Goal: Task Accomplishment & Management: Manage account settings

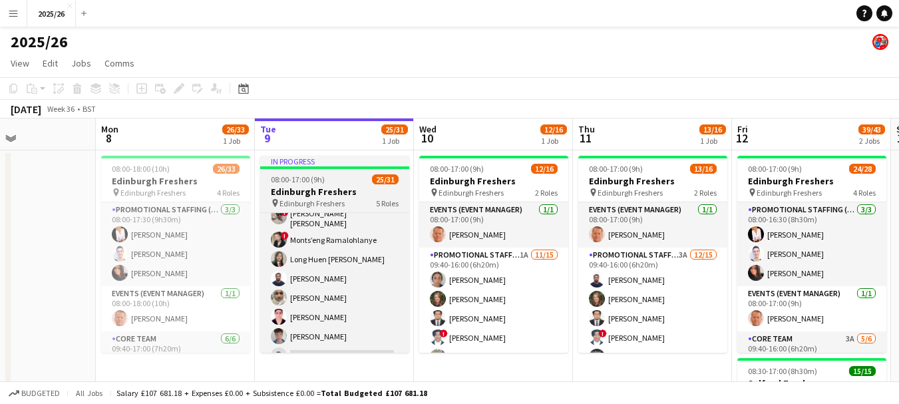
scroll to position [467, 0]
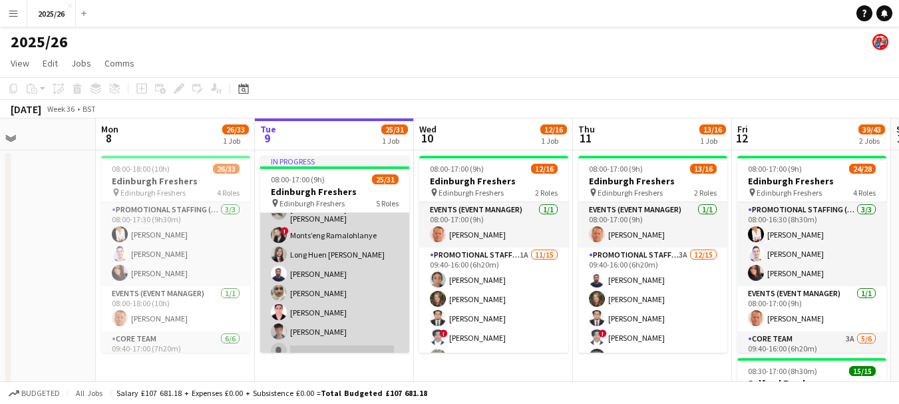
click at [355, 295] on app-card-role "Promotional Staffing (Brand Ambassadors) 2A 16/21 09:40-16:00 (6h20m) [PERSON_N…" at bounding box center [334, 219] width 149 height 443
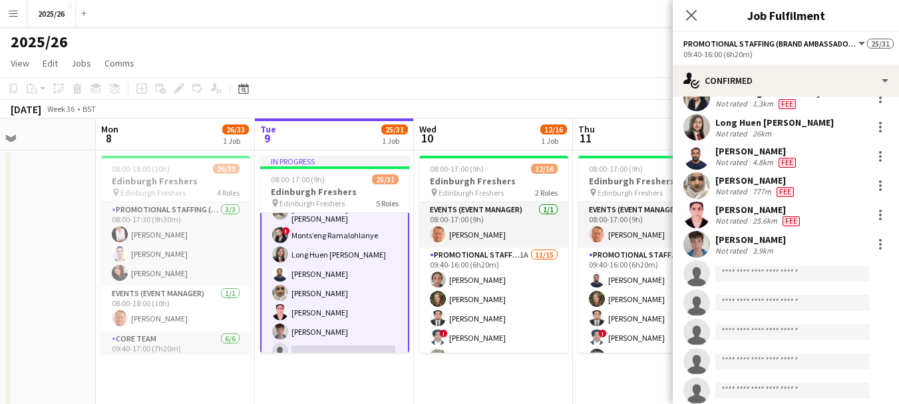
scroll to position [352, 0]
click at [741, 202] on div "[PERSON_NAME]" at bounding box center [758, 208] width 87 height 12
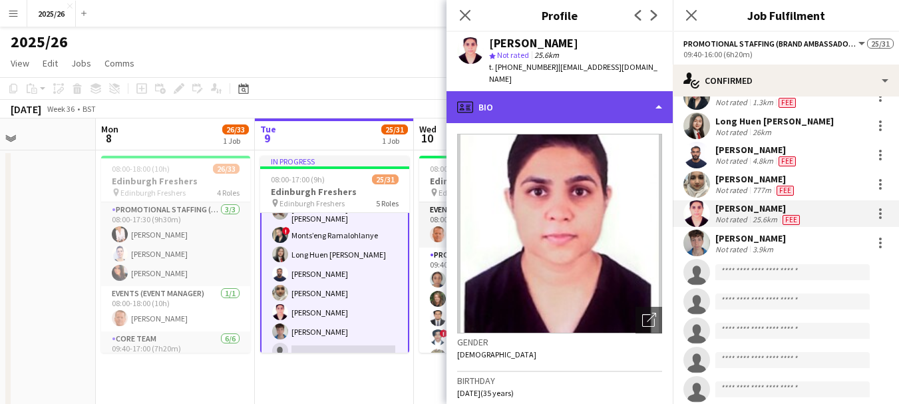
click at [594, 93] on div "profile Bio" at bounding box center [560, 107] width 226 height 32
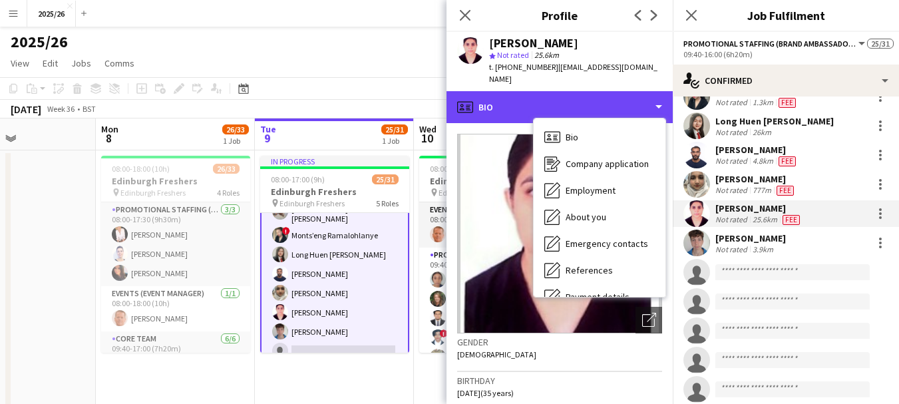
scroll to position [152, 0]
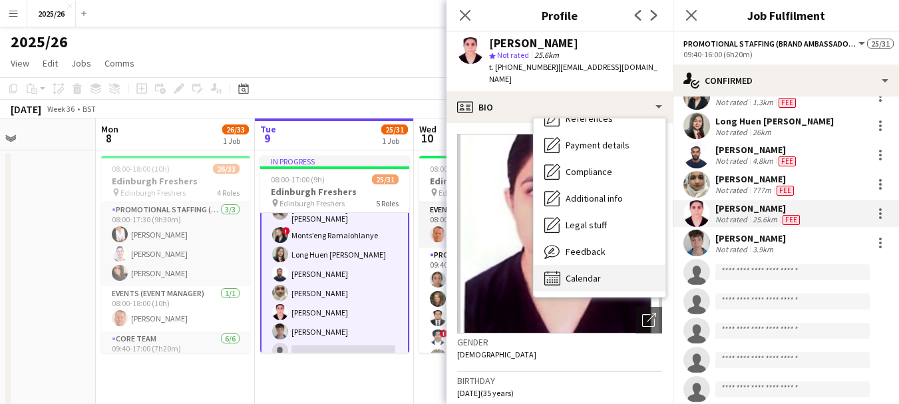
click at [620, 266] on div "Calendar Calendar" at bounding box center [600, 278] width 132 height 27
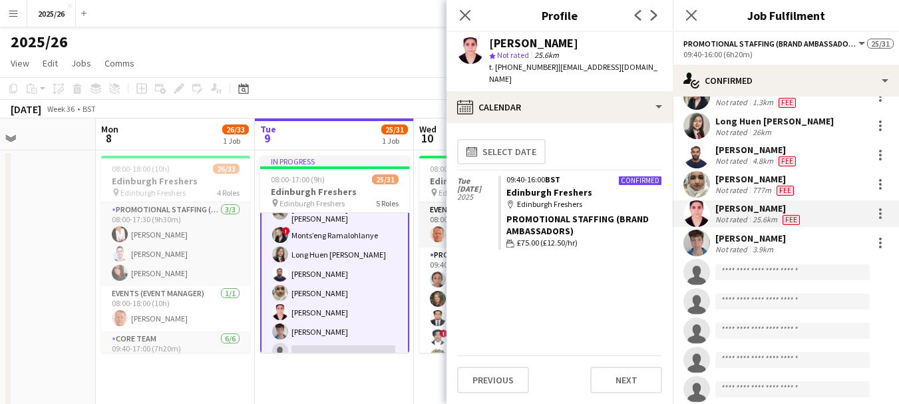
click at [741, 185] on div "Not rated" at bounding box center [732, 190] width 35 height 11
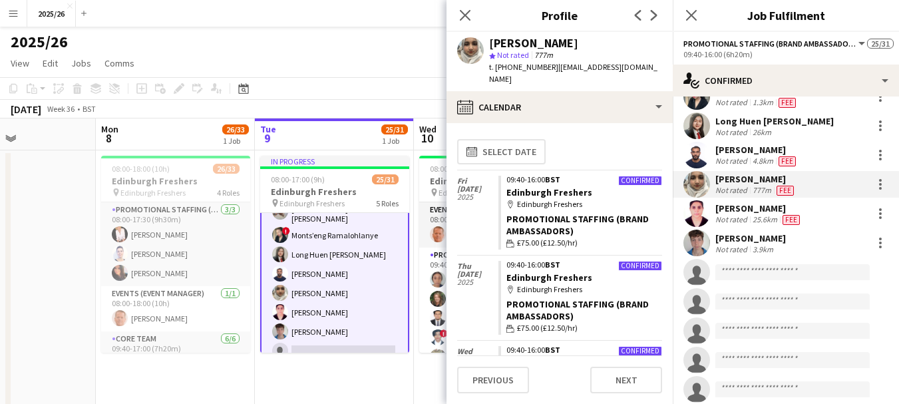
scroll to position [142, 0]
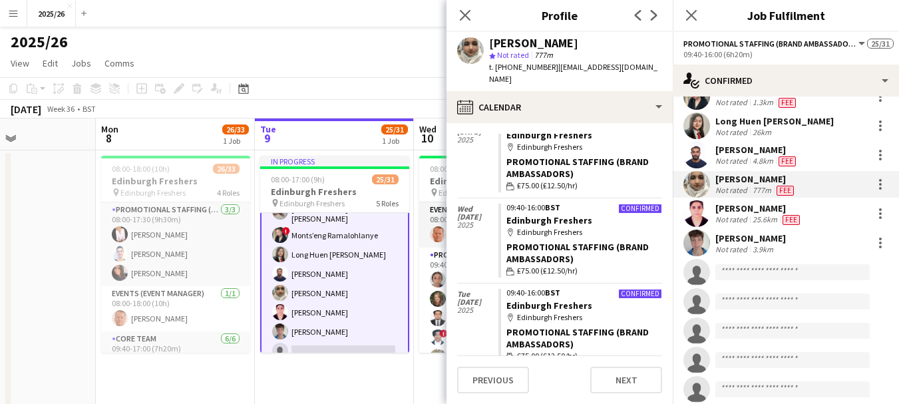
click at [734, 156] on div "Not rated" at bounding box center [732, 161] width 35 height 11
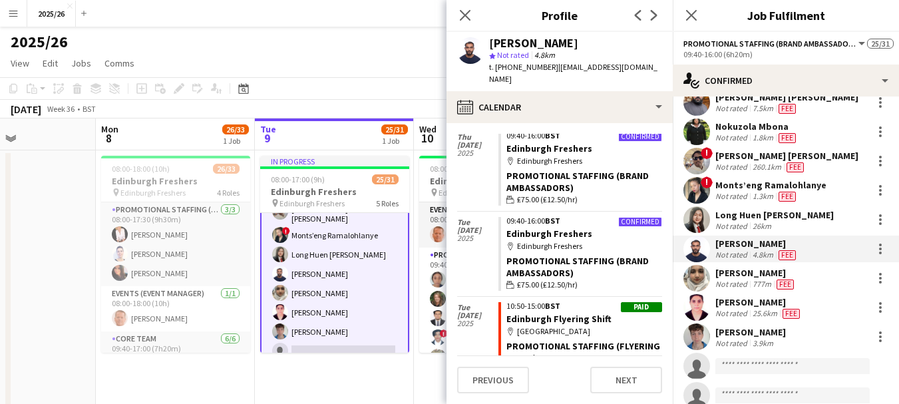
scroll to position [220, 0]
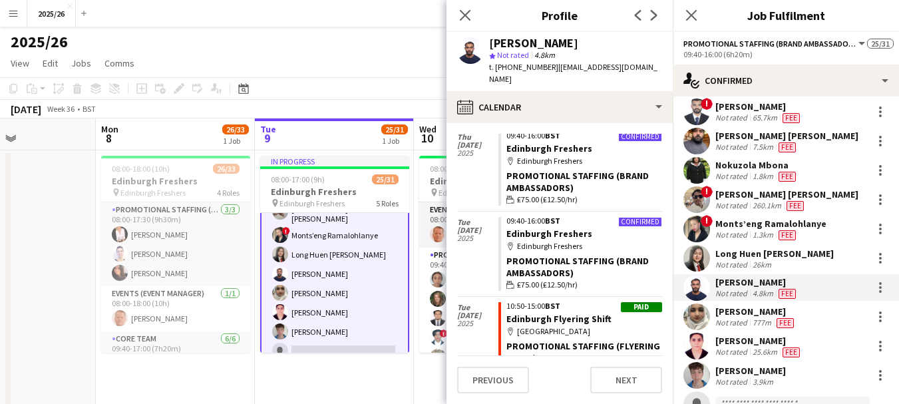
click at [792, 248] on div "Long Huen [PERSON_NAME]" at bounding box center [774, 254] width 118 height 12
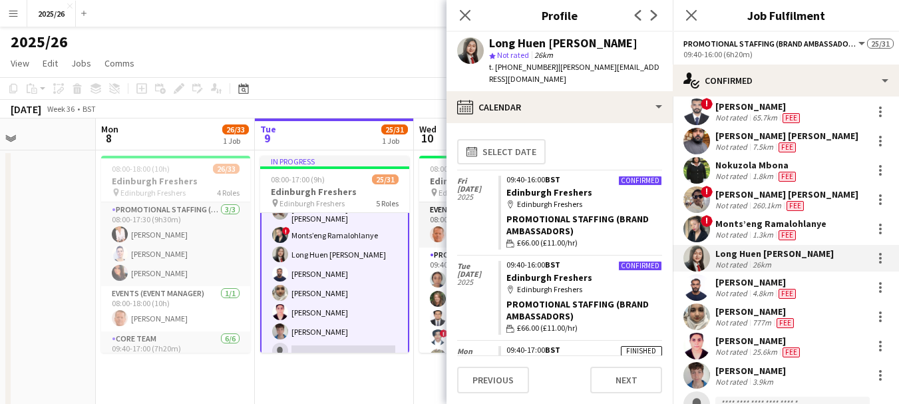
click at [745, 276] on div "[PERSON_NAME]" at bounding box center [756, 282] width 83 height 12
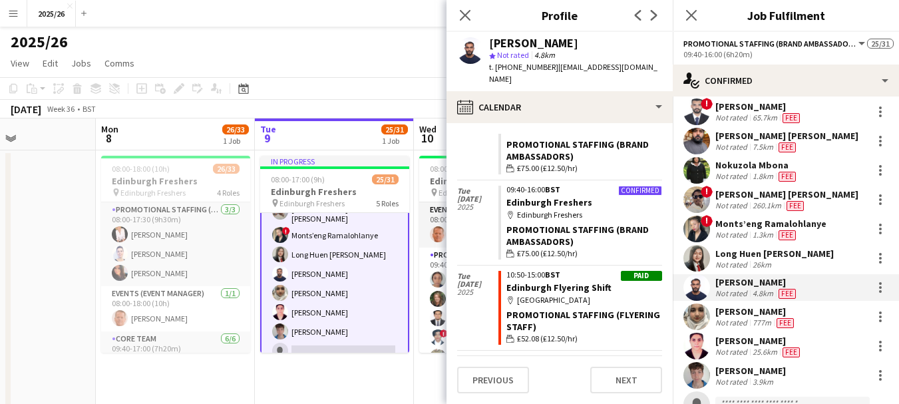
scroll to position [142, 0]
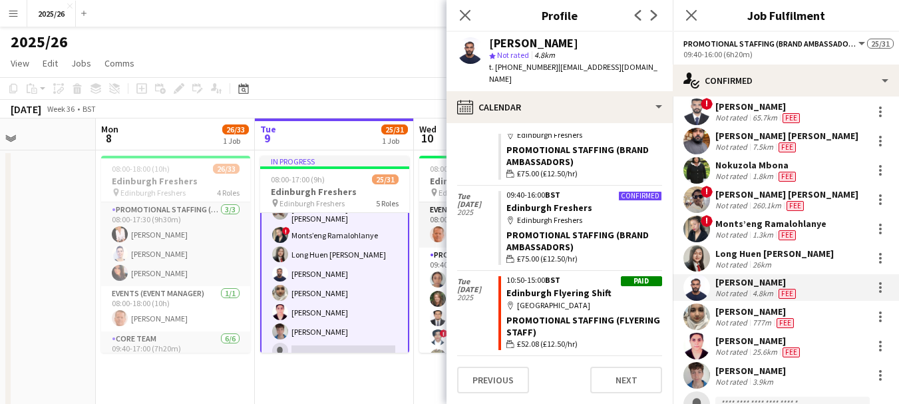
click at [796, 201] on span "Fee" at bounding box center [795, 206] width 17 height 10
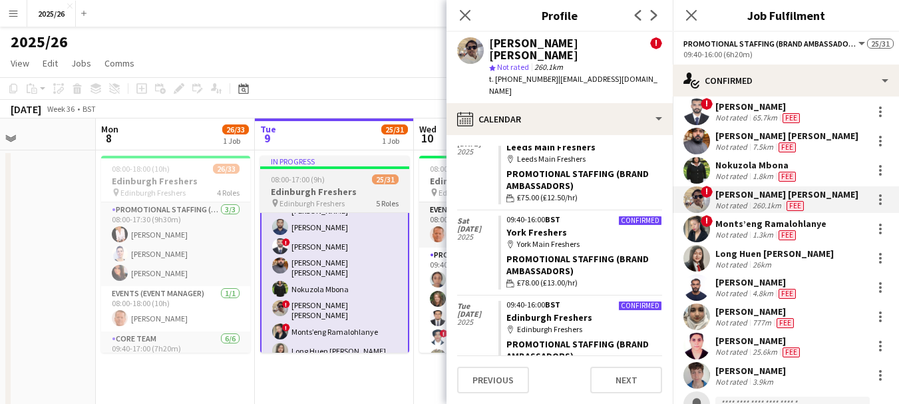
scroll to position [388, 0]
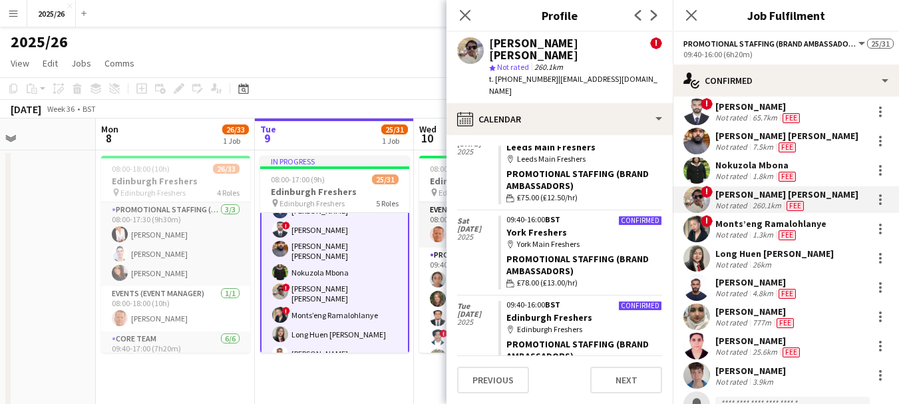
click at [461, 17] on icon "Close pop-in" at bounding box center [465, 15] width 11 height 11
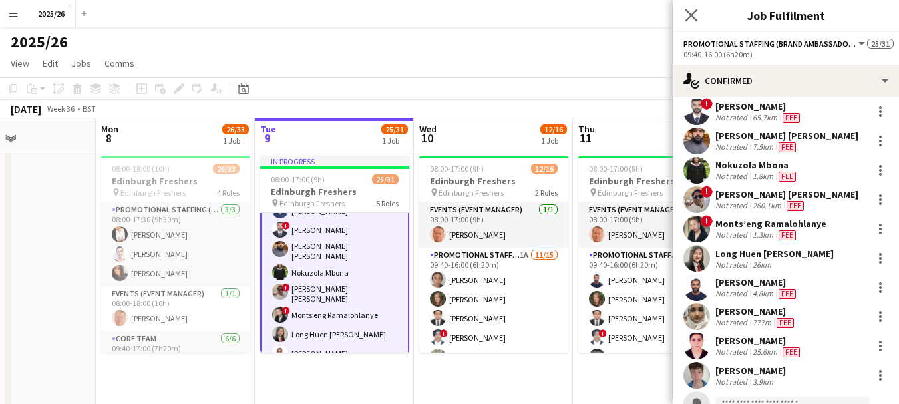
click at [687, 7] on app-icon "Close pop-in" at bounding box center [691, 15] width 19 height 19
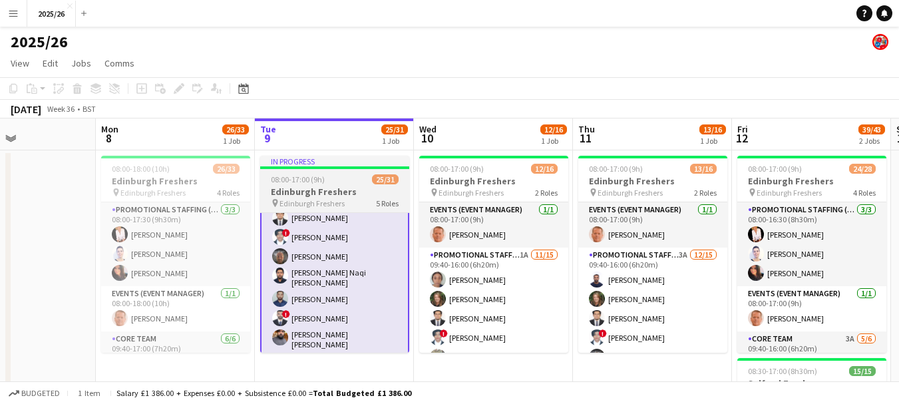
scroll to position [253, 0]
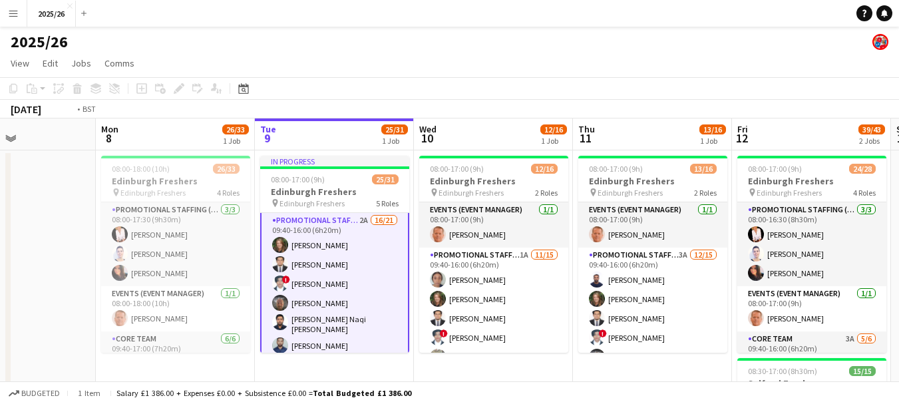
click at [750, 99] on app-toolbar "Copy Paste Paste Ctrl+V Paste with crew Ctrl+Shift+V Paste linked Job [GEOGRAPH…" at bounding box center [449, 88] width 899 height 23
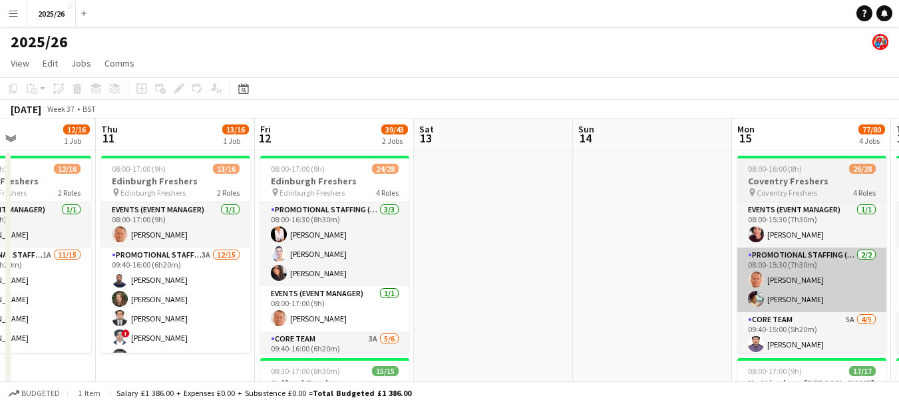
scroll to position [0, 481]
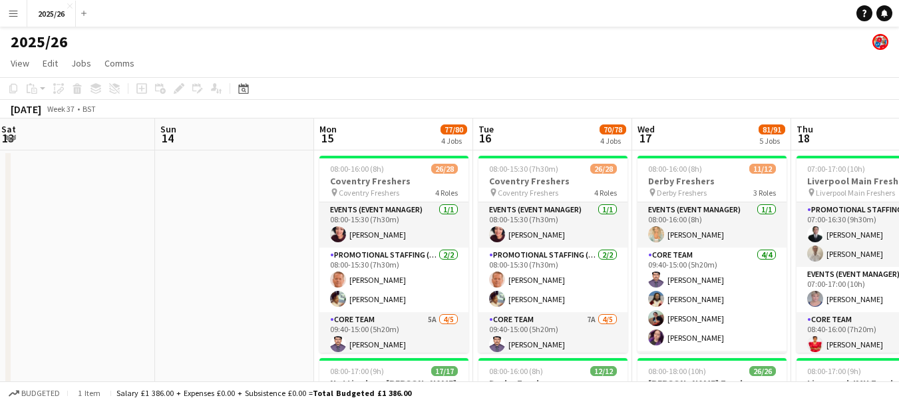
drag, startPoint x: 664, startPoint y: 249, endPoint x: 455, endPoint y: 206, distance: 213.4
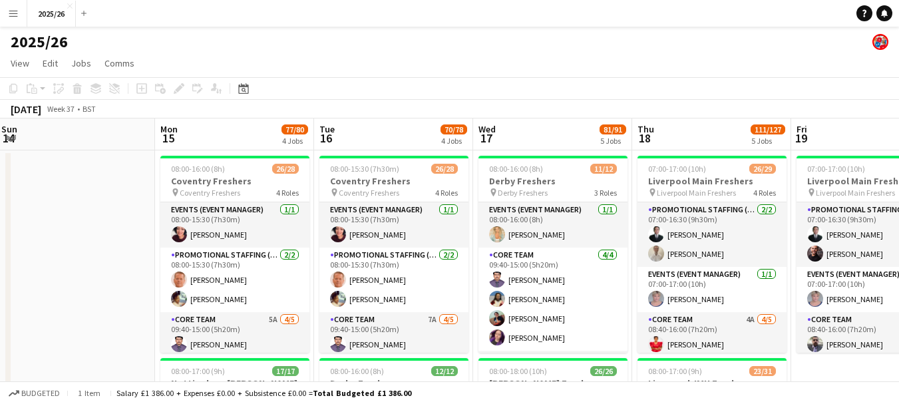
drag, startPoint x: 531, startPoint y: 216, endPoint x: 641, endPoint y: 240, distance: 112.5
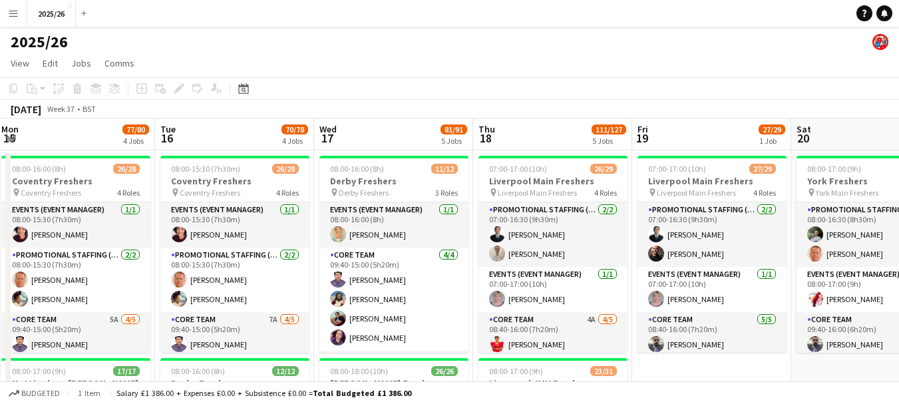
drag, startPoint x: 641, startPoint y: 240, endPoint x: 906, endPoint y: 70, distance: 314.9
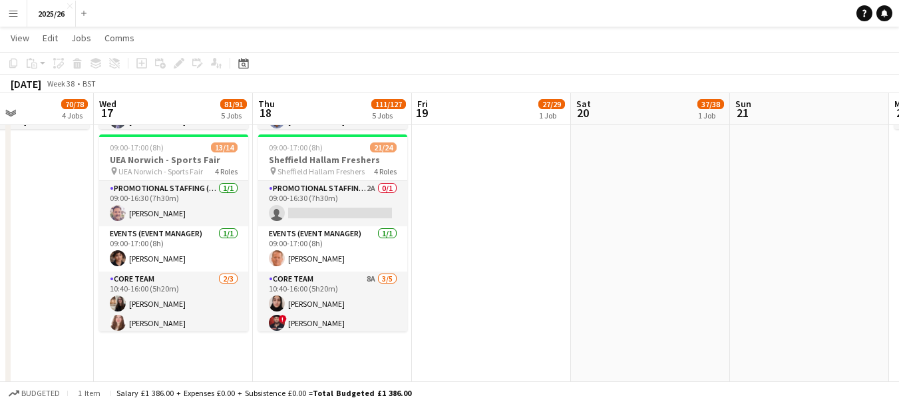
scroll to position [833, 0]
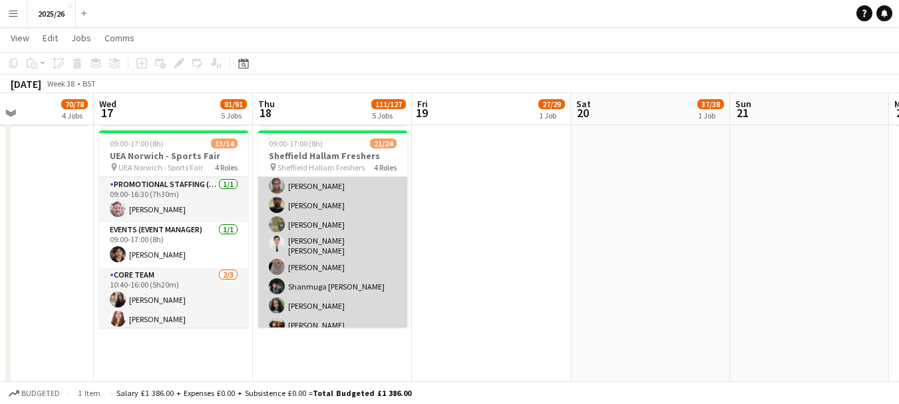
click at [333, 253] on app-card-role "Promotional Staffing (Brand Ambassadors) 17/17 10:40-16:00 (5h20m) [PERSON_NAME…" at bounding box center [332, 315] width 149 height 362
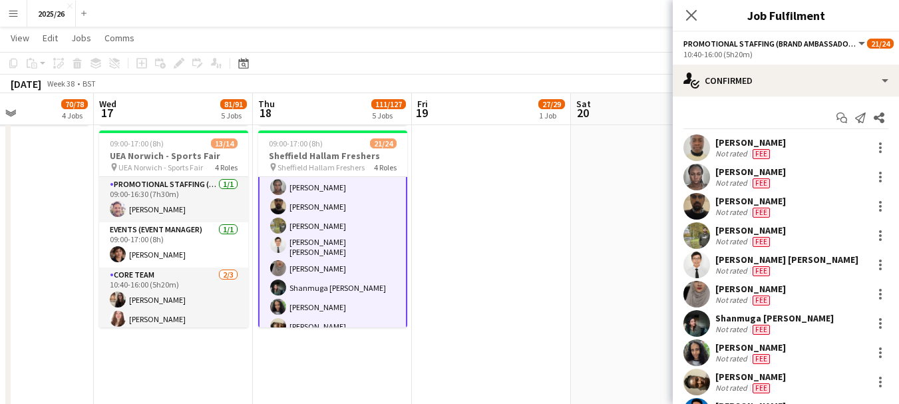
scroll to position [257, 0]
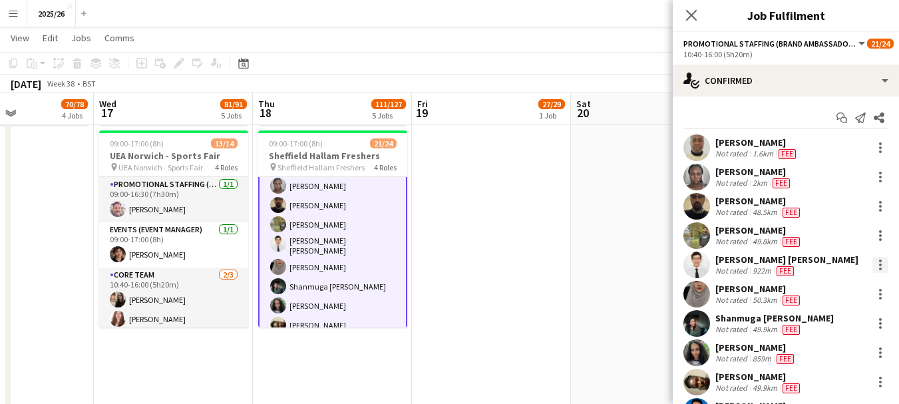
click at [879, 266] on div at bounding box center [880, 265] width 3 height 3
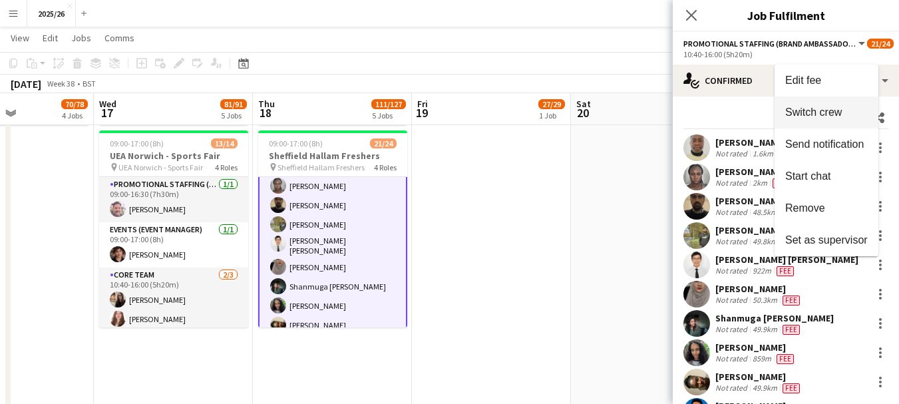
click at [798, 103] on button "Switch crew" at bounding box center [827, 112] width 104 height 32
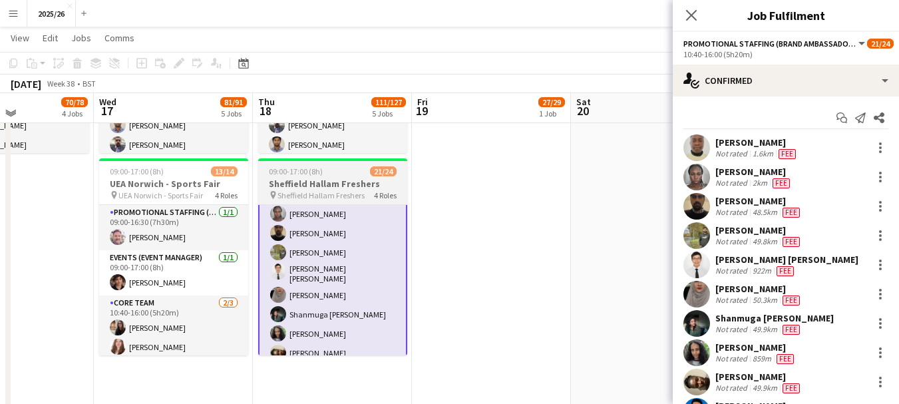
scroll to position [0, 0]
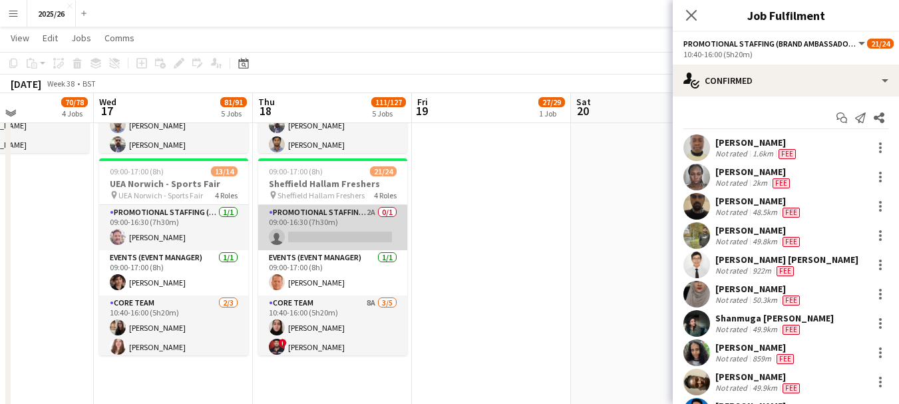
click at [346, 230] on app-card-role "Promotional Staffing (Team Leader) 2A 0/1 09:00-16:30 (7h30m) single-neutral-ac…" at bounding box center [332, 227] width 149 height 45
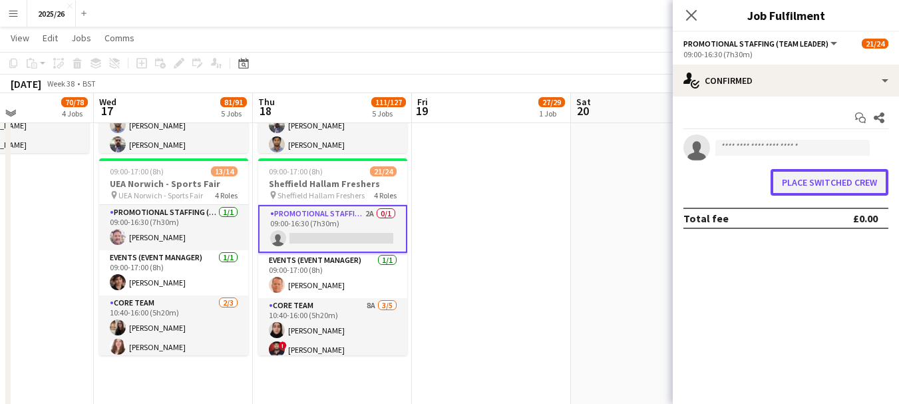
click at [847, 182] on button "Place switched crew" at bounding box center [830, 182] width 118 height 27
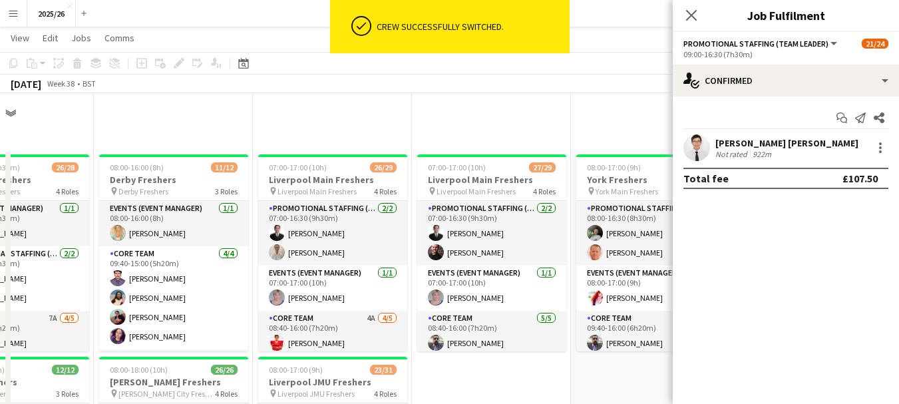
scroll to position [833, 0]
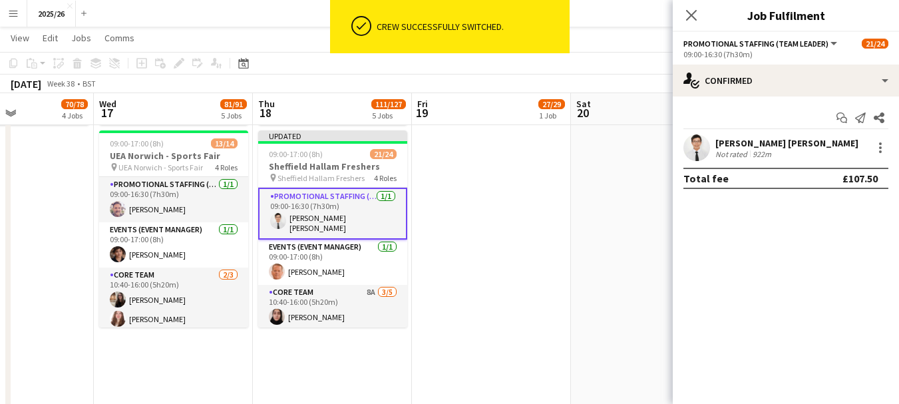
click at [776, 138] on div "[PERSON_NAME] [PERSON_NAME] Not rated 922m" at bounding box center [786, 147] width 226 height 27
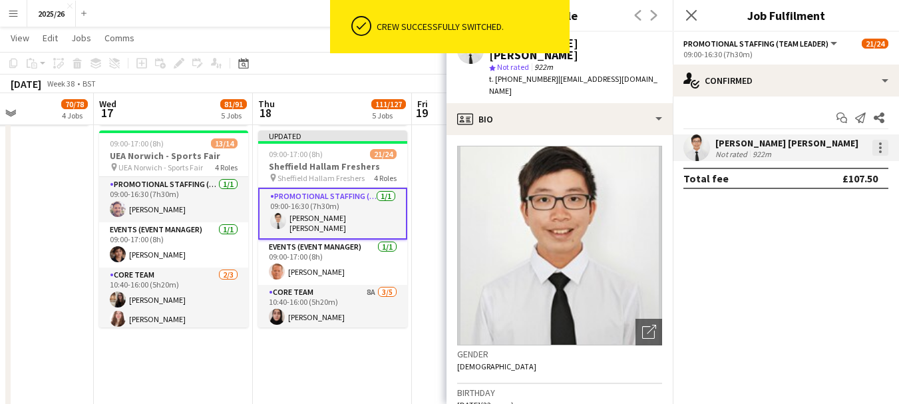
click at [876, 155] on div at bounding box center [880, 148] width 16 height 16
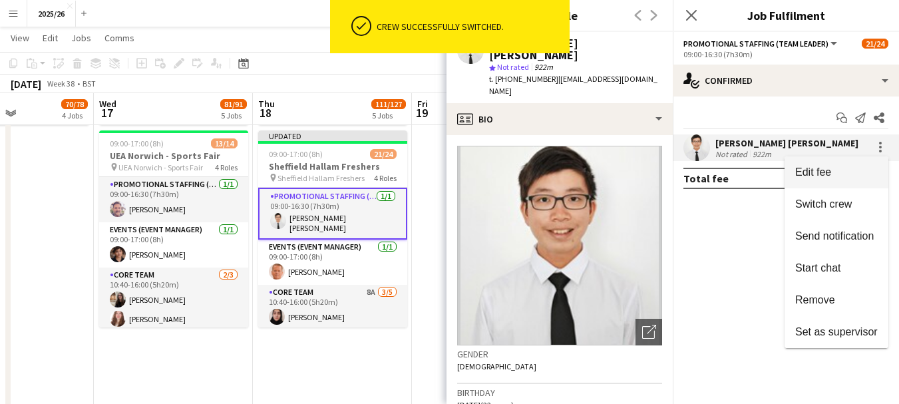
click at [833, 164] on button "Edit fee" at bounding box center [837, 172] width 104 height 32
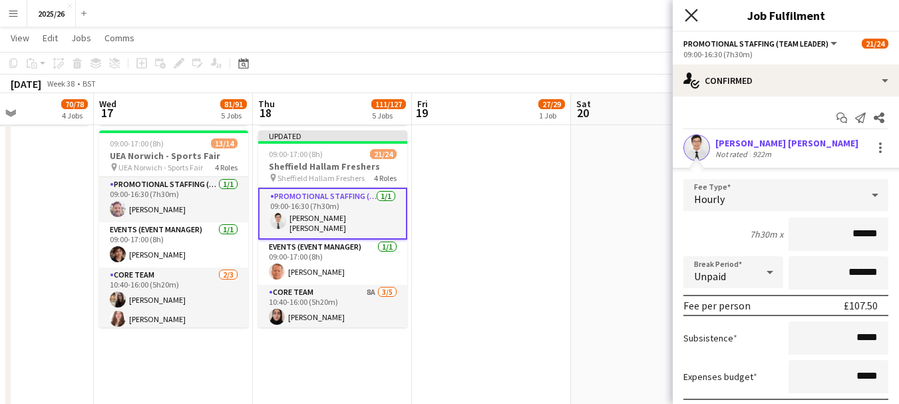
click at [689, 13] on icon at bounding box center [691, 15] width 13 height 13
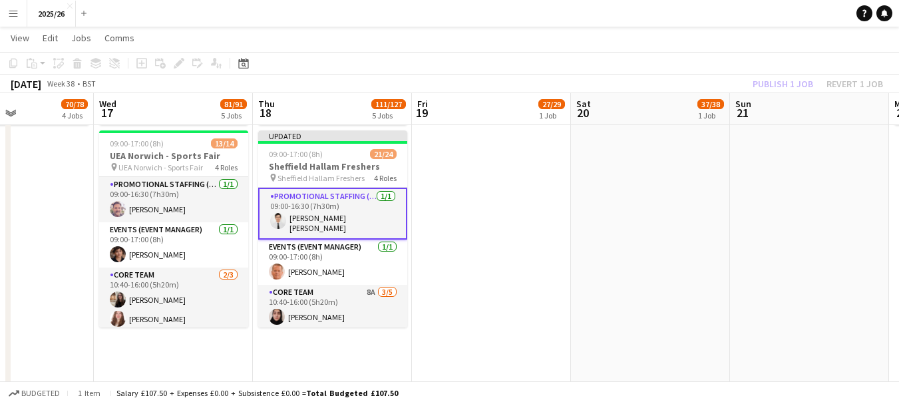
drag, startPoint x: 795, startPoint y: 157, endPoint x: 879, endPoint y: 182, distance: 87.4
click at [814, 157] on app-calendar-viewport "Sun 14 Mon 15 77/80 4 Jobs Tue 16 70/78 4 Jobs Wed 17 81/91 5 Jobs Thu 18 111/1…" at bounding box center [449, 202] width 899 height 1967
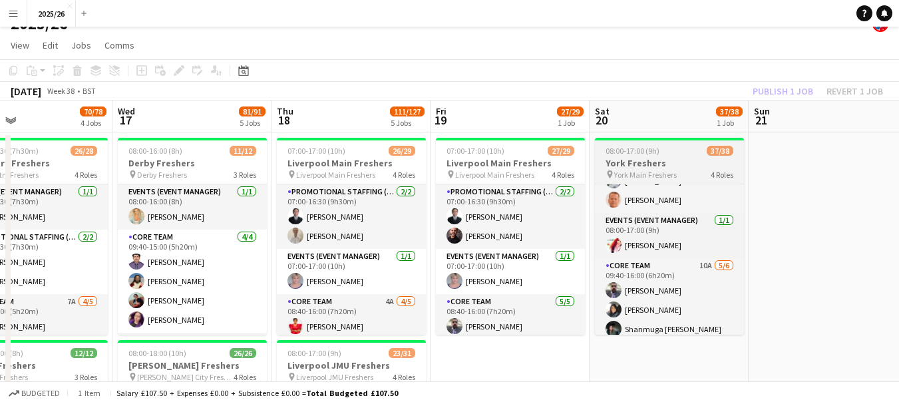
scroll to position [0, 0]
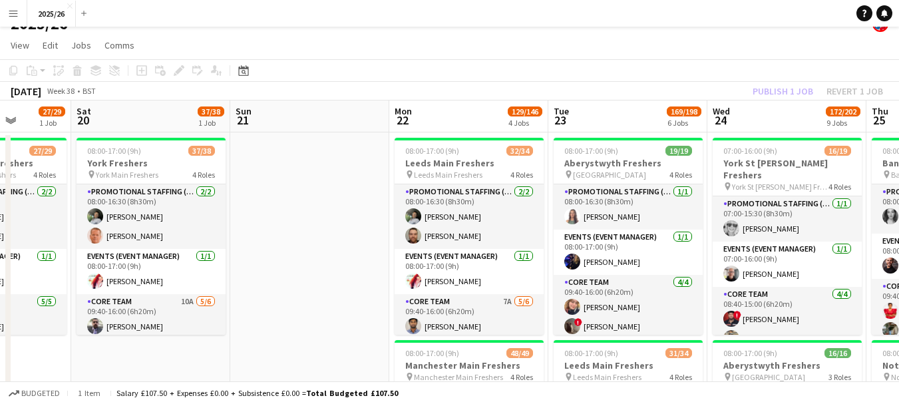
drag, startPoint x: 848, startPoint y: 305, endPoint x: 309, endPoint y: 293, distance: 538.5
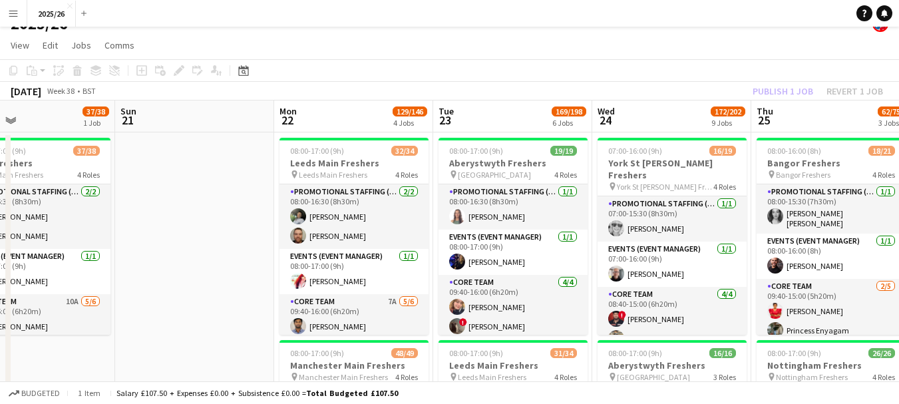
drag, startPoint x: 719, startPoint y: 161, endPoint x: 624, endPoint y: 170, distance: 95.0
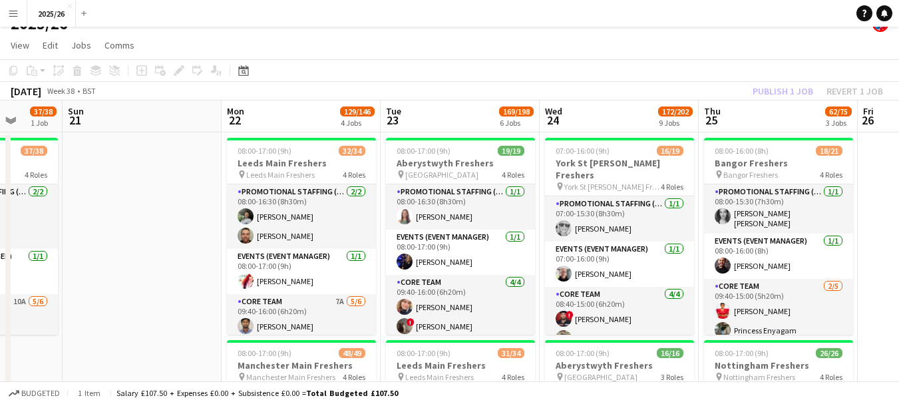
drag, startPoint x: 714, startPoint y: 203, endPoint x: 661, endPoint y: 199, distance: 52.7
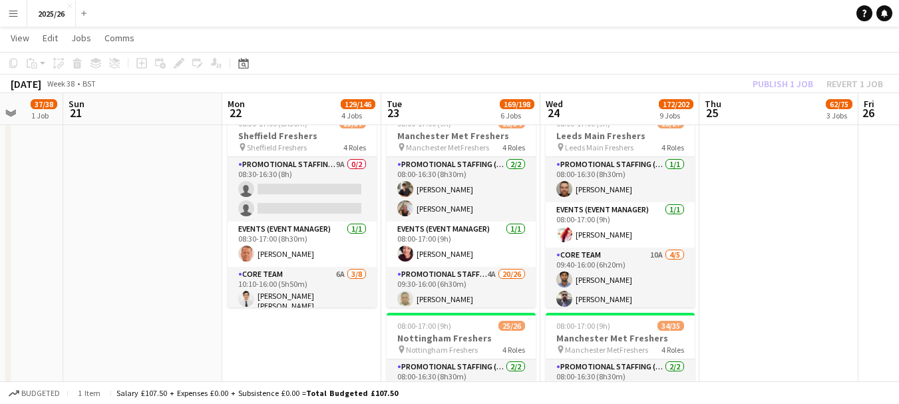
scroll to position [648, 0]
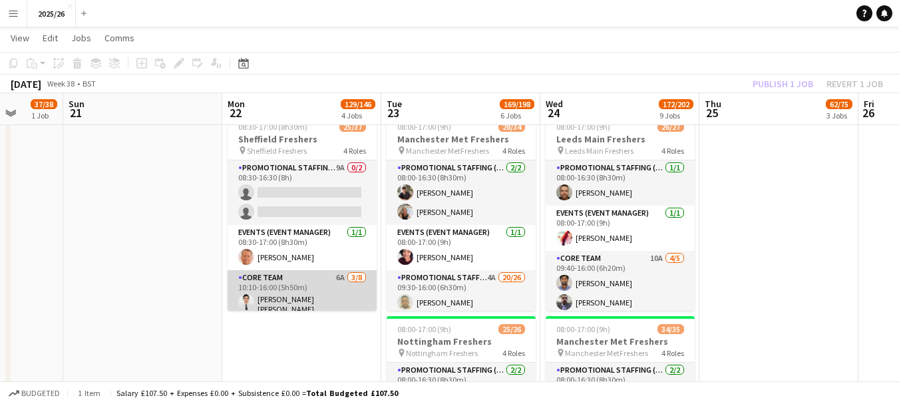
click at [313, 289] on app-card-role "Core Team 6A [DATE] 10:10-16:00 (5h50m) [PERSON_NAME] [PERSON_NAME] [PERSON_NAM…" at bounding box center [302, 362] width 149 height 184
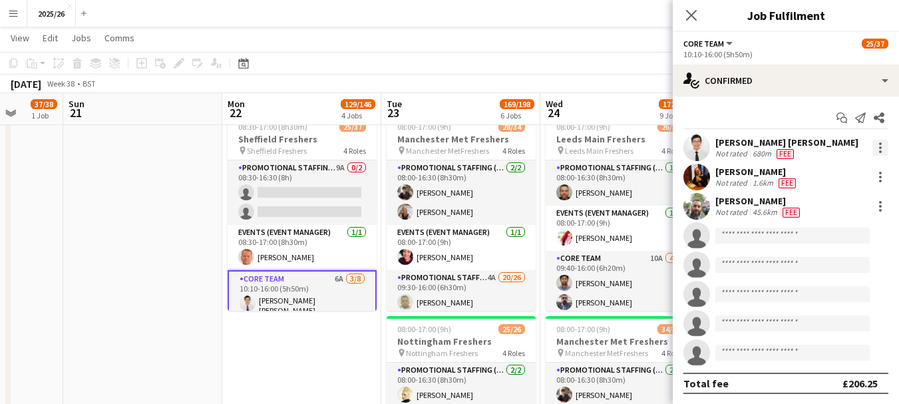
click at [872, 153] on div at bounding box center [880, 148] width 16 height 16
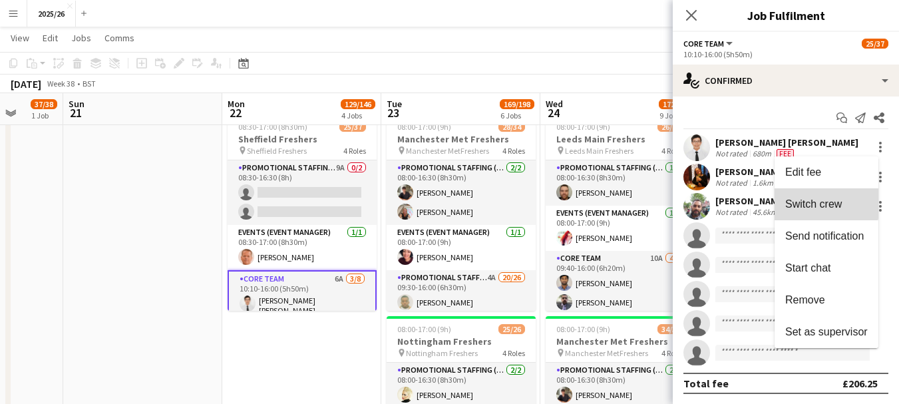
click at [810, 202] on span "Switch crew" at bounding box center [813, 203] width 57 height 11
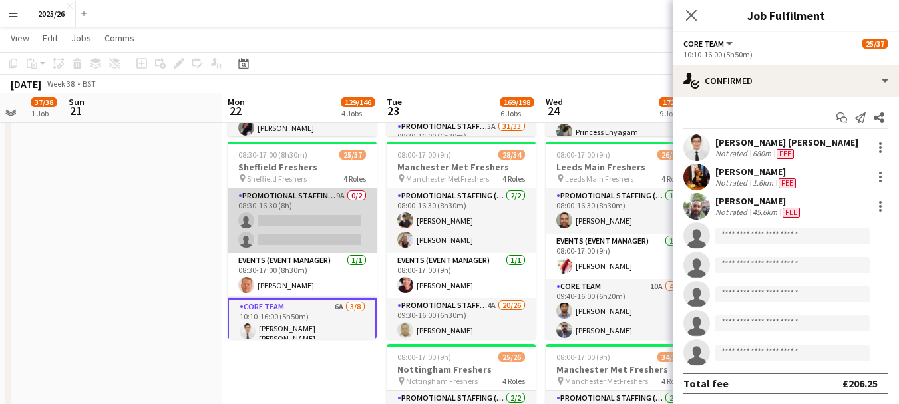
click at [282, 231] on app-card-role "Promotional Staffing (Team Leader) 9A 0/2 08:30-16:30 (8h) single-neutral-actio…" at bounding box center [302, 220] width 149 height 65
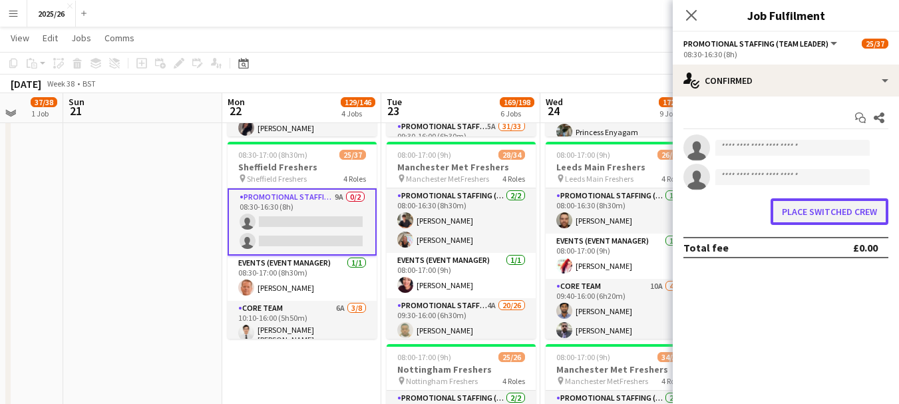
click at [837, 206] on button "Place switched crew" at bounding box center [830, 211] width 118 height 27
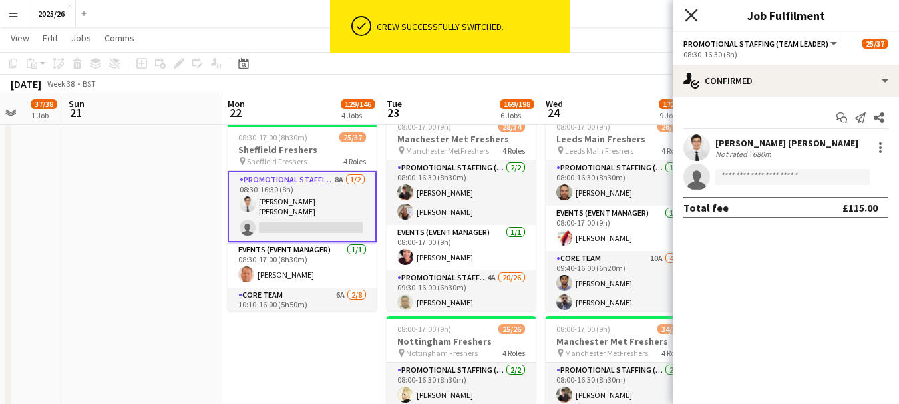
click at [691, 11] on icon "Close pop-in" at bounding box center [691, 15] width 13 height 13
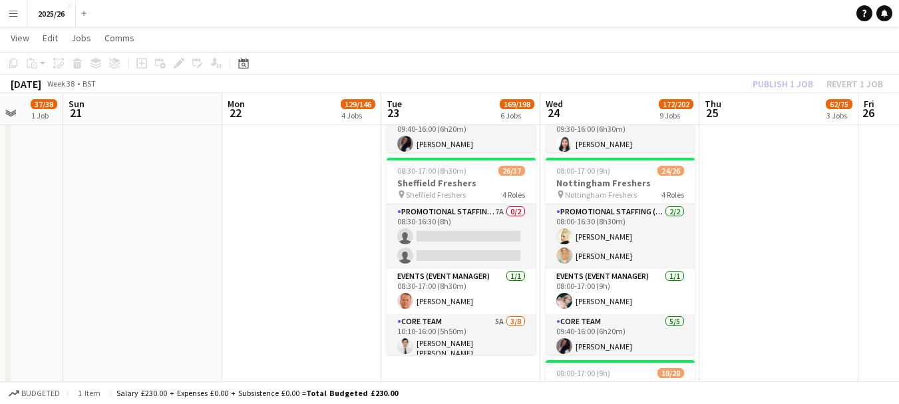
scroll to position [1020, 0]
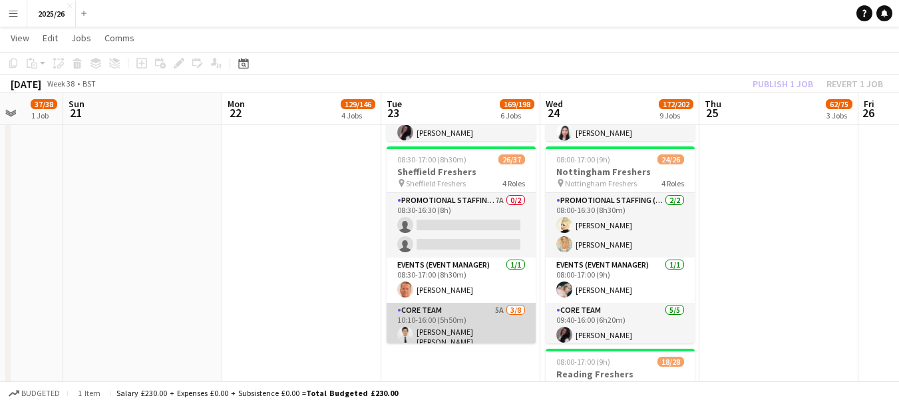
click at [438, 326] on app-card-role "Core Team 5A [DATE] 10:10-16:00 (5h50m) [PERSON_NAME] [PERSON_NAME] ! [PERSON_N…" at bounding box center [461, 395] width 149 height 184
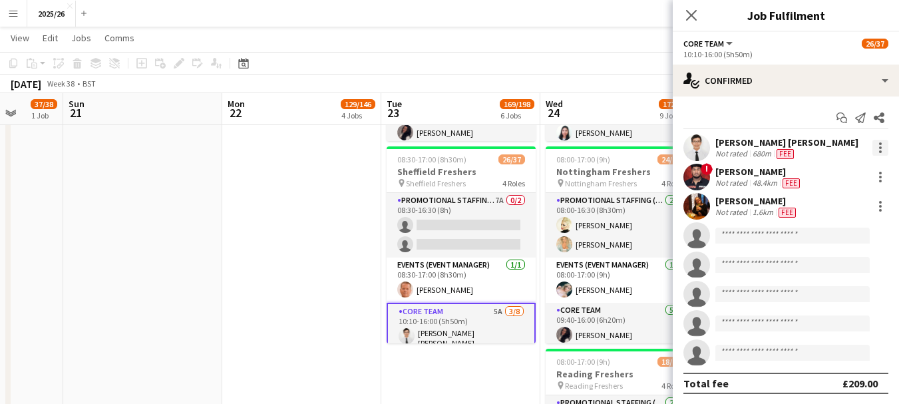
click at [872, 151] on div at bounding box center [880, 148] width 16 height 16
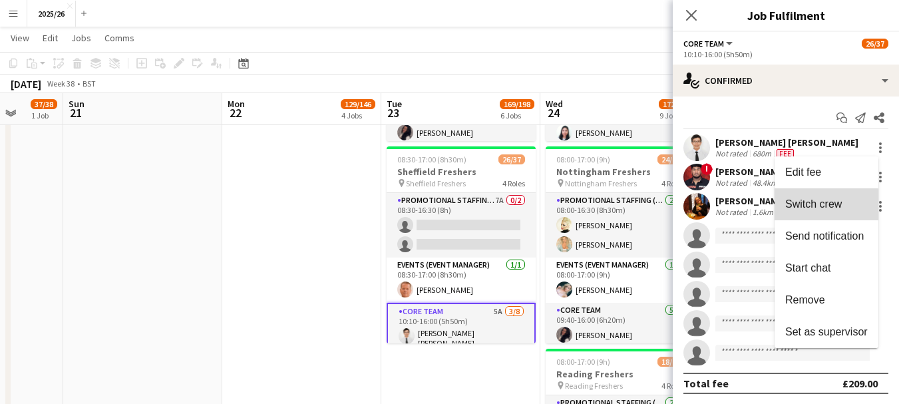
click at [822, 213] on button "Switch crew" at bounding box center [827, 204] width 104 height 32
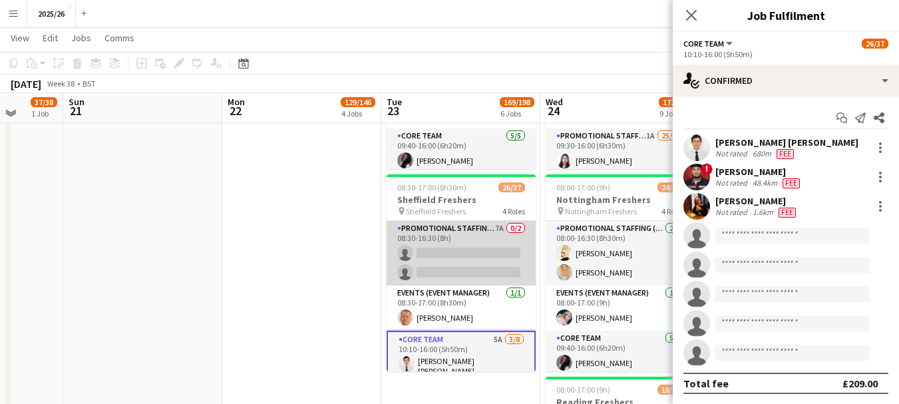
click at [471, 258] on app-card-role "Promotional Staffing (Team Leader) 7A 0/2 08:30-16:30 (8h) single-neutral-actio…" at bounding box center [461, 253] width 149 height 65
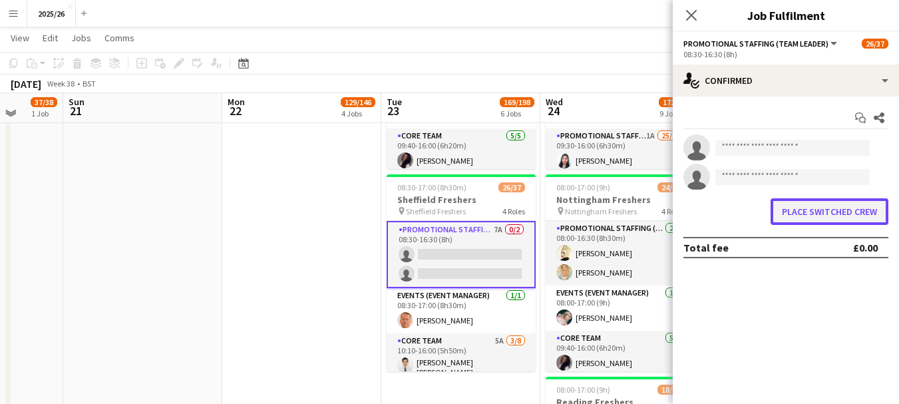
click at [814, 218] on button "Place switched crew" at bounding box center [830, 211] width 118 height 27
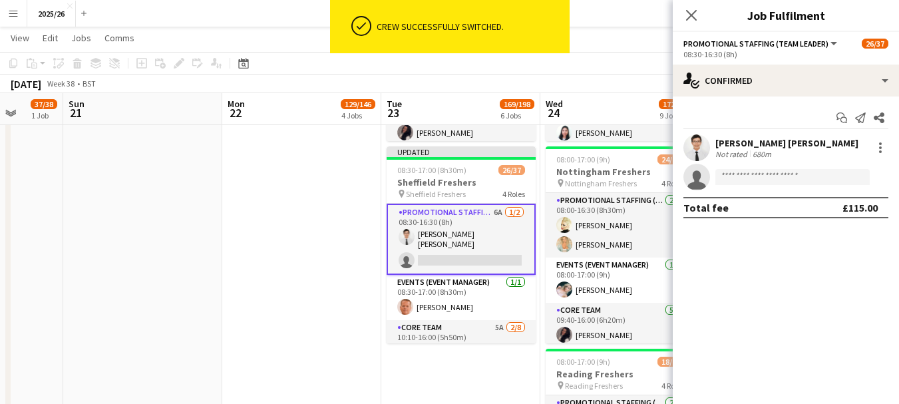
click at [695, 25] on div "Close pop-in" at bounding box center [691, 15] width 37 height 31
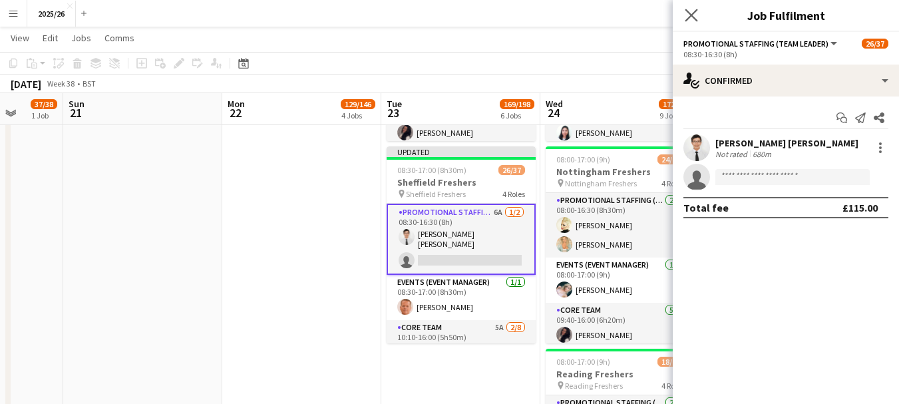
click at [695, 22] on app-icon "Close pop-in" at bounding box center [691, 15] width 19 height 19
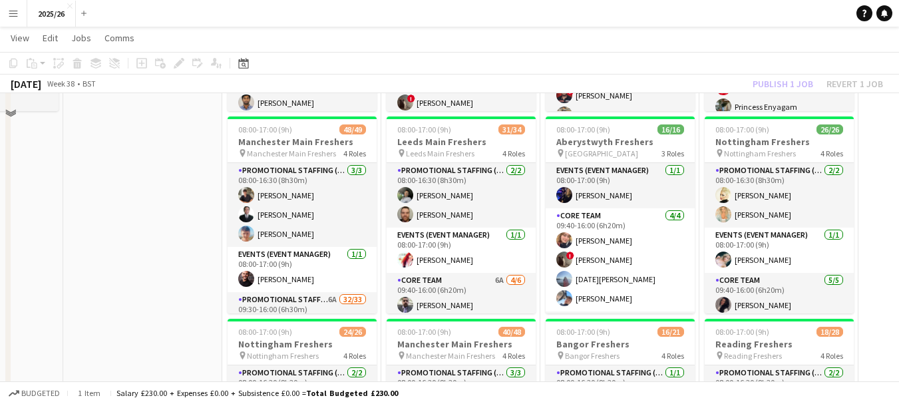
scroll to position [208, 0]
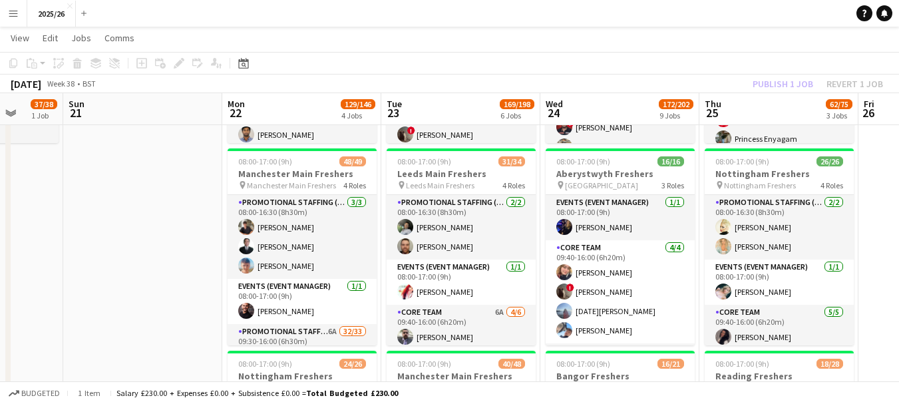
drag, startPoint x: 93, startPoint y: 302, endPoint x: 739, endPoint y: 256, distance: 648.5
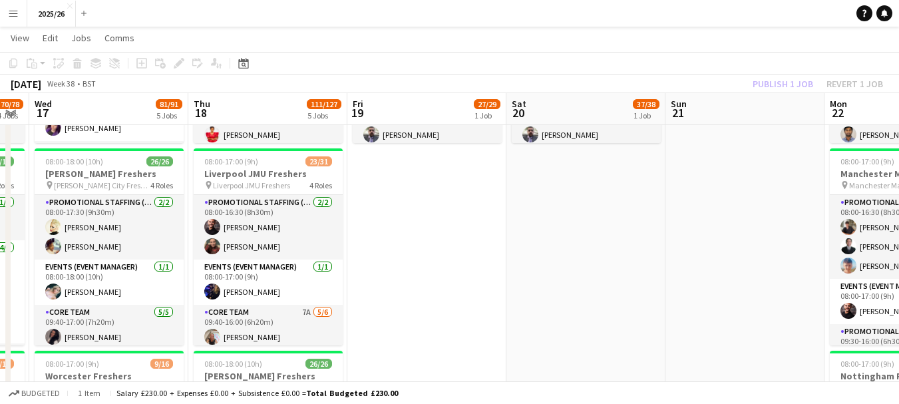
drag, startPoint x: 53, startPoint y: 303, endPoint x: 626, endPoint y: 364, distance: 575.5
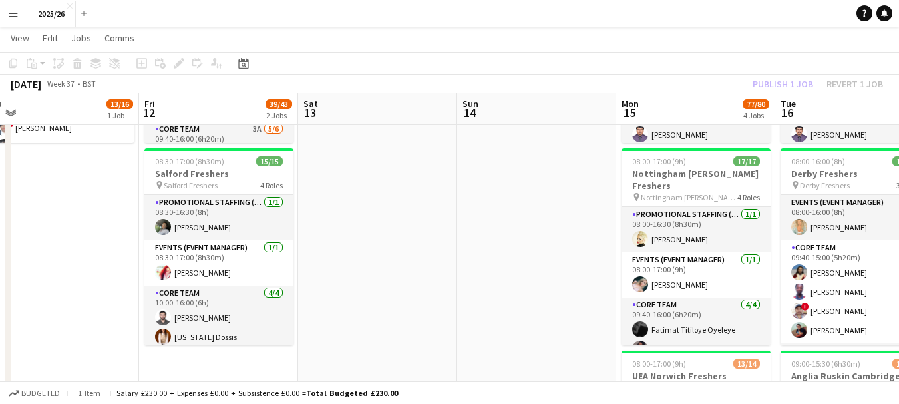
drag, startPoint x: 157, startPoint y: 285, endPoint x: 613, endPoint y: 257, distance: 456.7
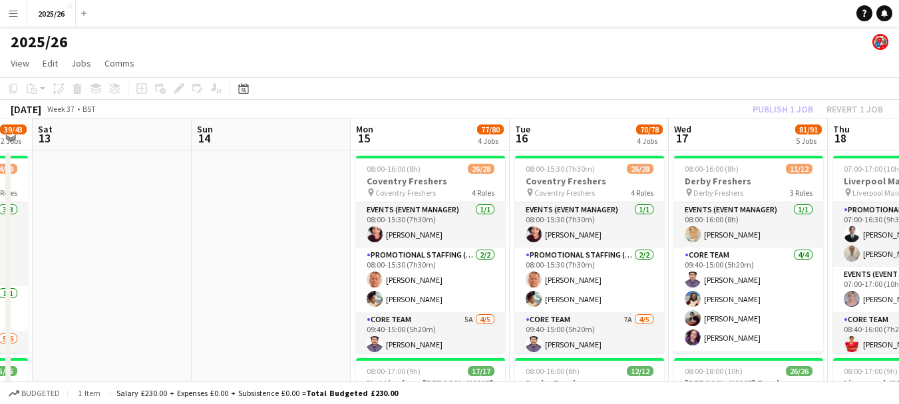
drag, startPoint x: 695, startPoint y: 232, endPoint x: 220, endPoint y: 249, distance: 474.8
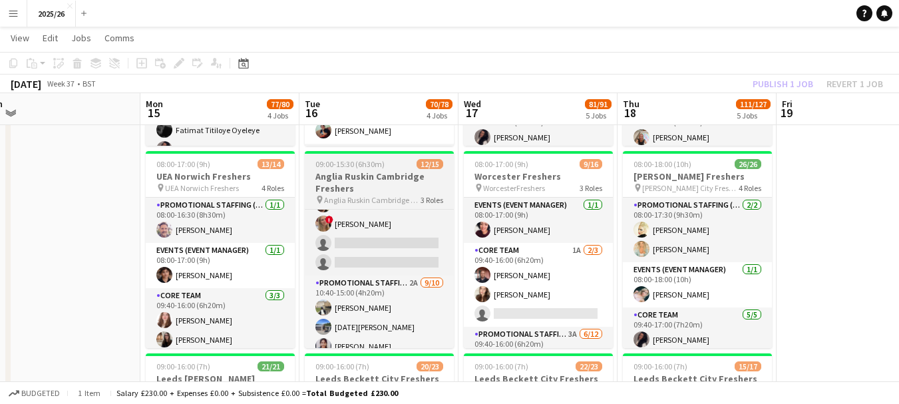
scroll to position [92, 0]
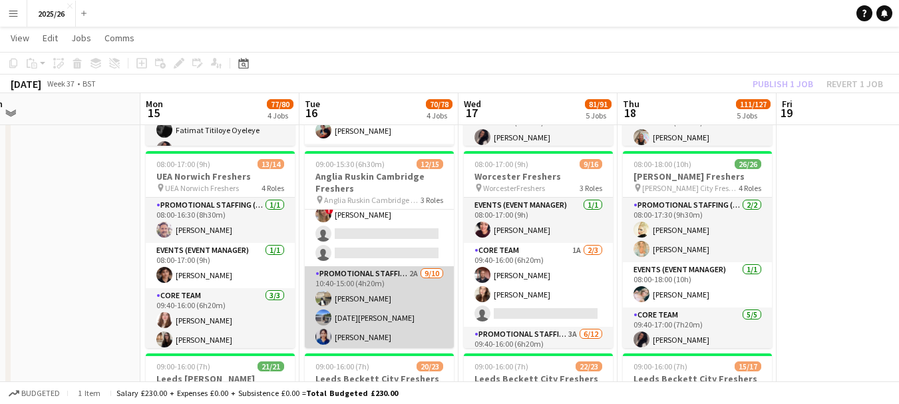
click at [401, 308] on app-card-role "Promotional Staffing (Brand Ambassadors) 2A [DATE] 10:40-15:00 (4h20m) [PERSON_…" at bounding box center [379, 379] width 149 height 227
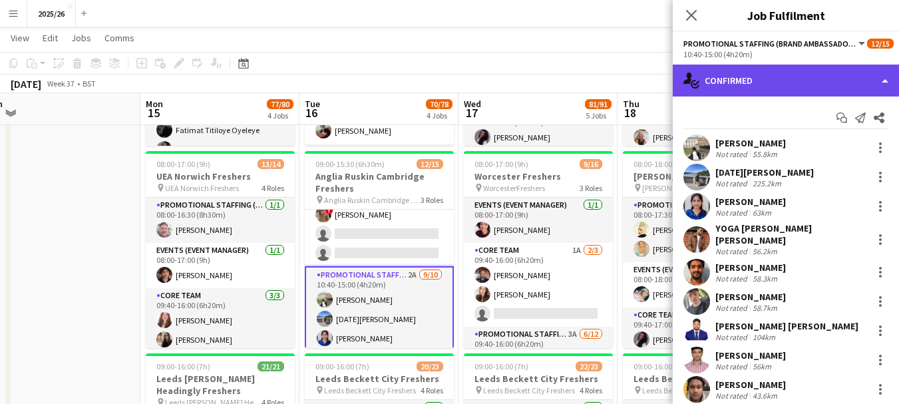
click at [743, 72] on div "single-neutral-actions-check-2 Confirmed" at bounding box center [786, 81] width 226 height 32
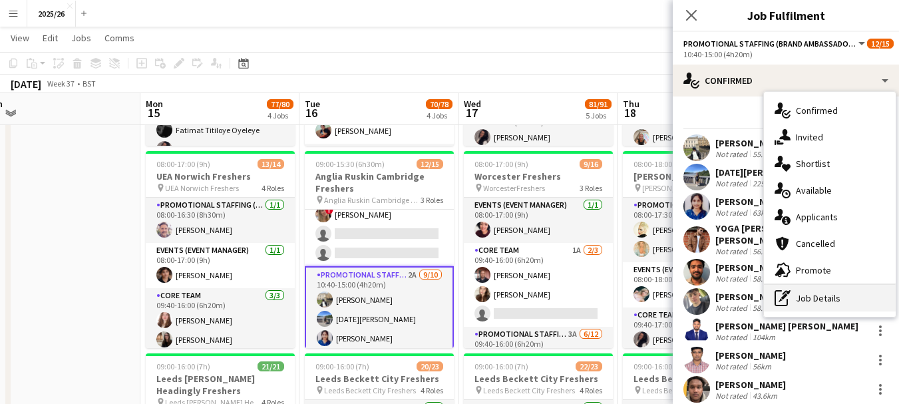
click at [831, 297] on div "pen-write Job Details" at bounding box center [830, 298] width 132 height 27
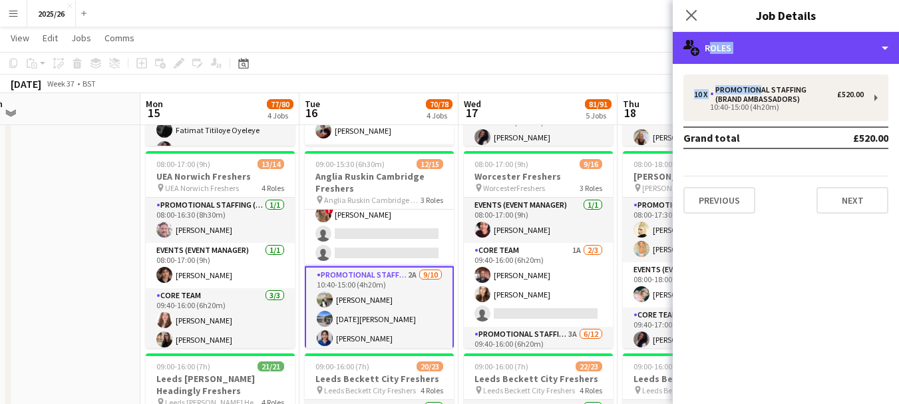
drag, startPoint x: 759, startPoint y: 47, endPoint x: 751, endPoint y: 70, distance: 24.0
click at [752, 73] on div "multiple-users-add Roles multiple-users-add Roles single-neutral-actions-up-dow…" at bounding box center [786, 218] width 226 height 372
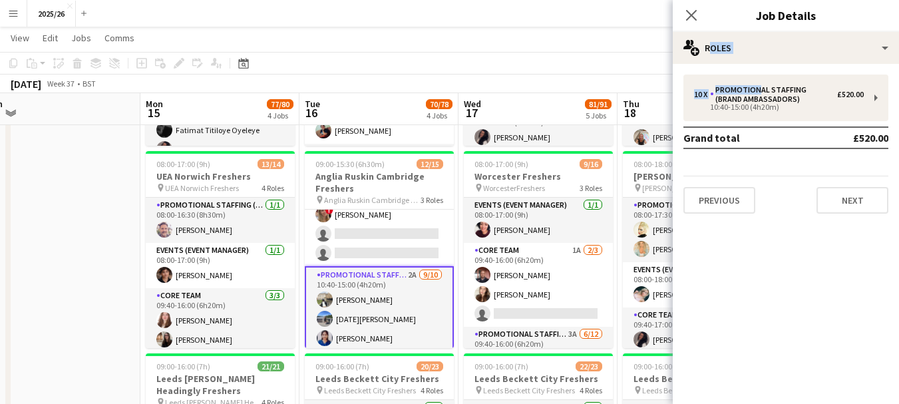
click at [751, 71] on div "10 x Promotional Staffing (Brand Ambassadors) £520.00 10:40-15:00 (4h20m) Grand…" at bounding box center [786, 144] width 226 height 160
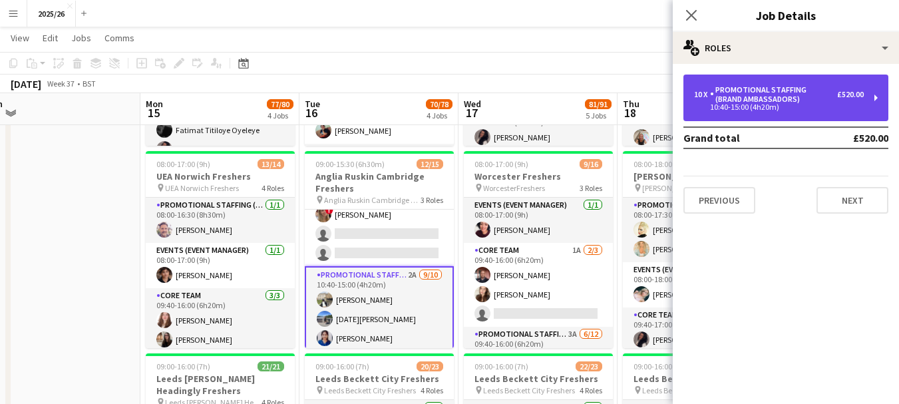
click at [811, 102] on div "Promotional Staffing (Brand Ambassadors)" at bounding box center [773, 94] width 127 height 19
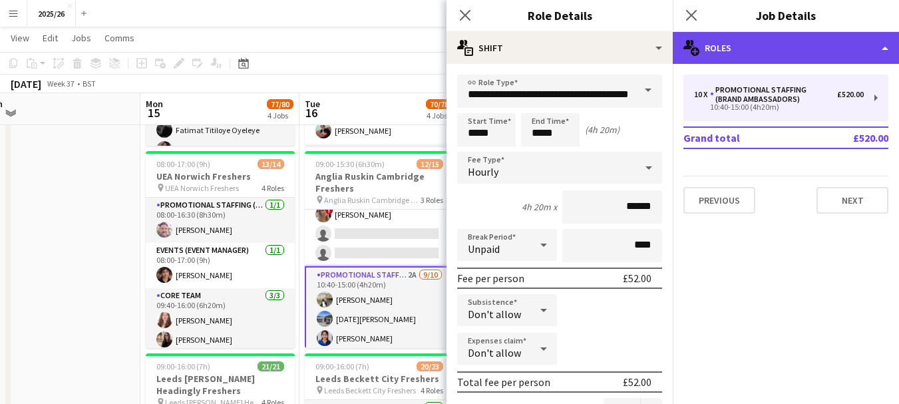
click at [793, 59] on div "multiple-users-add Roles" at bounding box center [786, 48] width 226 height 32
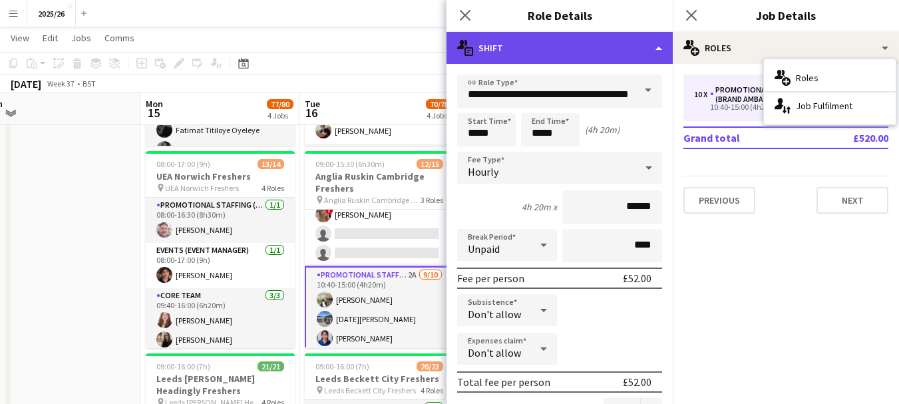
click at [614, 47] on div "multiple-actions-text Shift" at bounding box center [560, 48] width 226 height 32
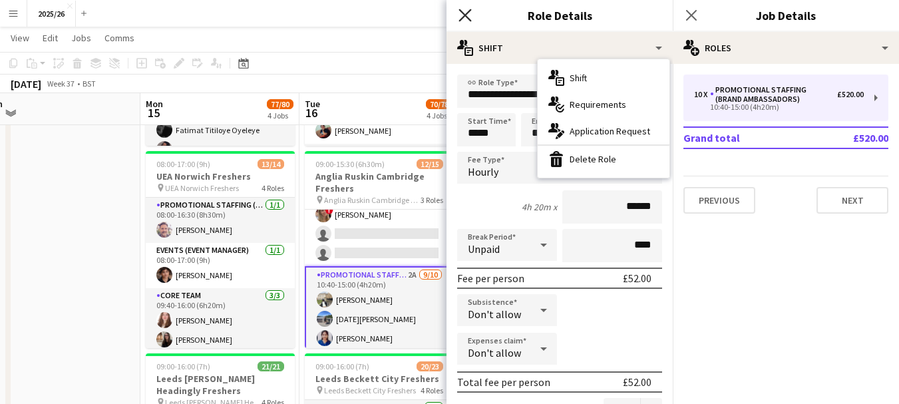
click at [465, 16] on icon at bounding box center [465, 15] width 13 height 13
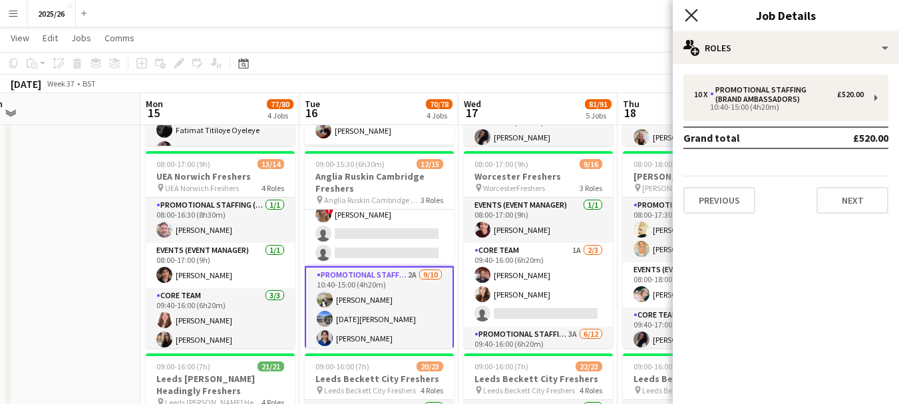
click at [689, 17] on icon at bounding box center [691, 15] width 13 height 13
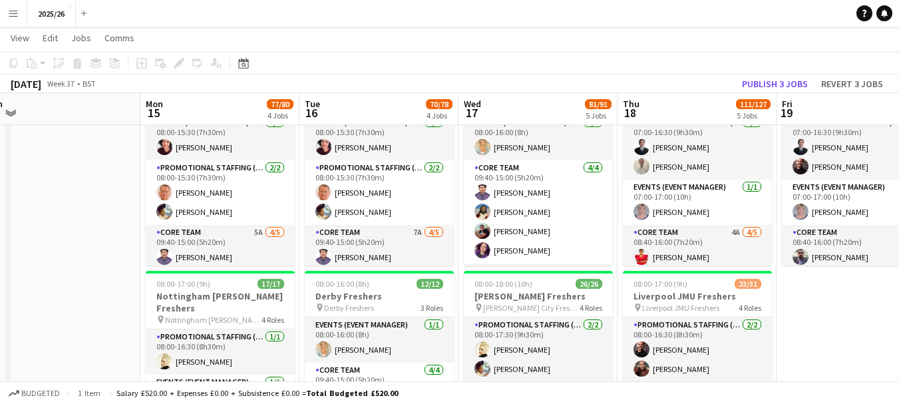
scroll to position [0, 0]
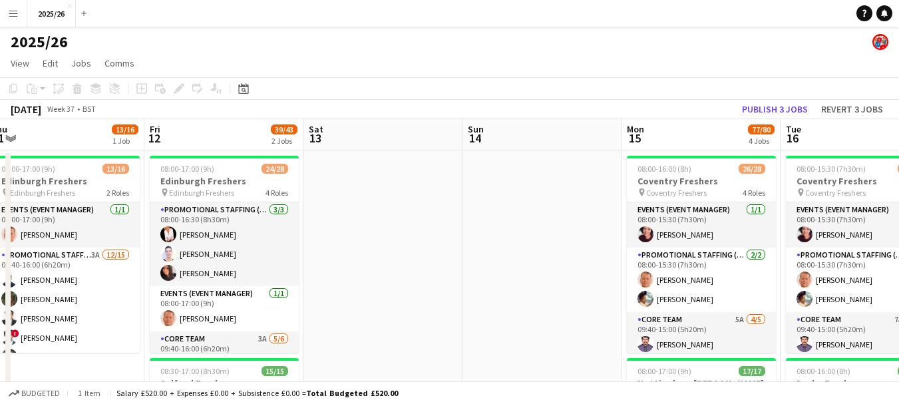
drag, startPoint x: 98, startPoint y: 187, endPoint x: 620, endPoint y: 214, distance: 522.4
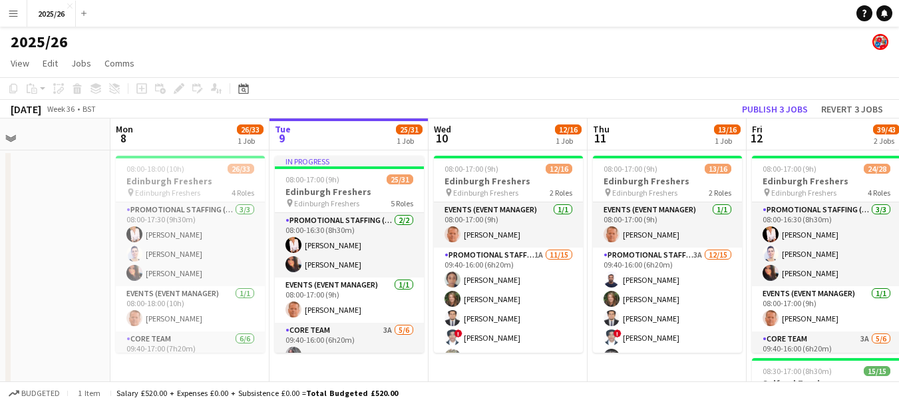
scroll to position [0, 330]
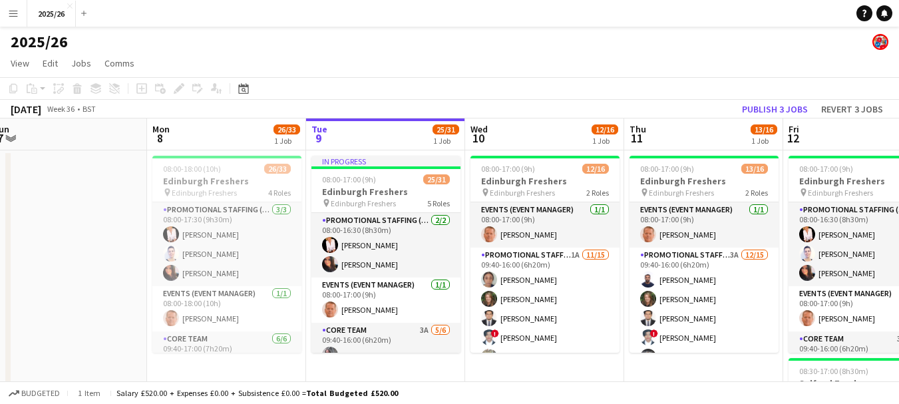
drag, startPoint x: 36, startPoint y: 228, endPoint x: 661, endPoint y: 280, distance: 627.8
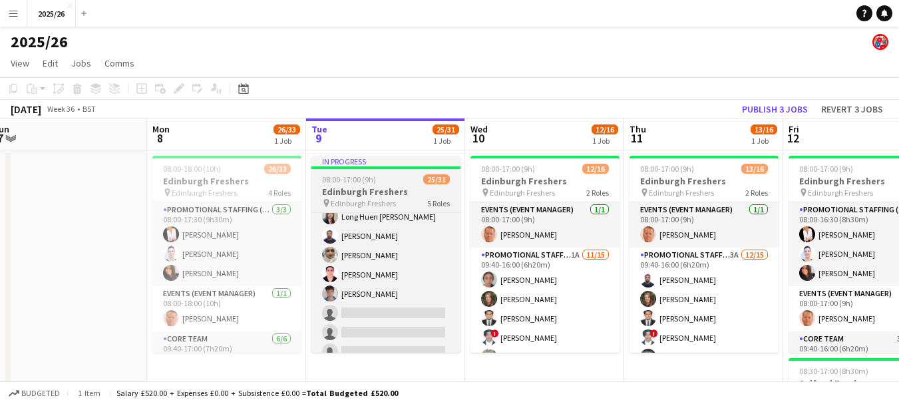
scroll to position [508, 0]
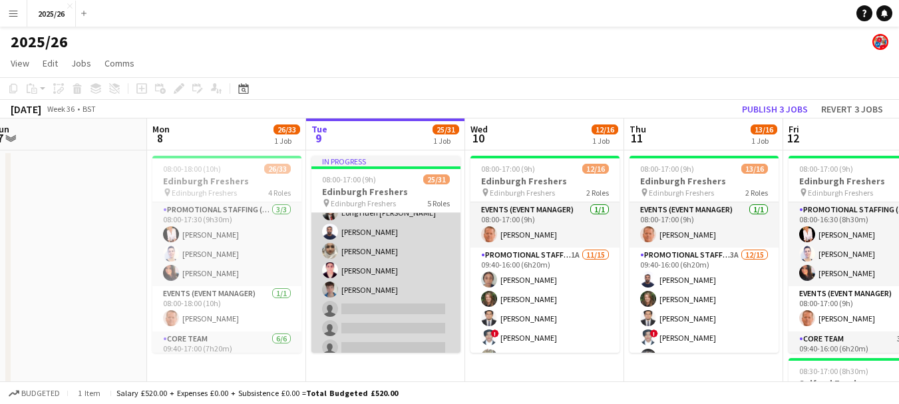
click at [373, 298] on app-card-role "Promotional Staffing (Brand Ambassadors) 2A 16/21 09:40-16:00 (6h20m) [PERSON_N…" at bounding box center [385, 177] width 149 height 443
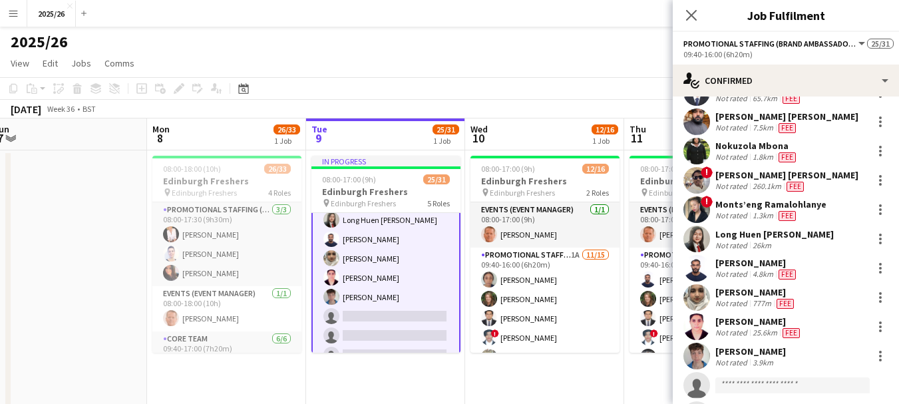
scroll to position [241, 0]
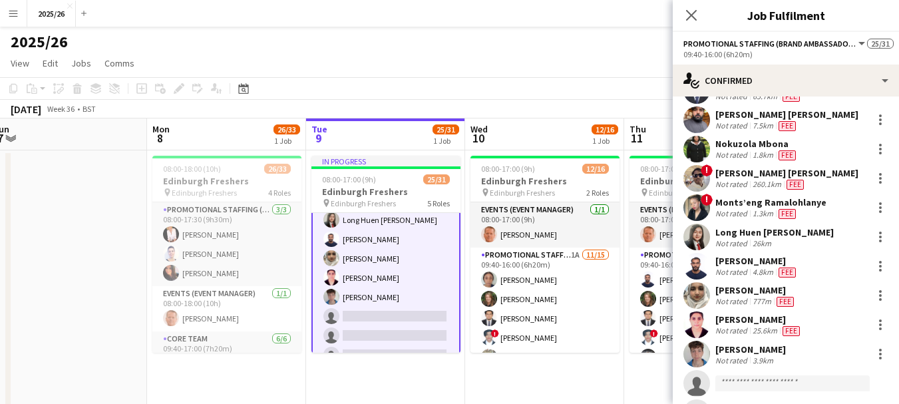
click at [749, 359] on div "[PERSON_NAME] Not rated 3.9km" at bounding box center [786, 354] width 226 height 27
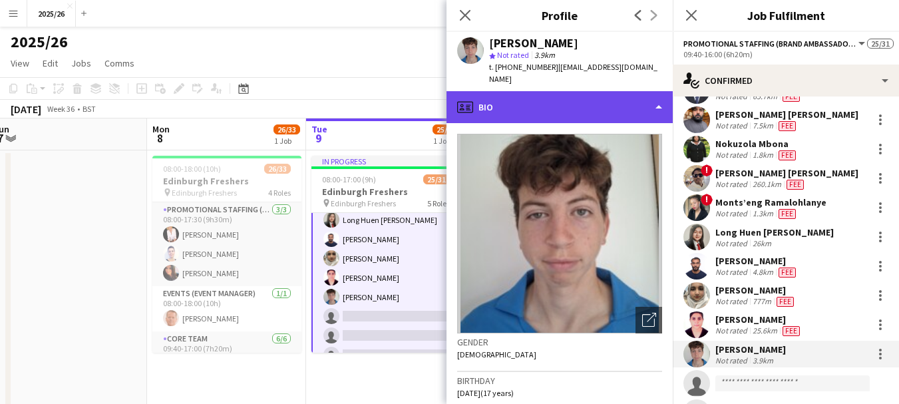
click at [572, 93] on div "profile Bio" at bounding box center [560, 107] width 226 height 32
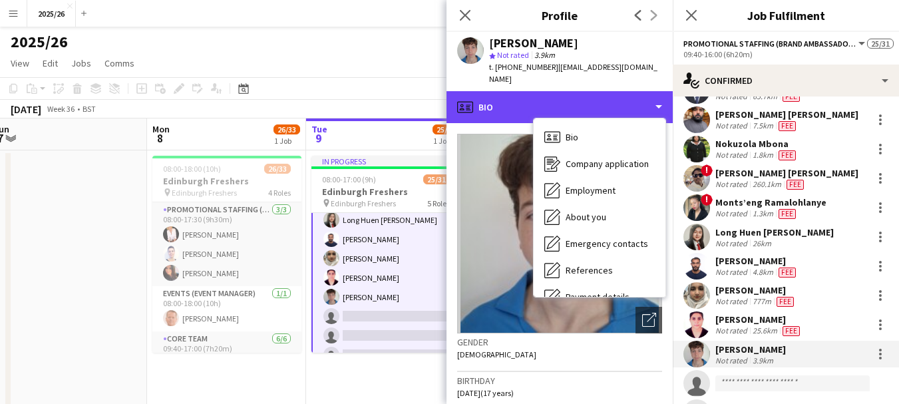
scroll to position [152, 0]
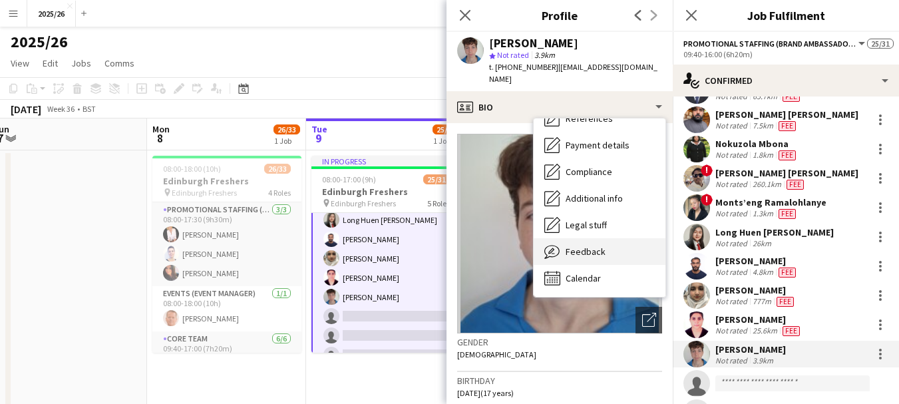
click at [610, 252] on div "Feedback Feedback" at bounding box center [600, 251] width 132 height 27
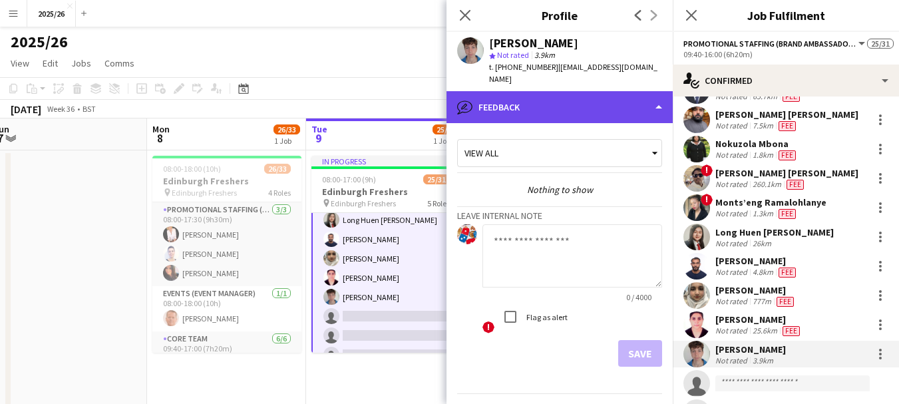
click at [575, 93] on div "bubble-pencil Feedback" at bounding box center [560, 107] width 226 height 32
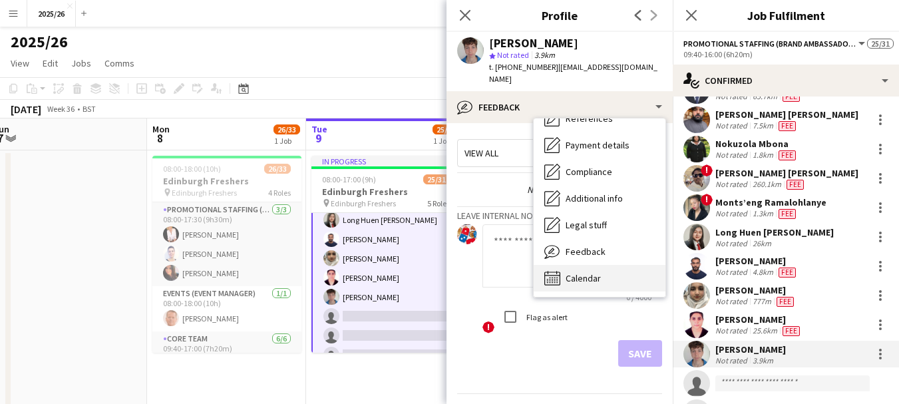
click at [616, 265] on div "Calendar Calendar" at bounding box center [600, 278] width 132 height 27
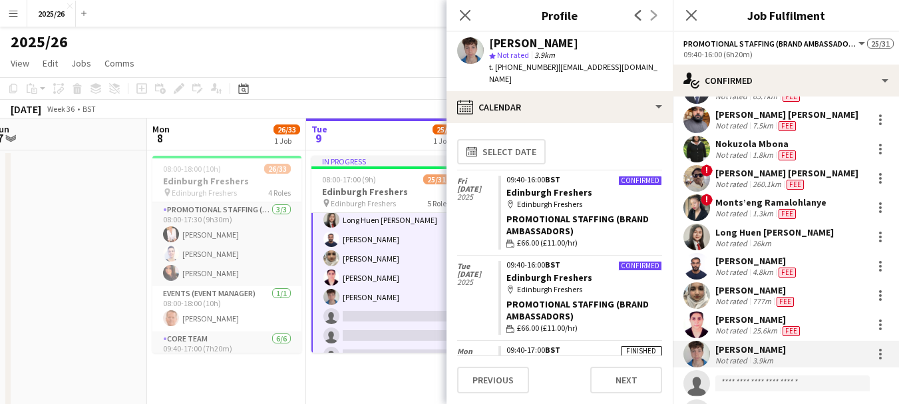
click at [769, 325] on div "25.6km" at bounding box center [765, 330] width 30 height 11
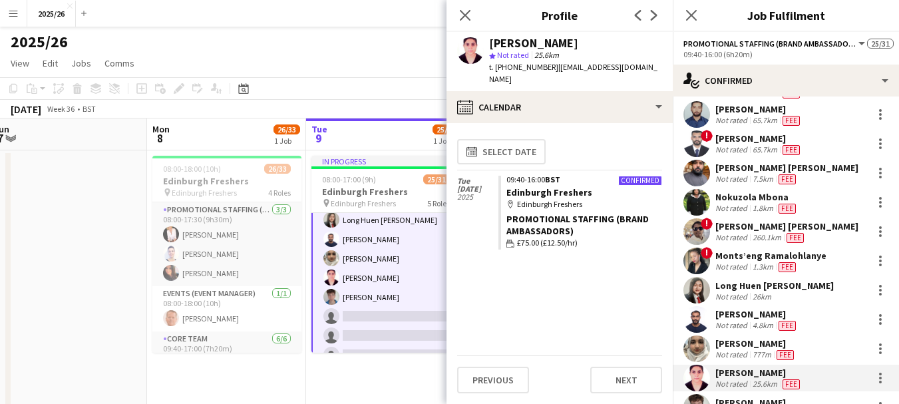
scroll to position [189, 0]
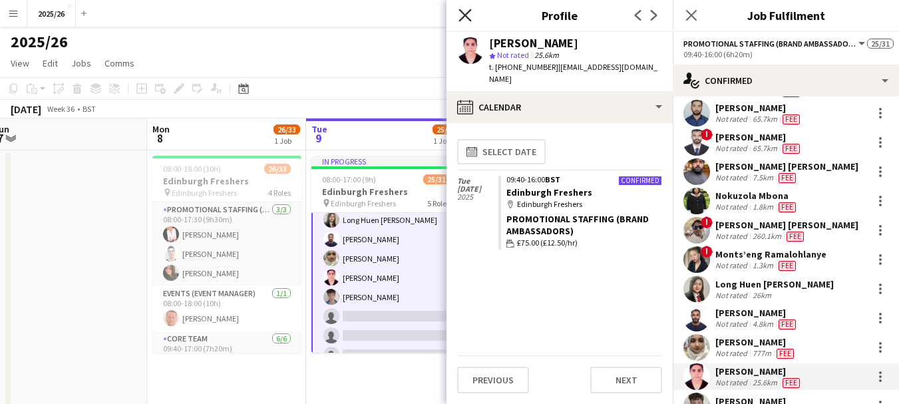
click at [462, 12] on icon at bounding box center [465, 15] width 13 height 13
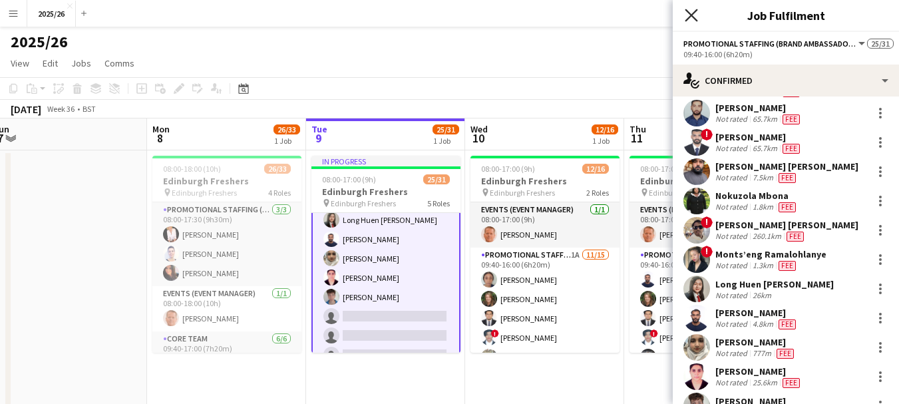
click at [695, 13] on icon "Close pop-in" at bounding box center [691, 15] width 13 height 13
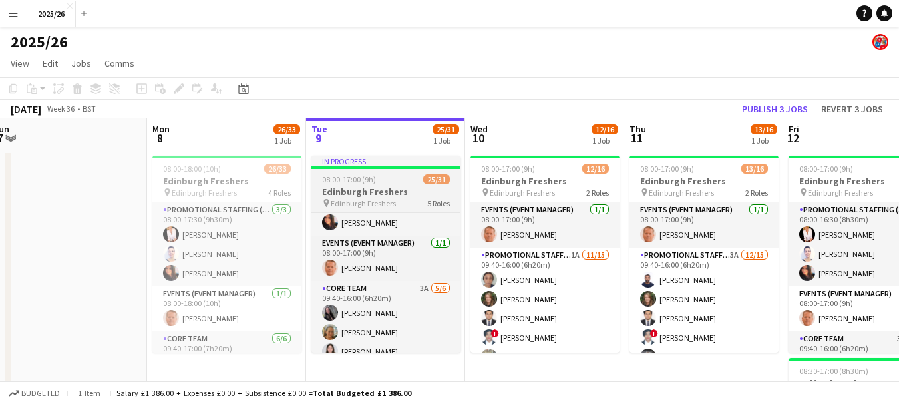
scroll to position [8, 0]
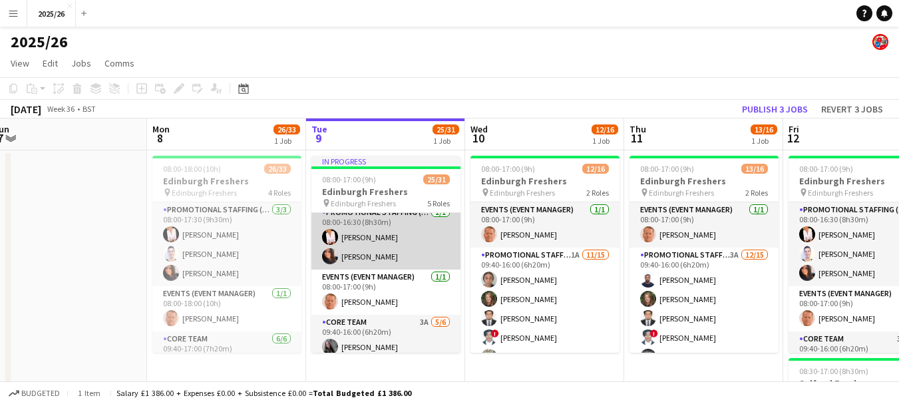
click at [449, 236] on app-card-role "Promotional Staffing (Team Leader) [DATE] 08:00-16:30 (8h30m) [PERSON_NAME] [PE…" at bounding box center [385, 237] width 149 height 65
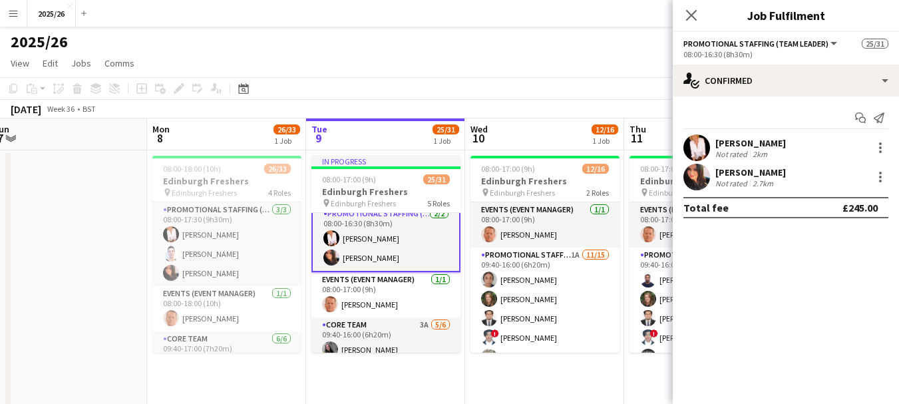
scroll to position [9, 0]
click at [692, 23] on div "Close pop-in" at bounding box center [691, 15] width 37 height 31
click at [689, 18] on icon at bounding box center [691, 15] width 13 height 13
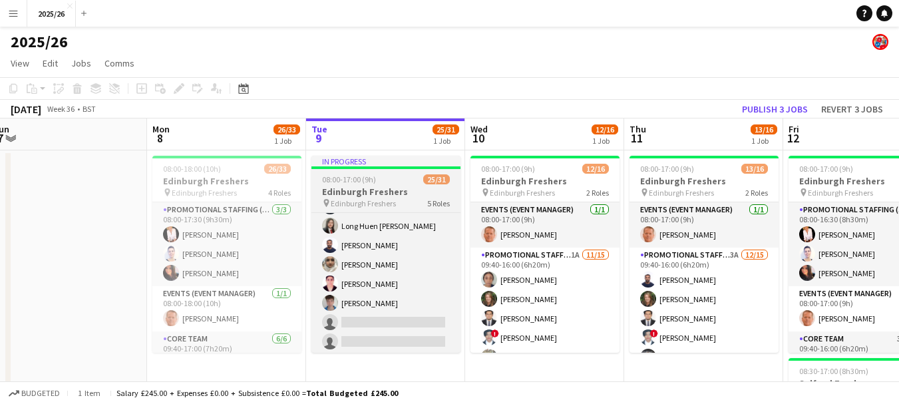
scroll to position [472, 0]
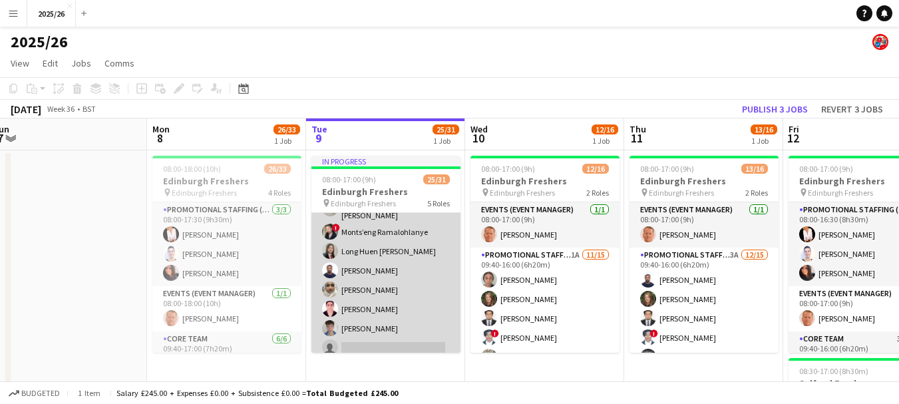
click at [383, 301] on app-card-role "Promotional Staffing (Brand Ambassadors) 2A 16/21 09:40-16:00 (6h20m) [PERSON_N…" at bounding box center [385, 216] width 149 height 443
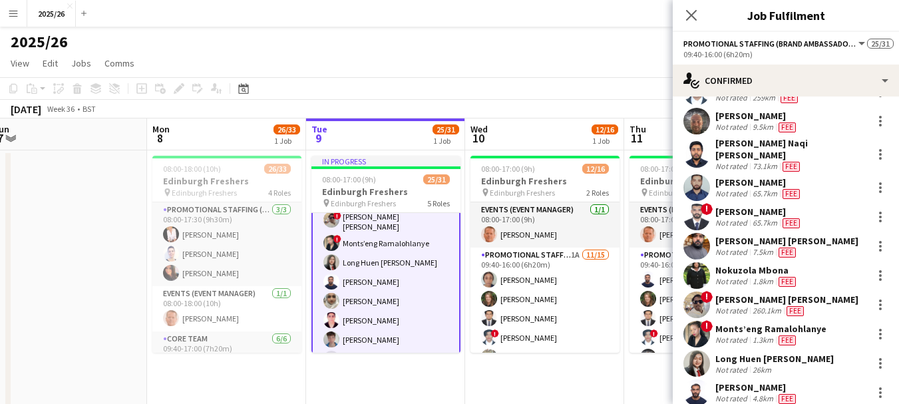
scroll to position [113, 0]
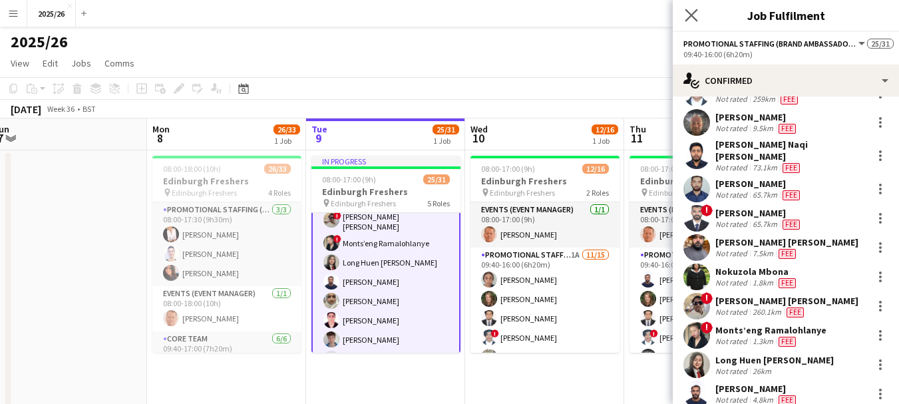
click at [690, 22] on app-icon "Close pop-in" at bounding box center [691, 15] width 19 height 19
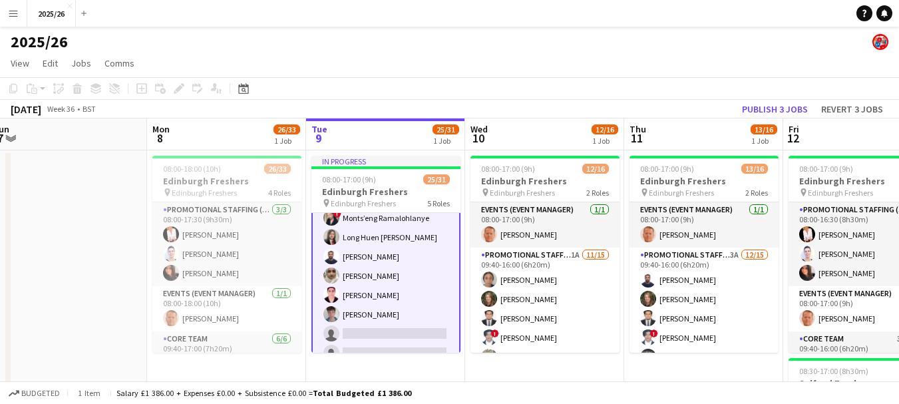
click at [402, 297] on app-card-role "Promotional Staffing (Brand Ambassadors) 2A 16/21 09:40-16:00 (6h20m) [PERSON_N…" at bounding box center [385, 202] width 149 height 446
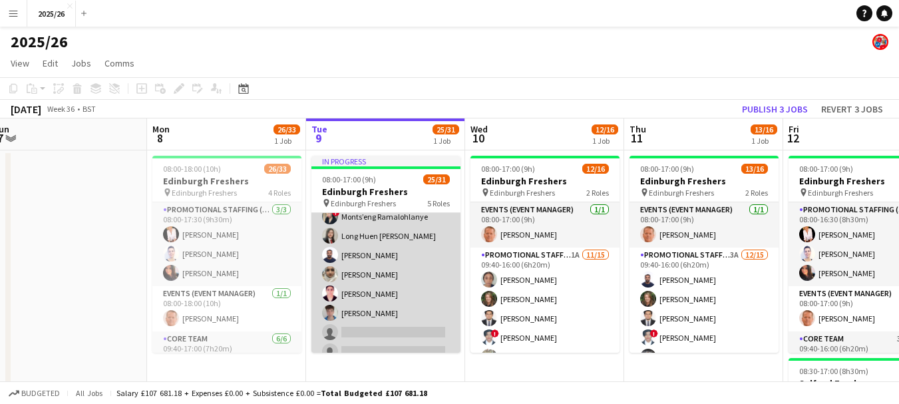
scroll to position [484, 0]
click at [402, 297] on app-card-role "Promotional Staffing (Brand Ambassadors) 2A 16/21 09:40-16:00 (6h20m) [PERSON_N…" at bounding box center [385, 202] width 149 height 443
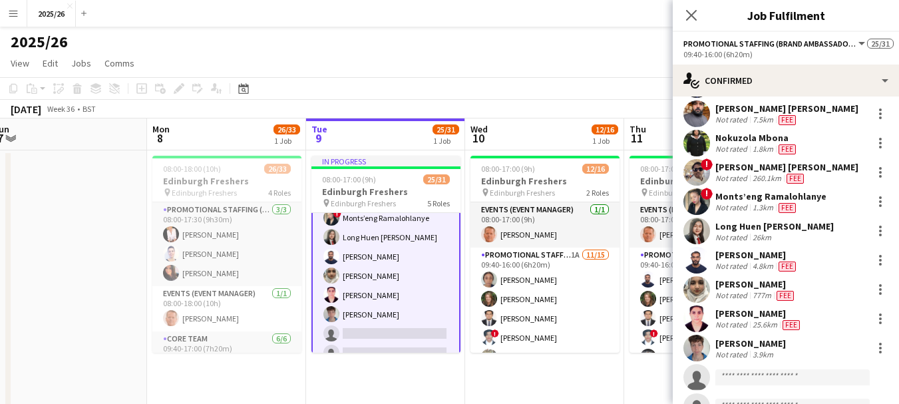
scroll to position [269, 0]
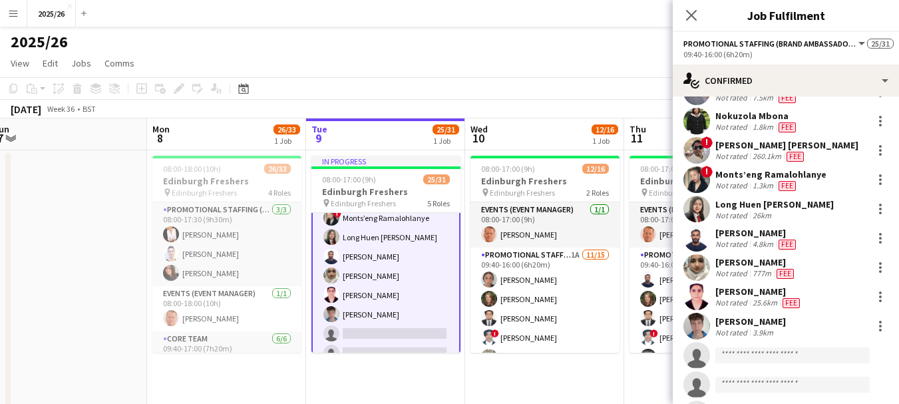
click at [740, 297] on div "Not rated" at bounding box center [732, 302] width 35 height 11
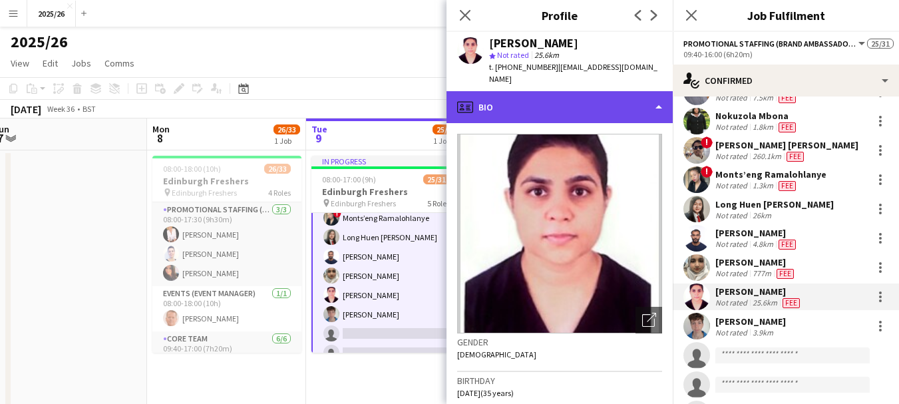
click at [608, 91] on div "profile Bio" at bounding box center [560, 107] width 226 height 32
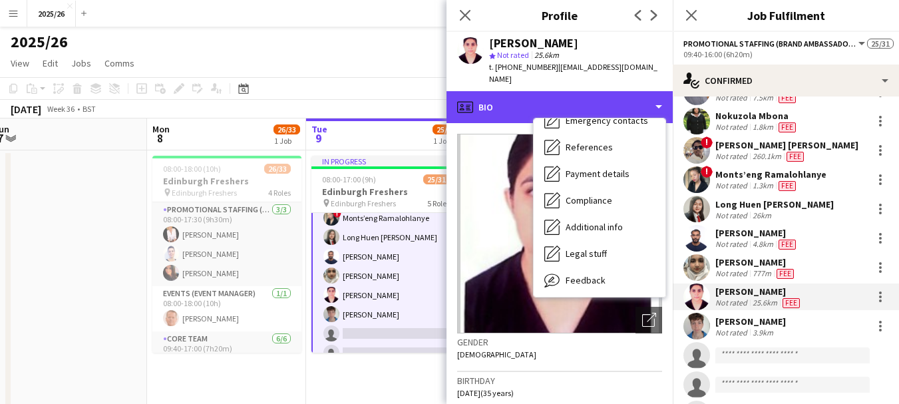
scroll to position [152, 0]
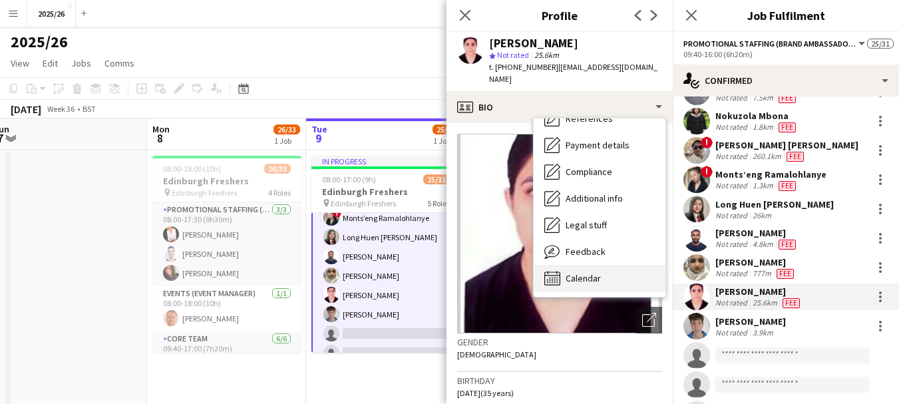
click at [630, 272] on div "Calendar Calendar" at bounding box center [600, 278] width 132 height 27
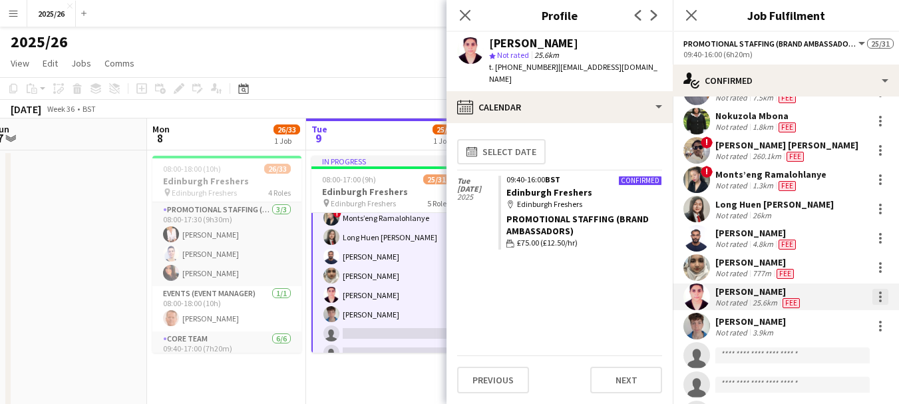
click at [872, 291] on div at bounding box center [880, 297] width 16 height 16
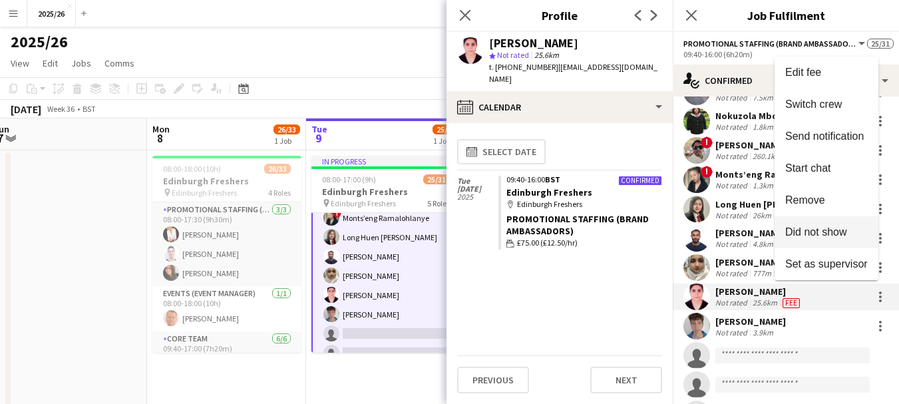
click at [850, 232] on span "Did not show" at bounding box center [826, 232] width 83 height 12
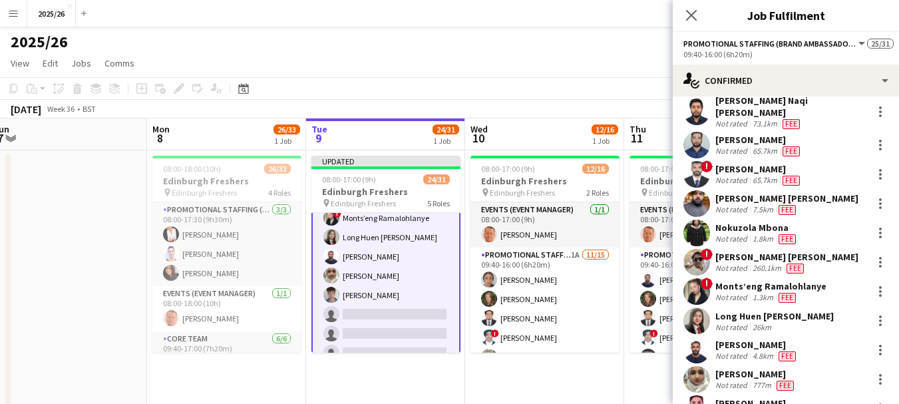
scroll to position [160, 0]
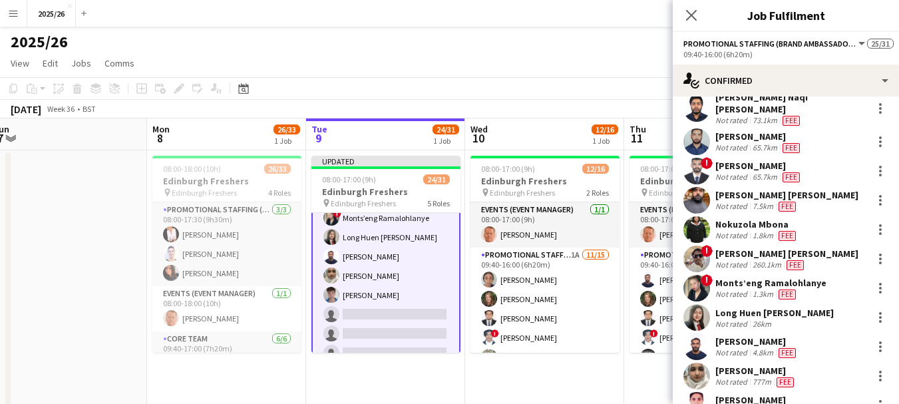
click at [733, 260] on div "Not rated" at bounding box center [732, 265] width 35 height 11
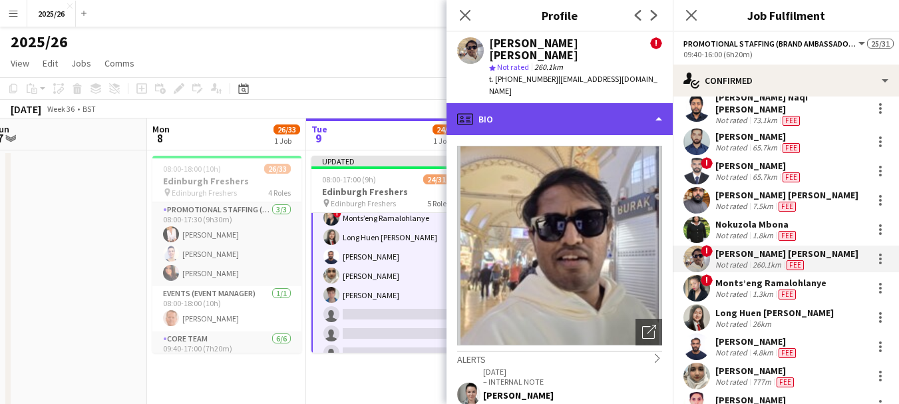
click at [558, 103] on div "profile Bio" at bounding box center [560, 119] width 226 height 32
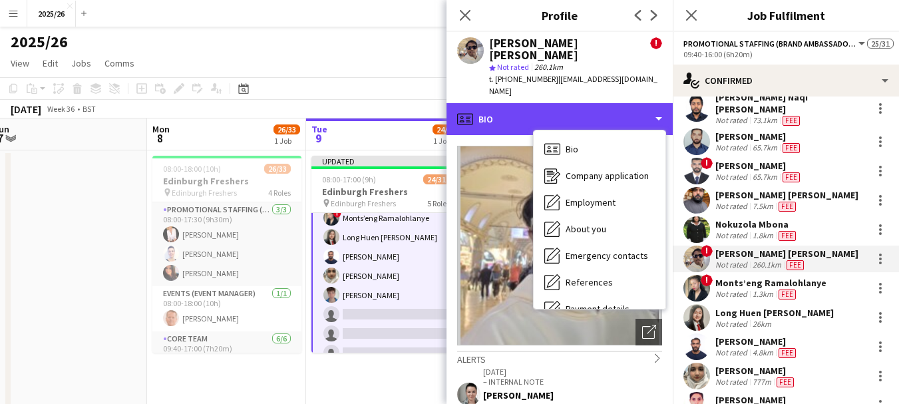
scroll to position [152, 0]
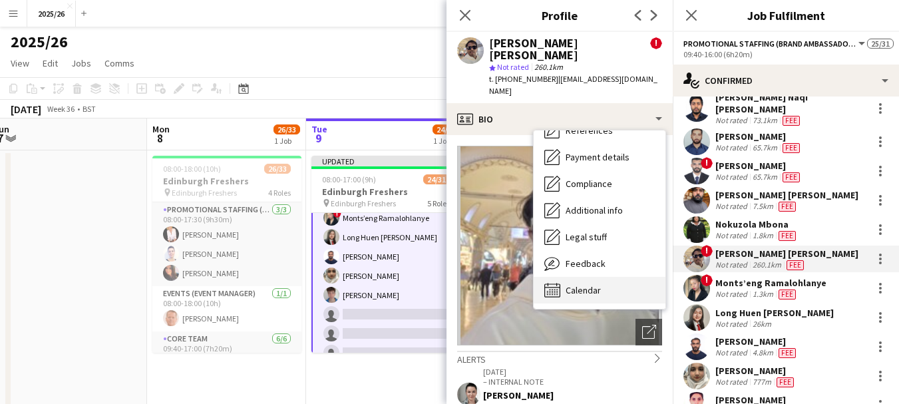
click at [607, 277] on div "Calendar Calendar" at bounding box center [600, 290] width 132 height 27
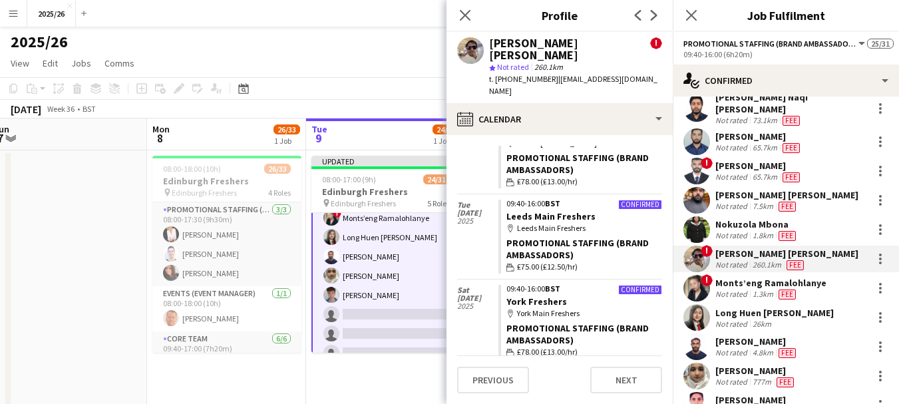
scroll to position [142, 0]
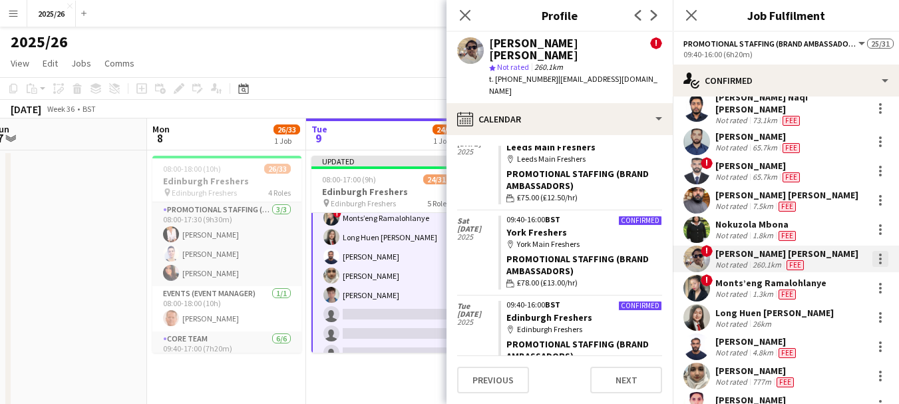
click at [872, 254] on div at bounding box center [880, 259] width 16 height 16
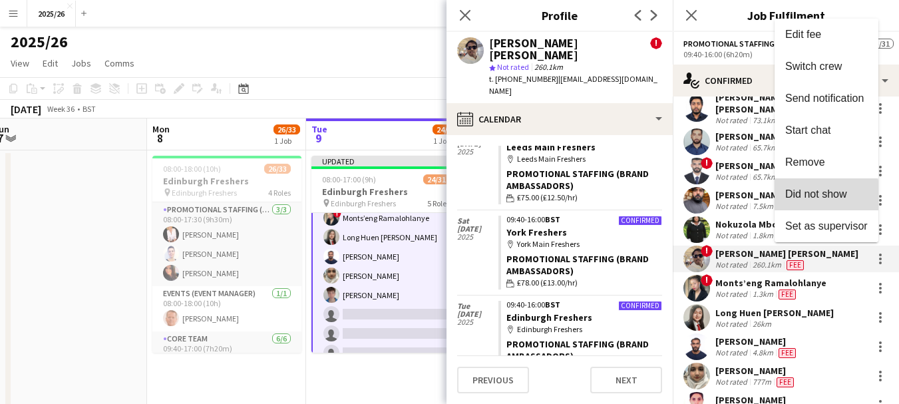
click at [811, 197] on span "Did not show" at bounding box center [816, 193] width 62 height 11
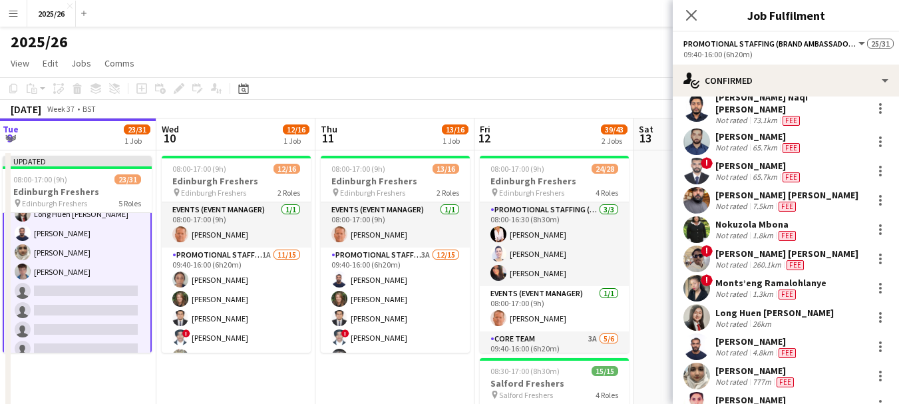
drag, startPoint x: 508, startPoint y: 299, endPoint x: 203, endPoint y: 293, distance: 304.8
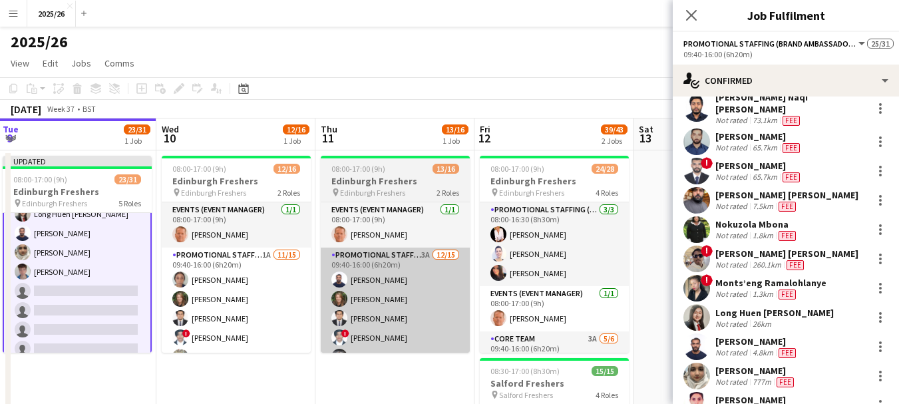
scroll to position [0, 479]
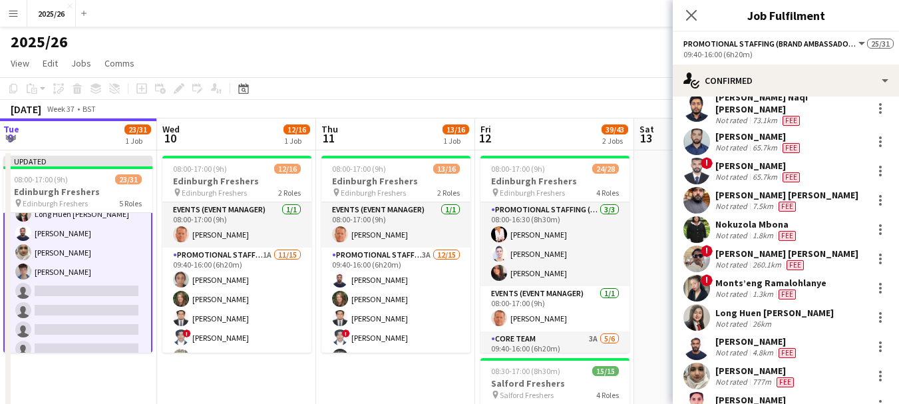
click at [764, 260] on div "260.1km" at bounding box center [767, 265] width 34 height 11
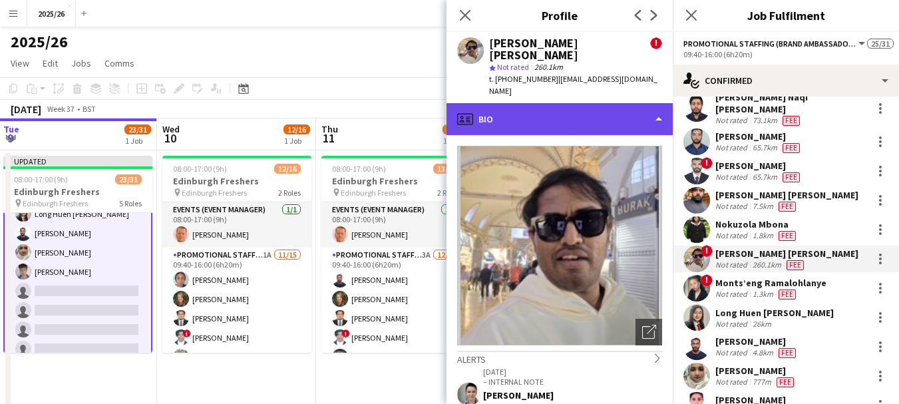
click at [626, 103] on div "profile Bio" at bounding box center [560, 119] width 226 height 32
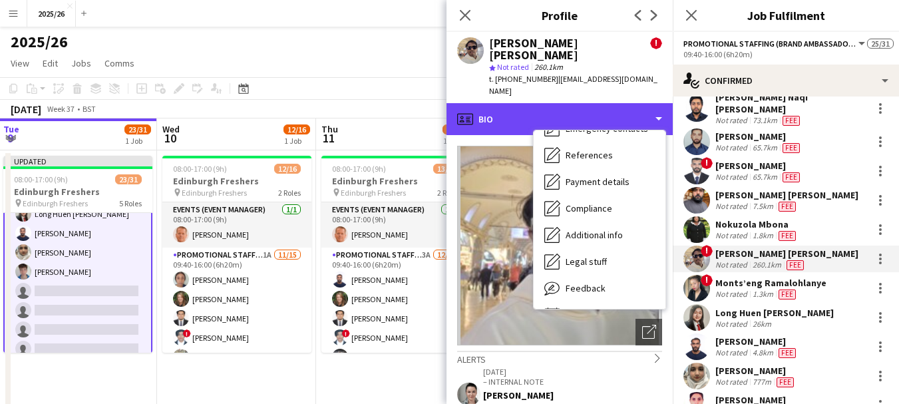
scroll to position [152, 0]
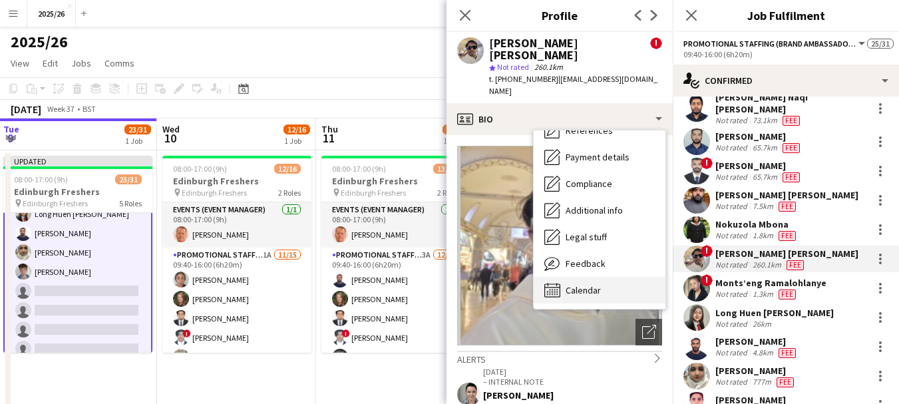
click at [586, 277] on div "Calendar Calendar" at bounding box center [600, 290] width 132 height 27
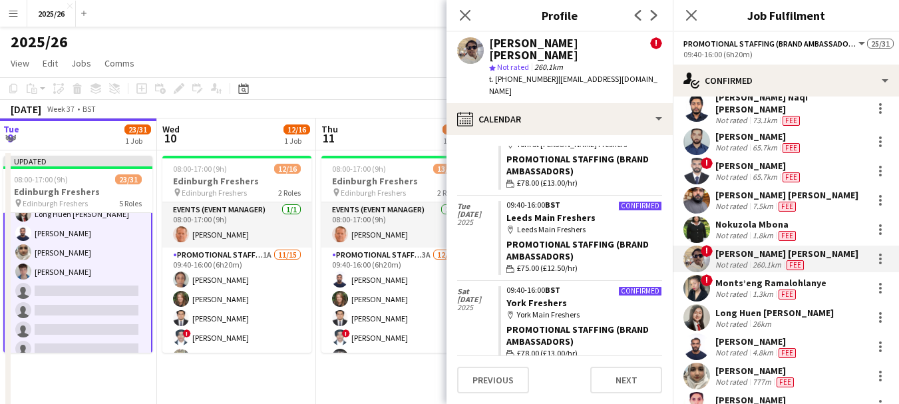
scroll to position [106, 0]
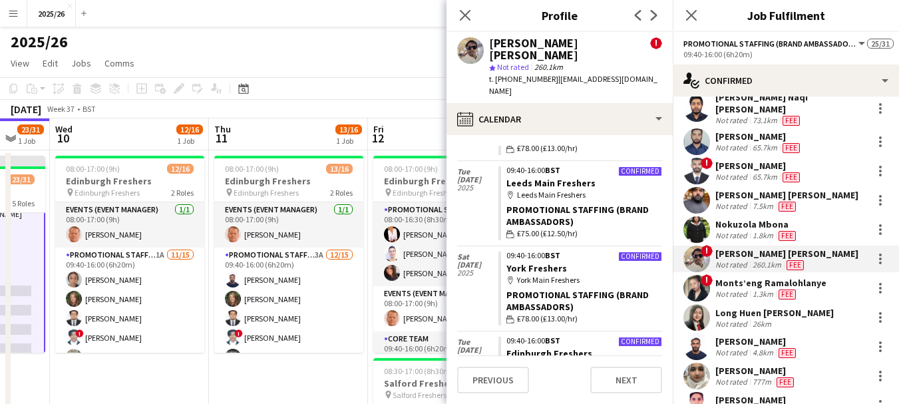
drag, startPoint x: 168, startPoint y: 362, endPoint x: 7, endPoint y: 336, distance: 163.1
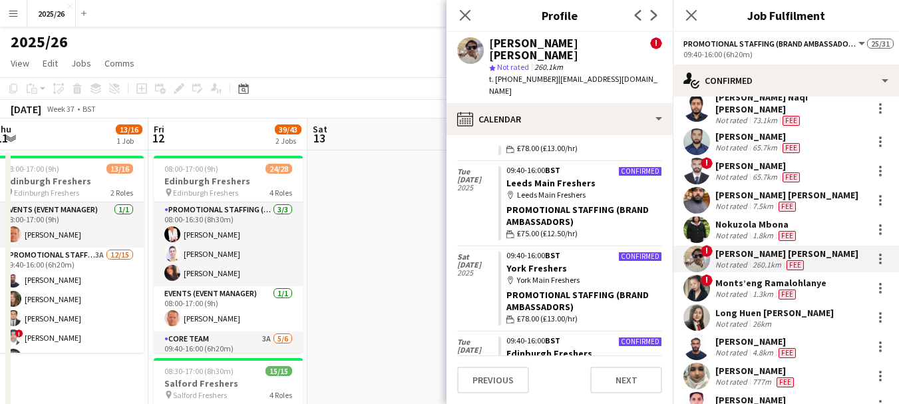
drag, startPoint x: 317, startPoint y: 304, endPoint x: 17, endPoint y: 277, distance: 301.4
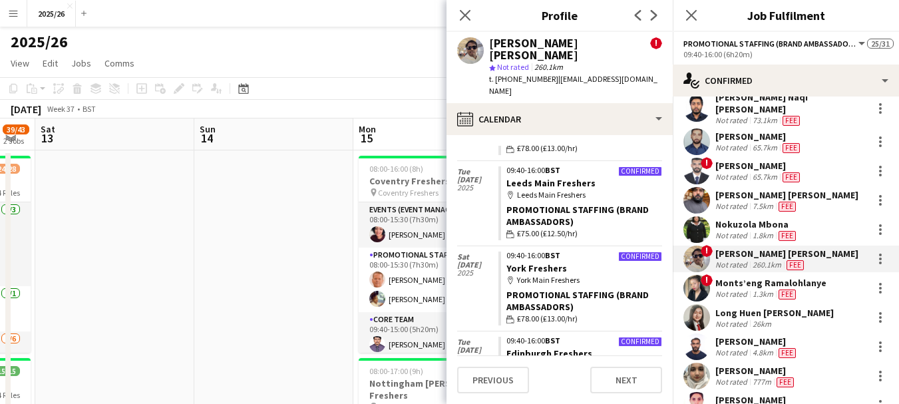
drag, startPoint x: 285, startPoint y: 286, endPoint x: 7, endPoint y: 263, distance: 279.8
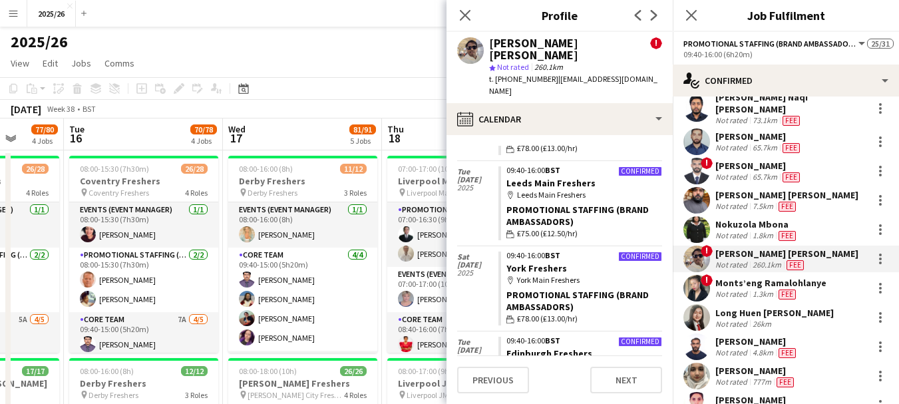
drag, startPoint x: 305, startPoint y: 233, endPoint x: 323, endPoint y: 258, distance: 30.6
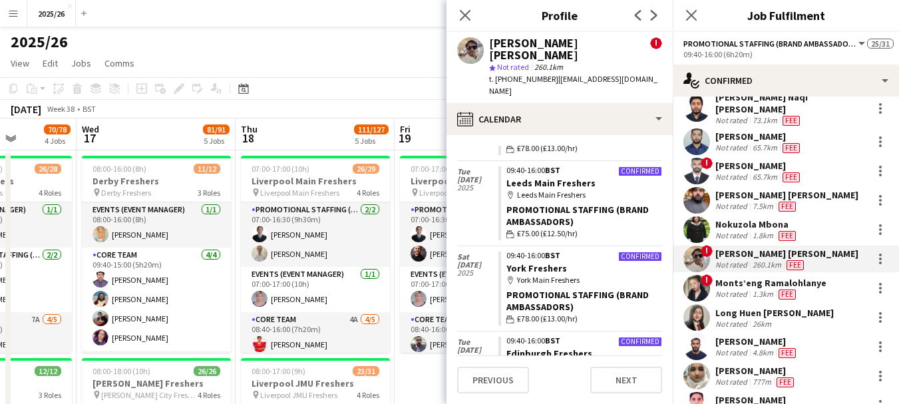
drag, startPoint x: 372, startPoint y: 253, endPoint x: 353, endPoint y: 279, distance: 32.0
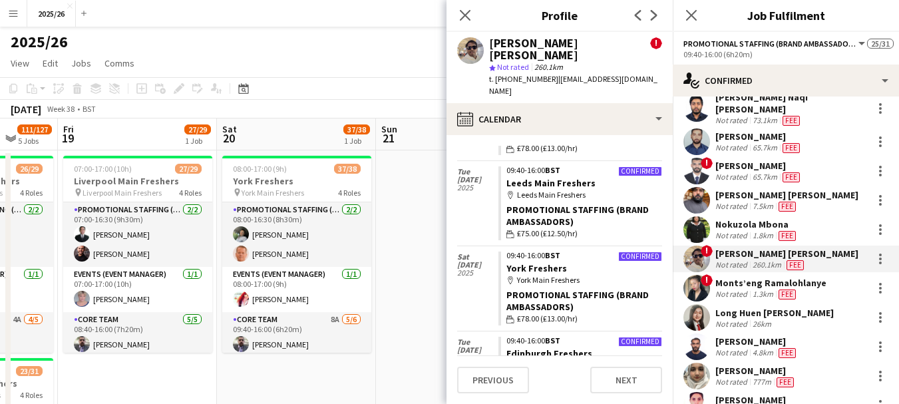
drag, startPoint x: 353, startPoint y: 279, endPoint x: 39, endPoint y: 291, distance: 315.0
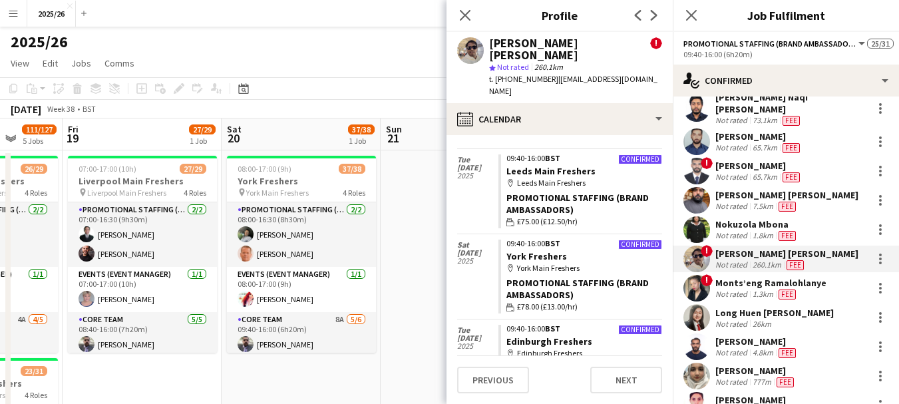
scroll to position [142, 0]
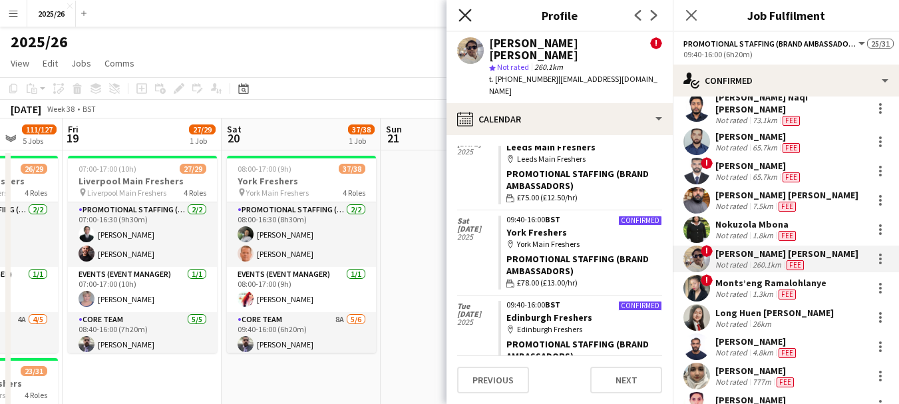
click at [467, 17] on icon at bounding box center [465, 15] width 13 height 13
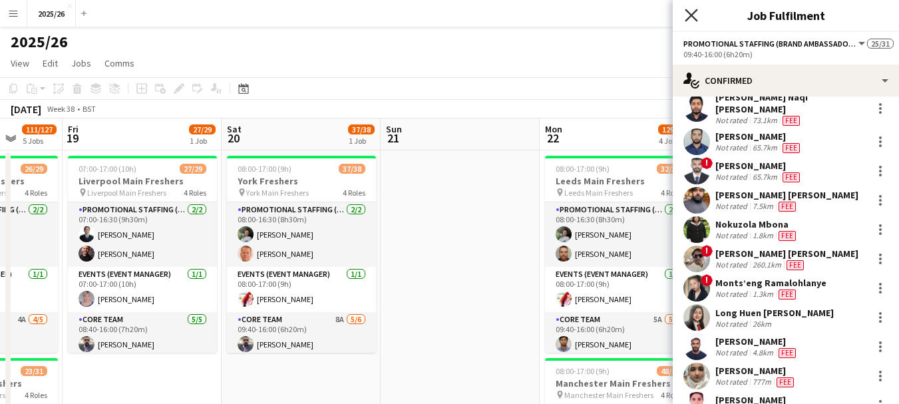
click at [686, 15] on icon "Close pop-in" at bounding box center [691, 15] width 13 height 13
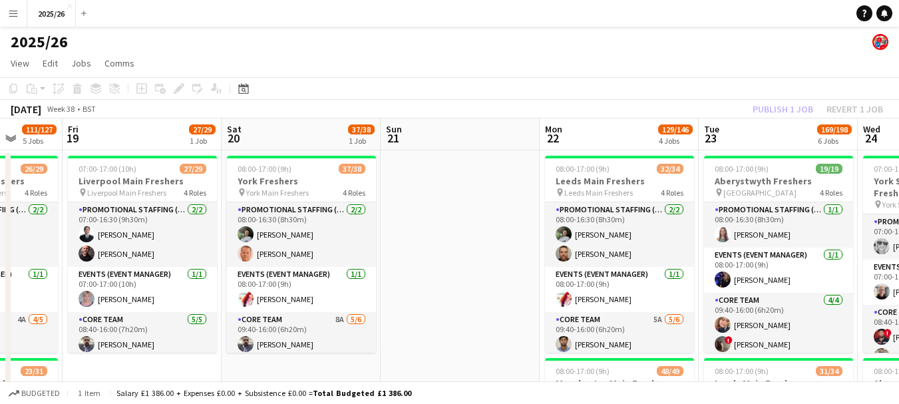
click at [763, 101] on div "Publish 1 job Revert 1 job" at bounding box center [818, 108] width 162 height 17
click at [763, 101] on button "Publish 1 job" at bounding box center [782, 108] width 71 height 17
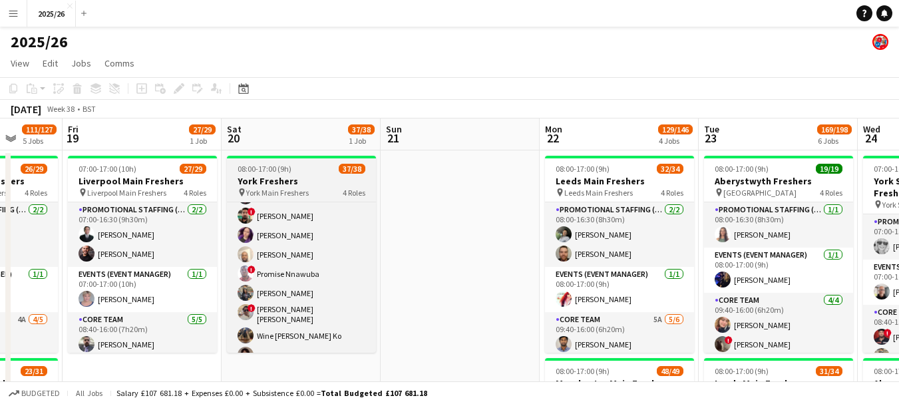
scroll to position [695, 0]
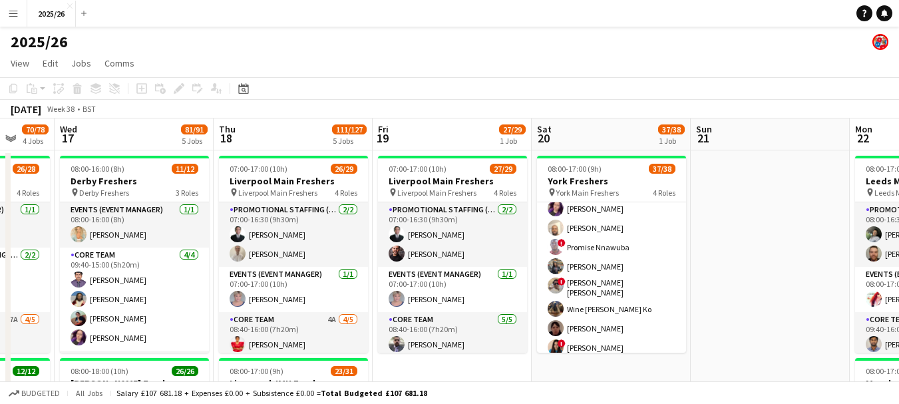
drag, startPoint x: 377, startPoint y: 282, endPoint x: 789, endPoint y: 300, distance: 412.3
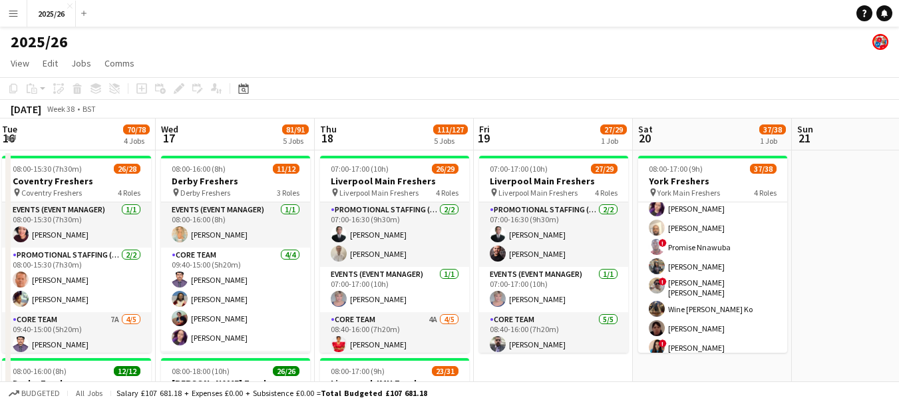
scroll to position [0, 0]
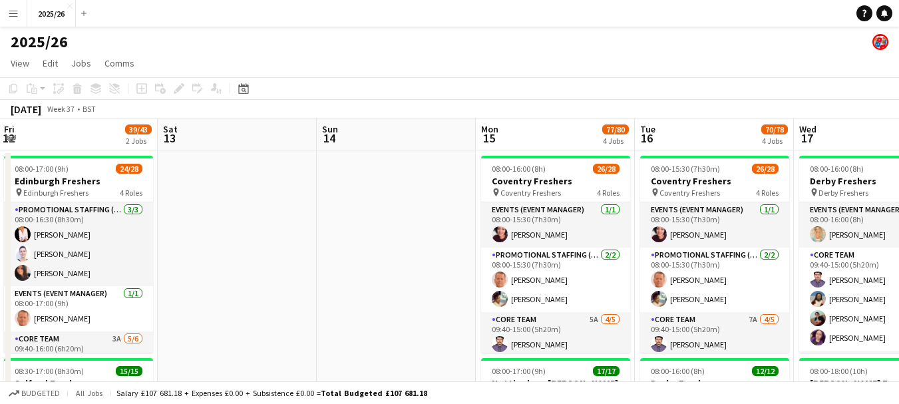
drag, startPoint x: 202, startPoint y: 200, endPoint x: 874, endPoint y: 175, distance: 672.6
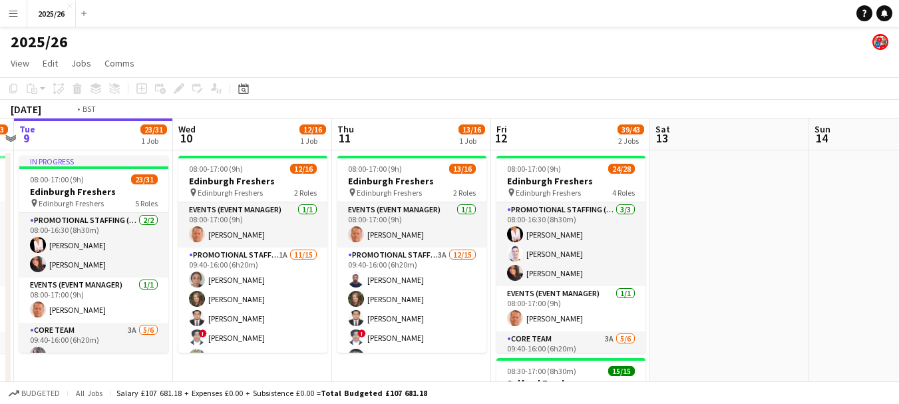
scroll to position [0, 311]
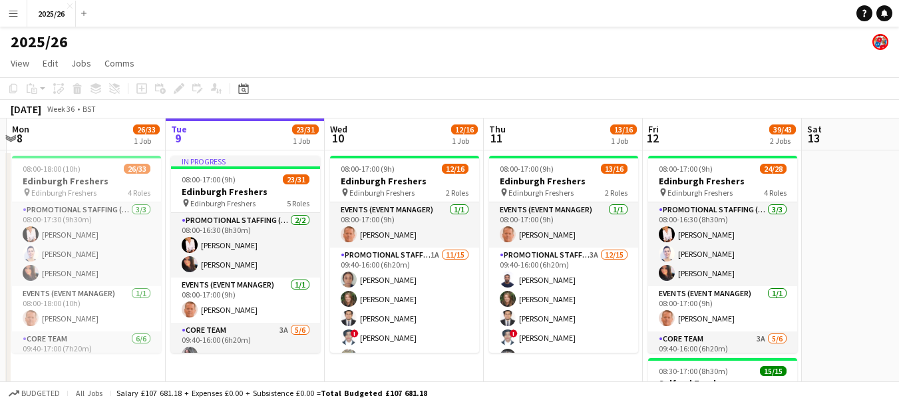
drag, startPoint x: 274, startPoint y: 223, endPoint x: 884, endPoint y: 254, distance: 611.0
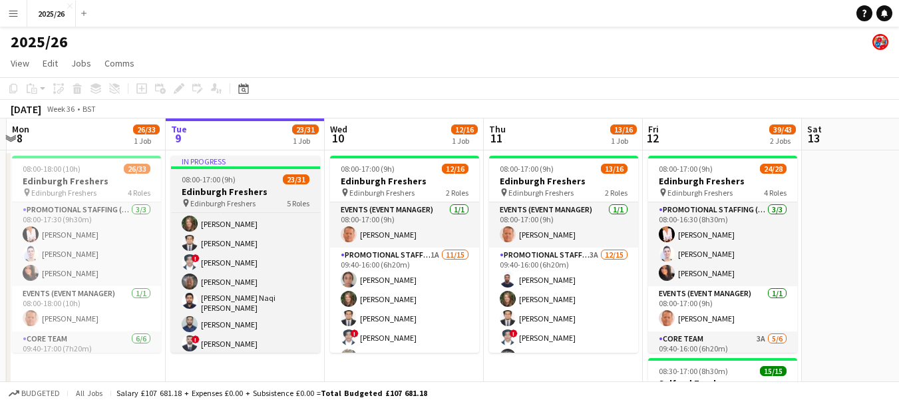
scroll to position [429, 0]
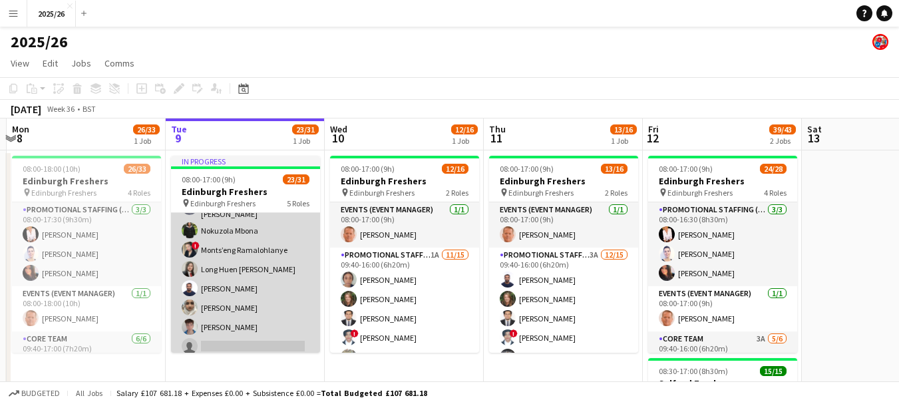
click at [268, 323] on app-card-role "Promotional Staffing (Brand Ambassadors) 2A 14/21 09:40-16:00 (6h20m) [PERSON_N…" at bounding box center [245, 255] width 149 height 439
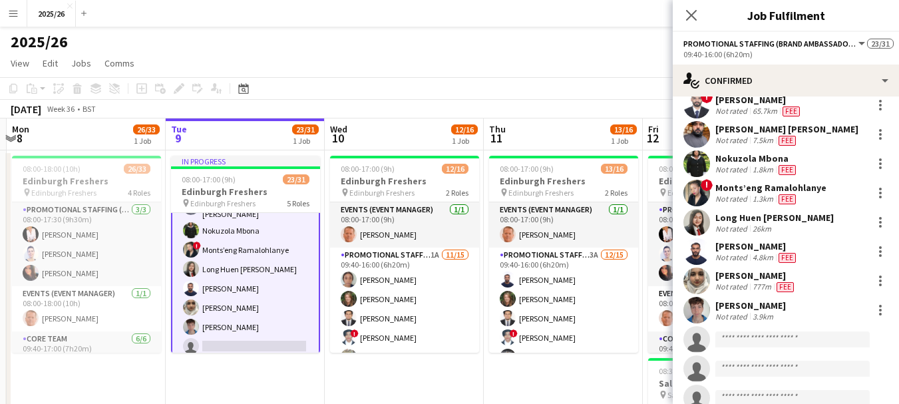
scroll to position [269, 0]
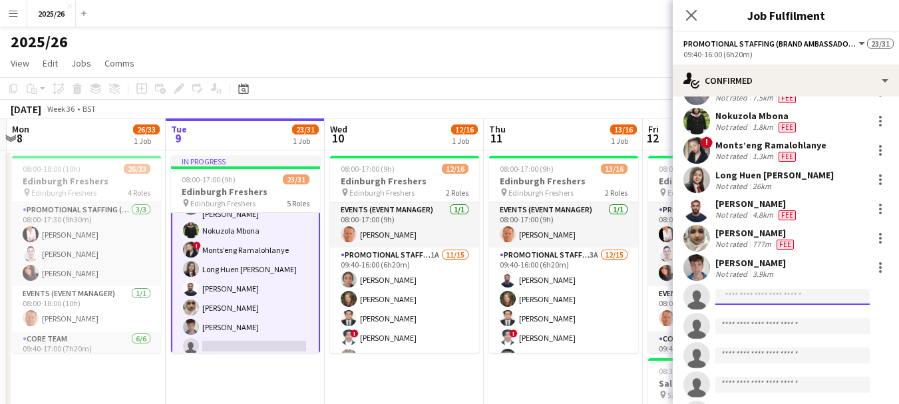
click at [802, 289] on input at bounding box center [792, 297] width 154 height 16
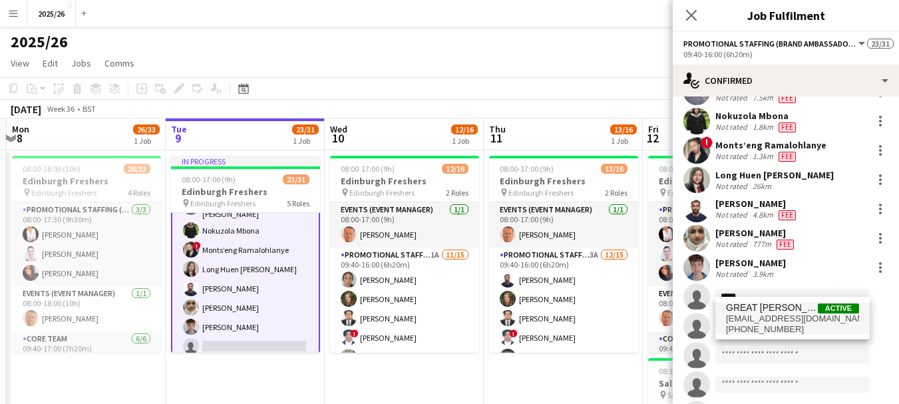
type input "*****"
click at [762, 321] on span "[EMAIL_ADDRESS][DOMAIN_NAME]" at bounding box center [792, 318] width 133 height 11
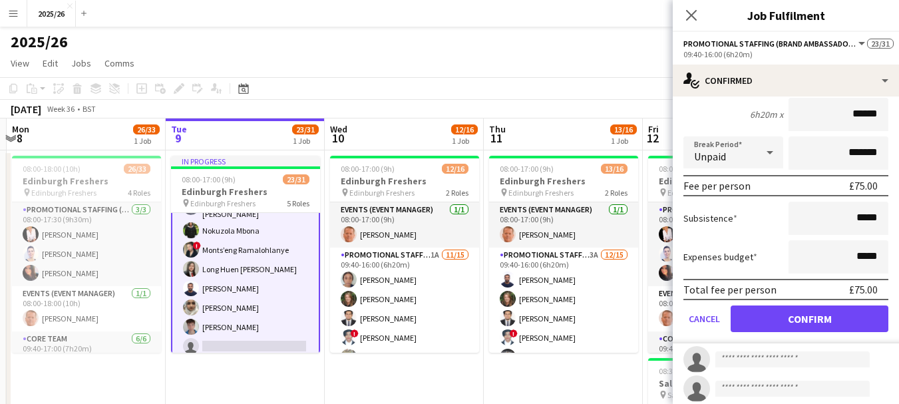
type input "******"
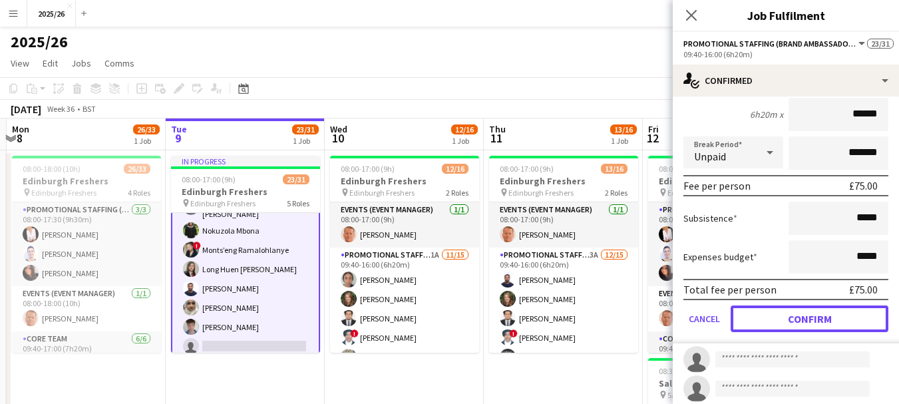
click at [831, 305] on button "Confirm" at bounding box center [810, 318] width 158 height 27
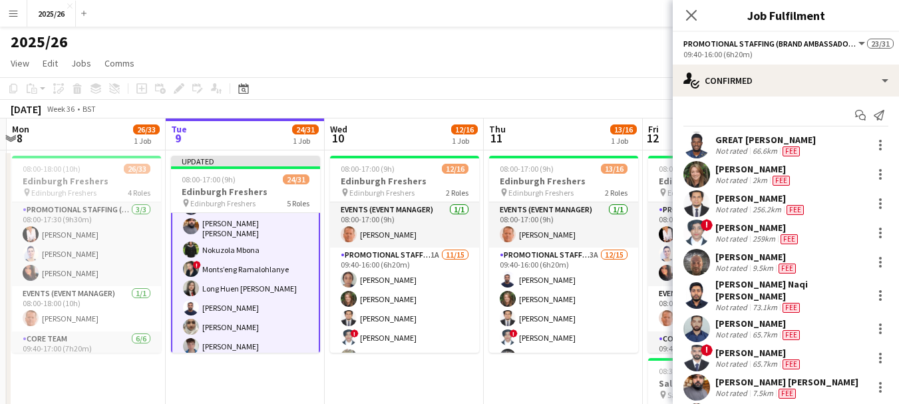
scroll to position [0, 0]
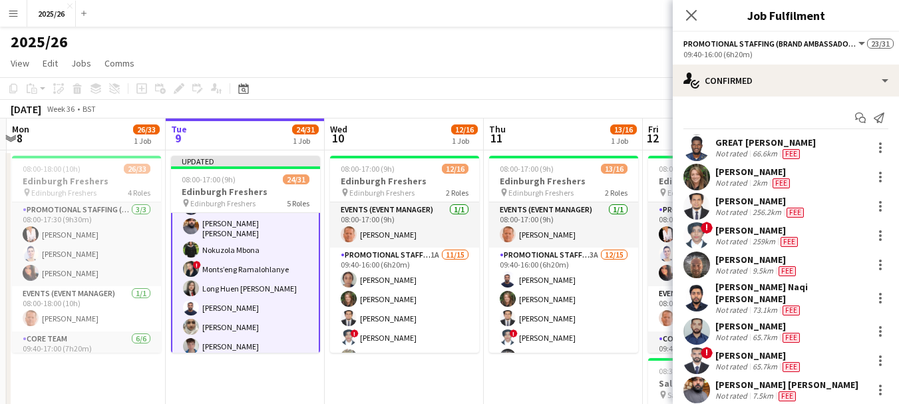
click at [797, 147] on div "GREAT [PERSON_NAME]" at bounding box center [765, 142] width 100 height 12
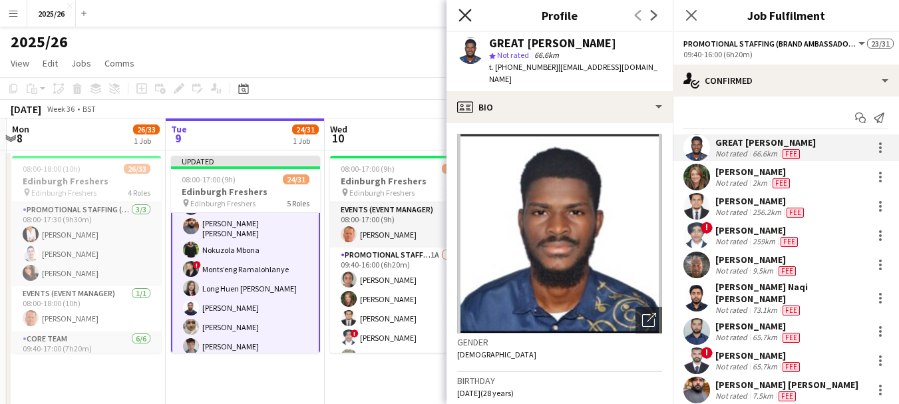
click at [463, 17] on icon "Close pop-in" at bounding box center [465, 15] width 13 height 13
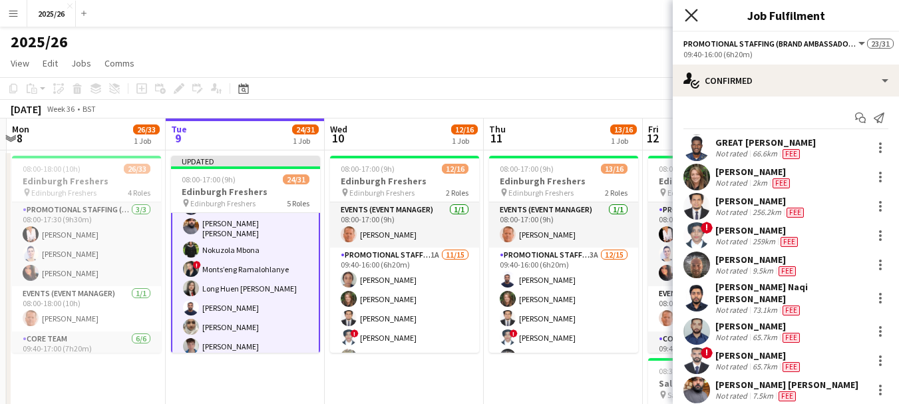
click at [691, 15] on icon at bounding box center [691, 15] width 13 height 13
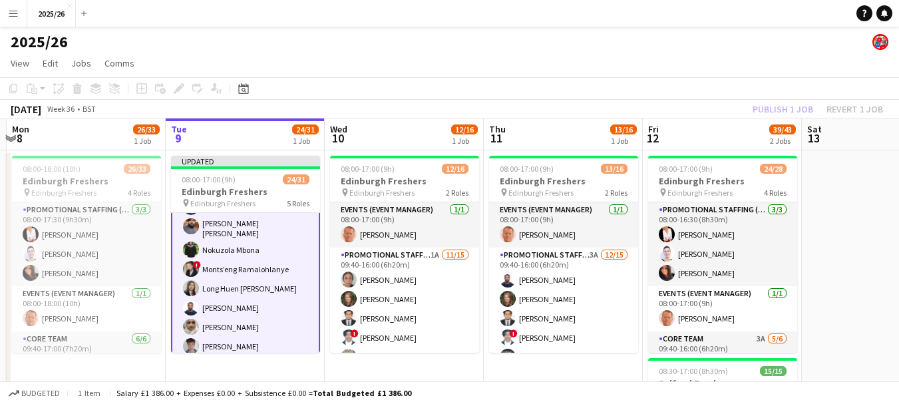
click at [767, 98] on app-toolbar "Copy Paste Paste Ctrl+V Paste with crew Ctrl+Shift+V Paste linked Job [GEOGRAPH…" at bounding box center [449, 88] width 899 height 23
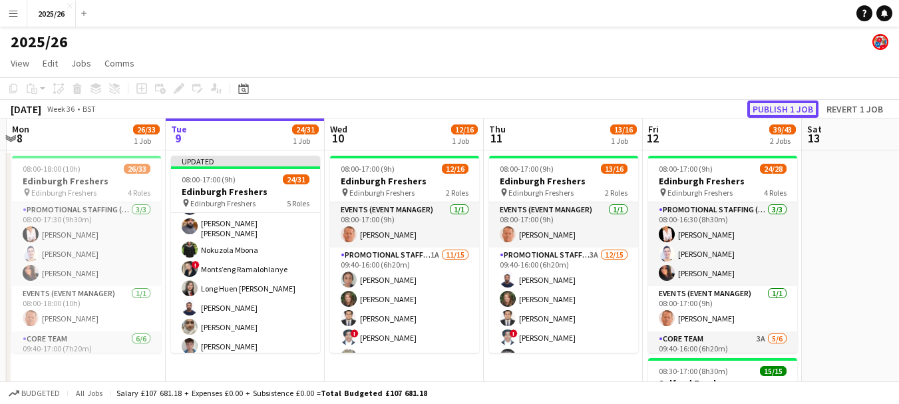
click at [766, 109] on button "Publish 1 job" at bounding box center [782, 108] width 71 height 17
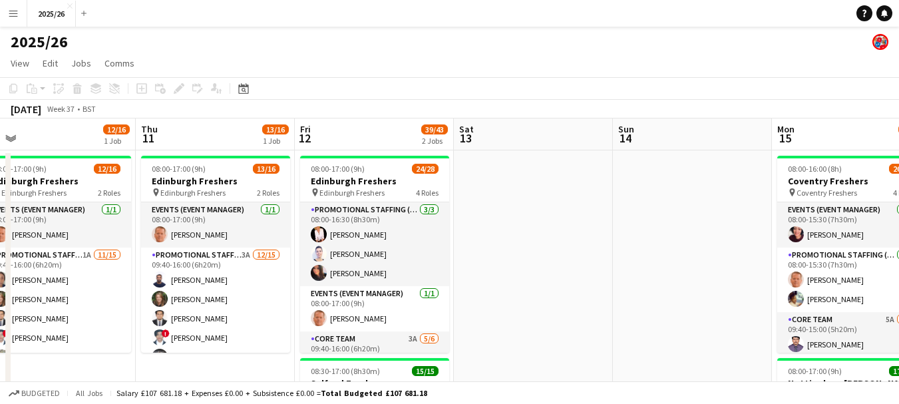
drag, startPoint x: 868, startPoint y: 216, endPoint x: 180, endPoint y: 277, distance: 690.2
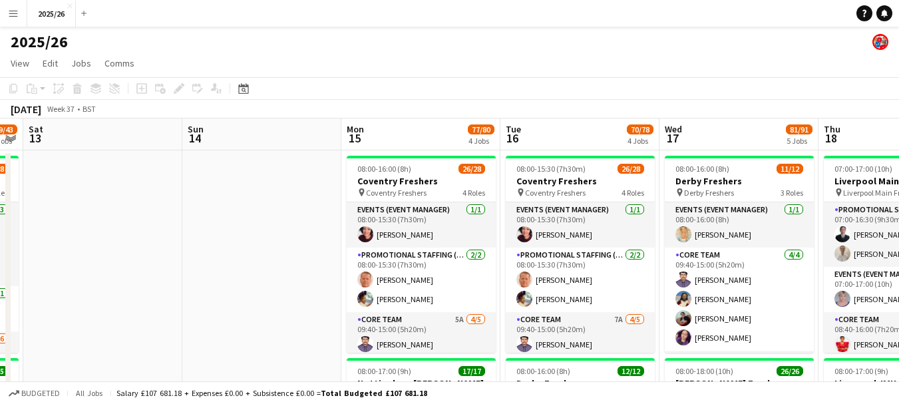
scroll to position [0, 514]
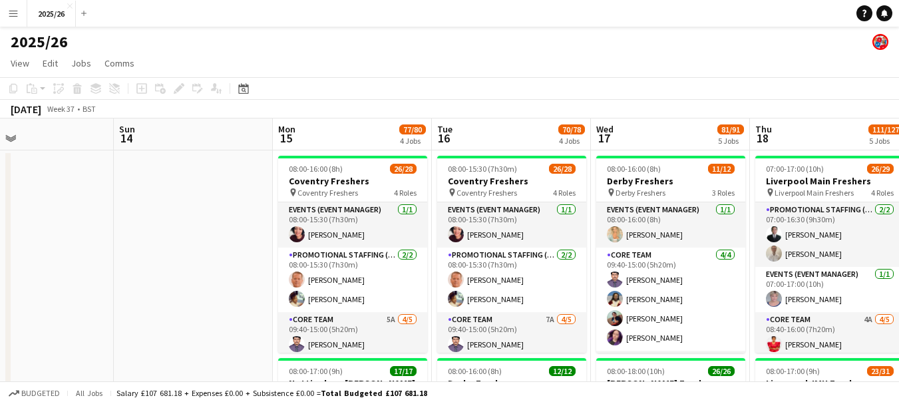
drag, startPoint x: 431, startPoint y: 297, endPoint x: 13, endPoint y: 268, distance: 418.3
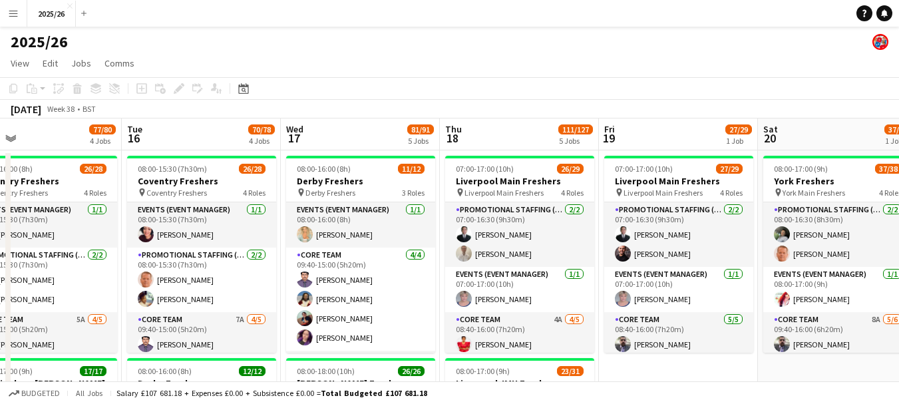
drag, startPoint x: 273, startPoint y: 252, endPoint x: 738, endPoint y: 303, distance: 468.1
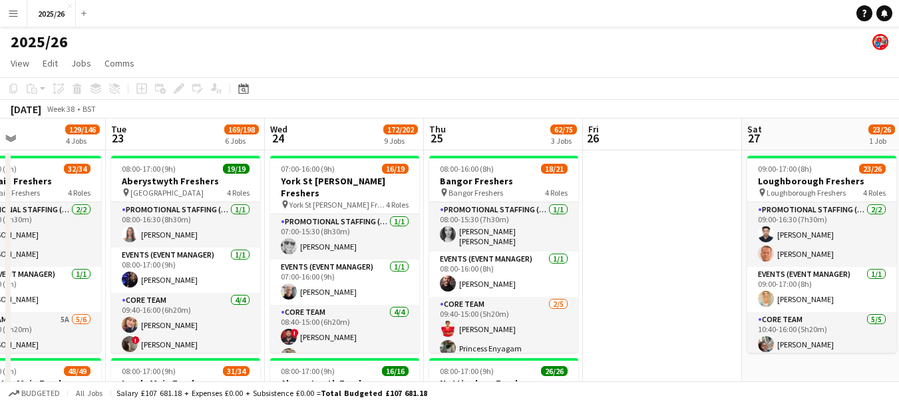
drag, startPoint x: 738, startPoint y: 303, endPoint x: 179, endPoint y: 315, distance: 559.1
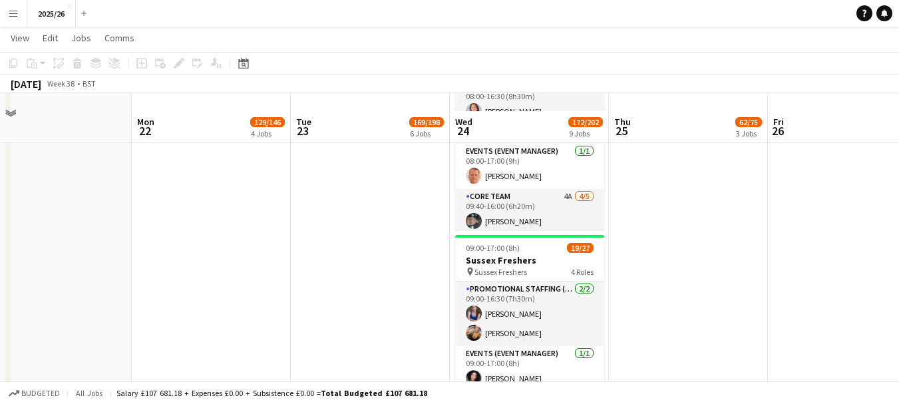
scroll to position [1361, 0]
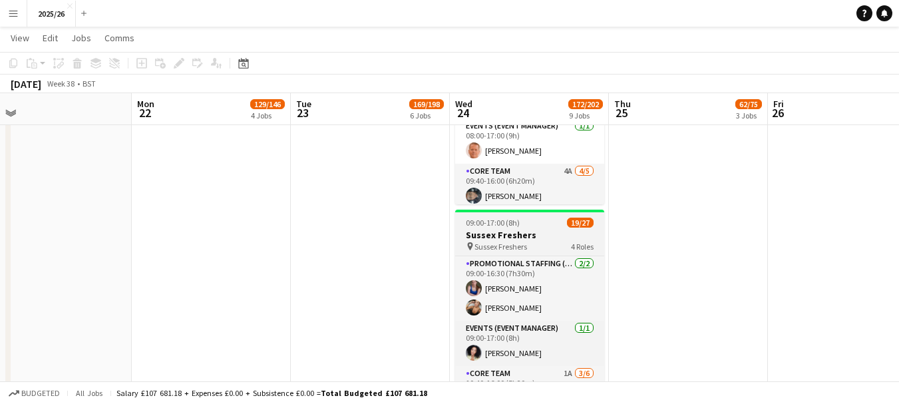
click at [519, 239] on h3 "Sussex Freshers" at bounding box center [529, 235] width 149 height 12
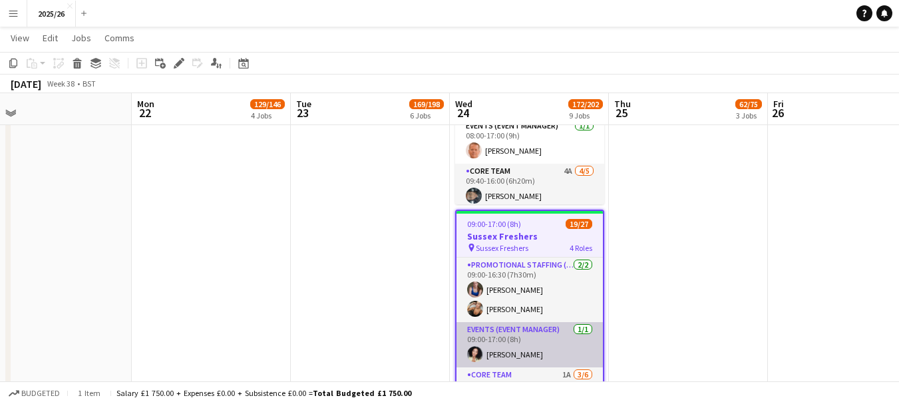
click at [584, 324] on app-card-role "Events (Event Manager) [DATE] 09:00-17:00 (8h) [PERSON_NAME]" at bounding box center [530, 344] width 146 height 45
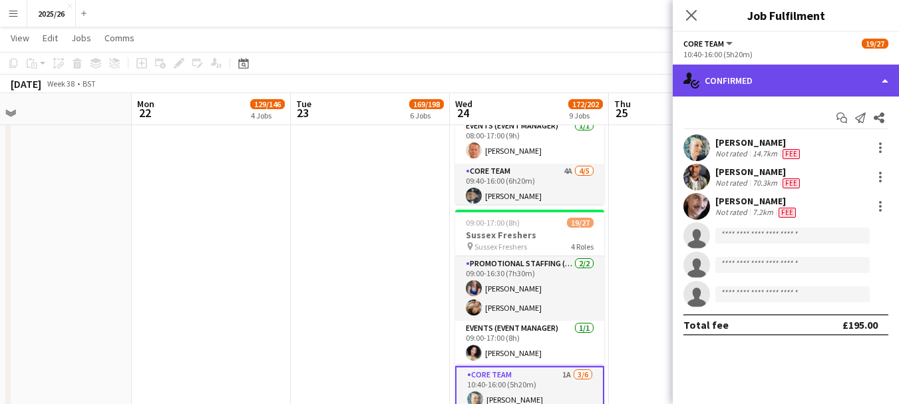
click at [739, 94] on div "single-neutral-actions-check-2 Confirmed" at bounding box center [786, 81] width 226 height 32
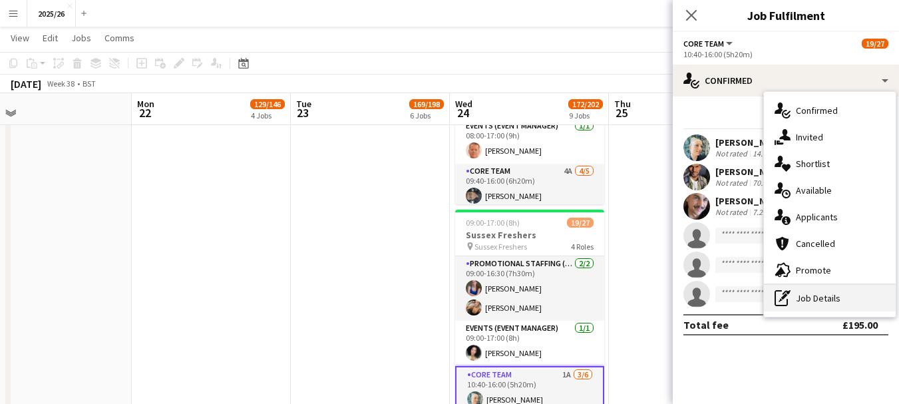
click at [823, 291] on div "pen-write Job Details" at bounding box center [830, 298] width 132 height 27
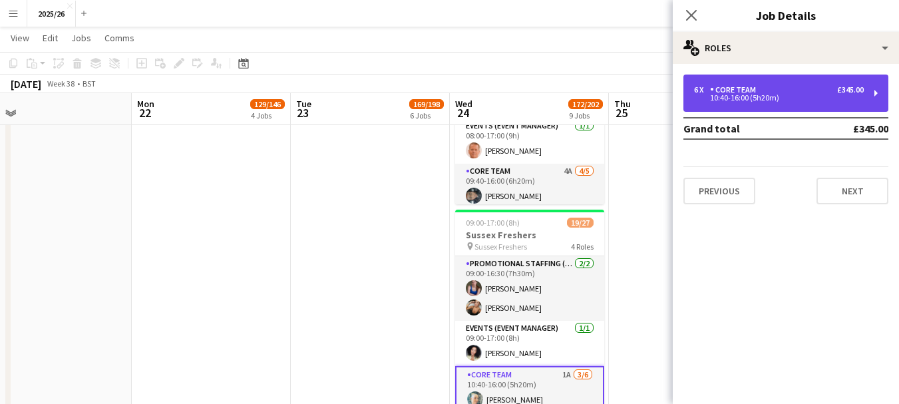
click at [783, 96] on div "10:40-16:00 (5h20m)" at bounding box center [779, 97] width 170 height 7
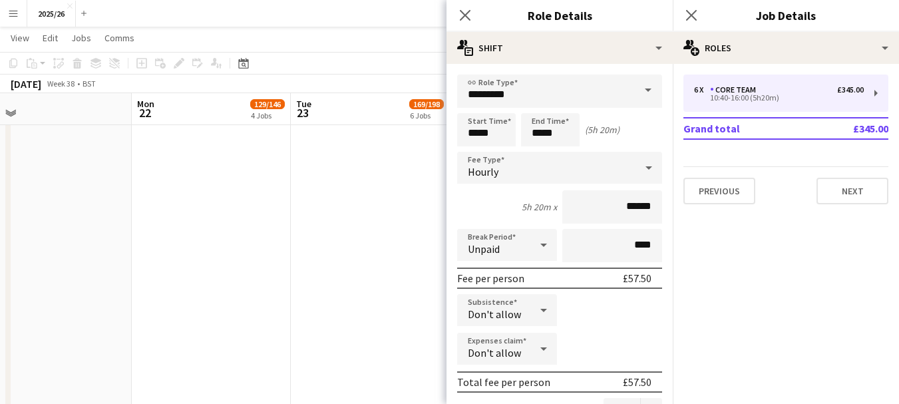
click at [476, 19] on div "Close pop-in" at bounding box center [465, 15] width 37 height 31
click at [461, 19] on icon at bounding box center [465, 15] width 13 height 13
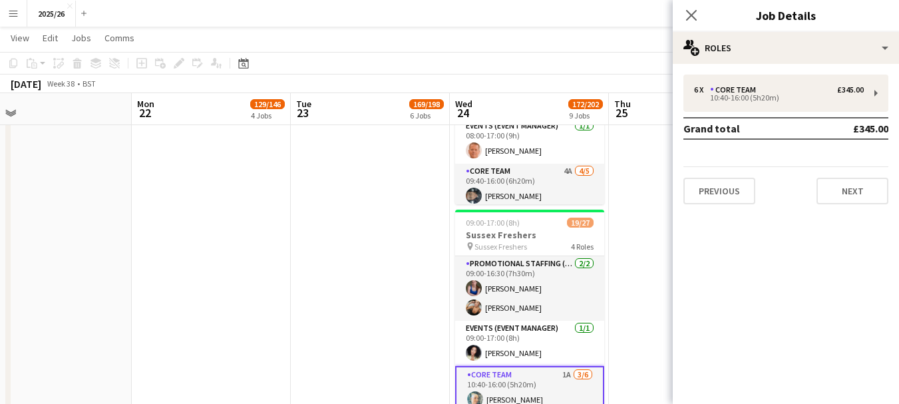
drag, startPoint x: 172, startPoint y: 286, endPoint x: 509, endPoint y: 252, distance: 338.4
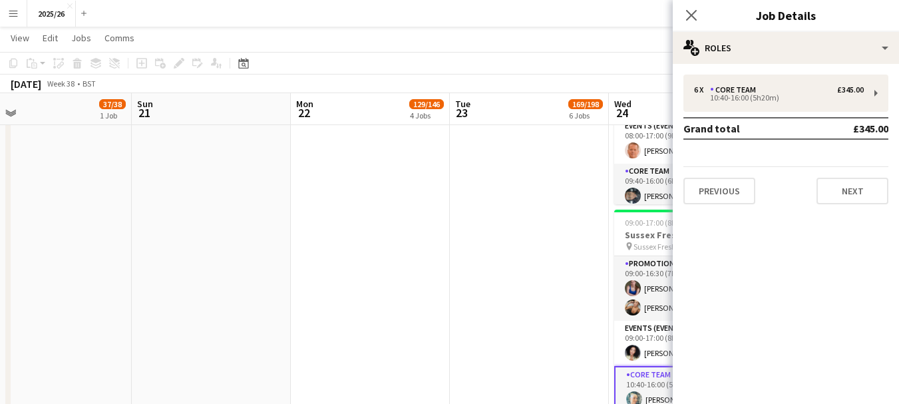
scroll to position [0, 325]
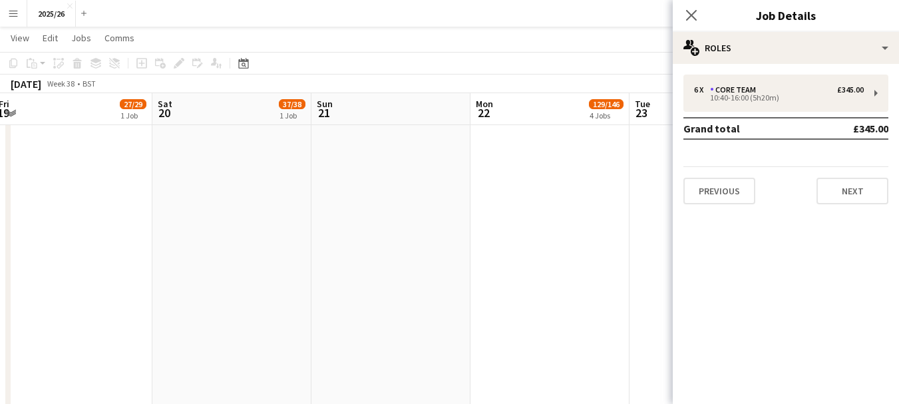
click at [681, 18] on div "Close pop-in" at bounding box center [691, 15] width 37 height 31
click at [687, 15] on icon "Close pop-in" at bounding box center [691, 15] width 13 height 13
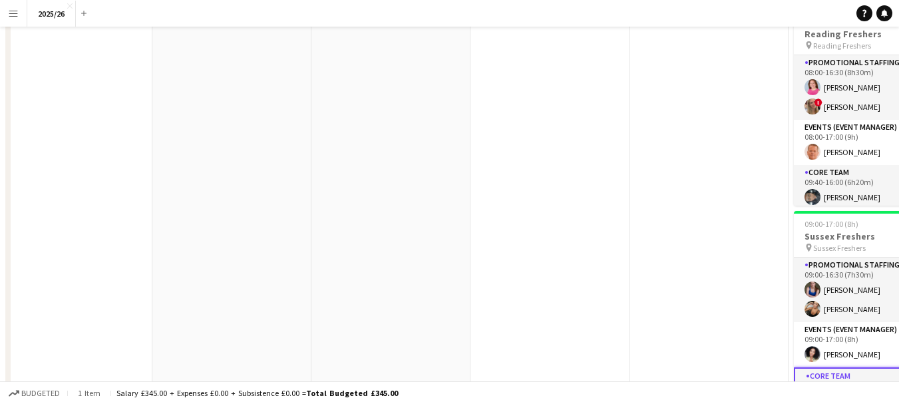
scroll to position [0, 0]
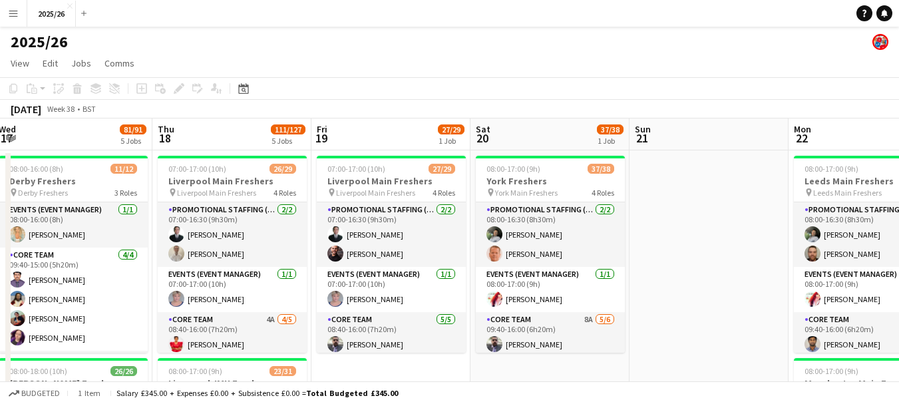
drag, startPoint x: 542, startPoint y: 170, endPoint x: 693, endPoint y: 184, distance: 152.4
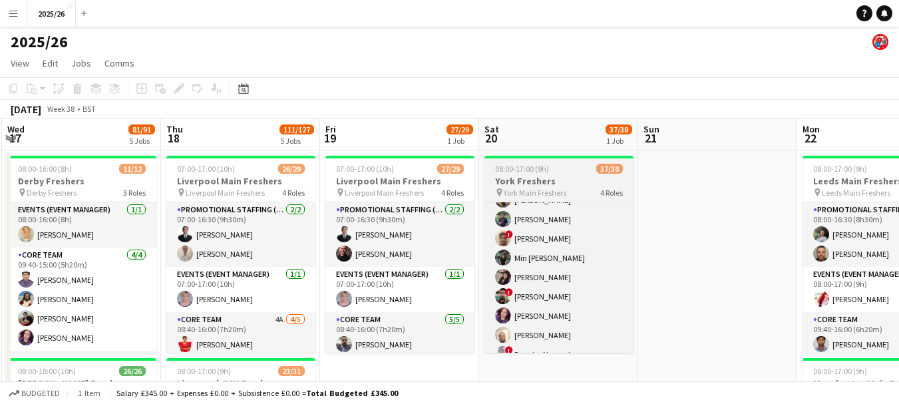
scroll to position [628, 0]
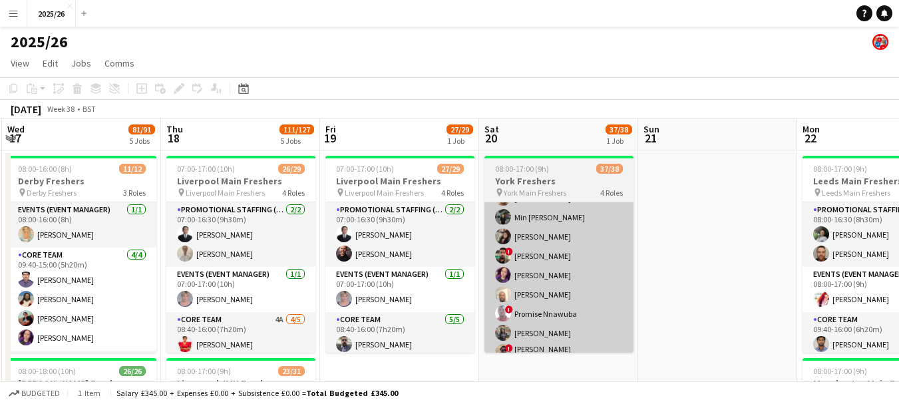
click at [564, 348] on app-card-role "Promotional Staffing (Brand Ambassadors) 29/29 09:40-16:00 (6h20m) [PERSON_NAME…" at bounding box center [558, 127] width 149 height 602
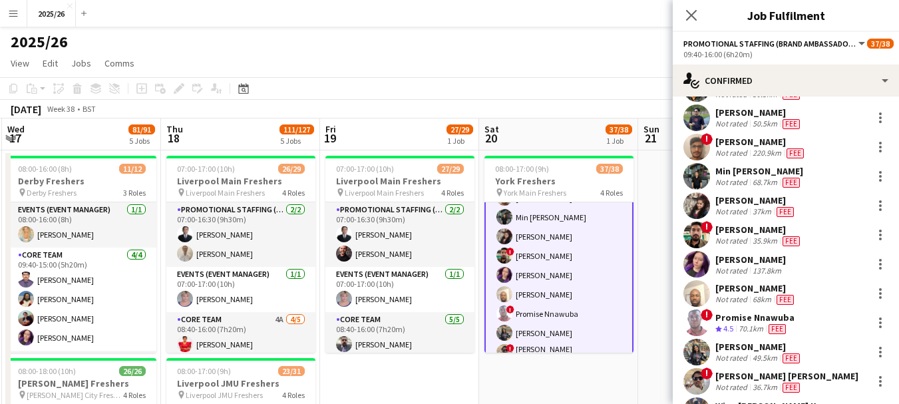
scroll to position [520, 0]
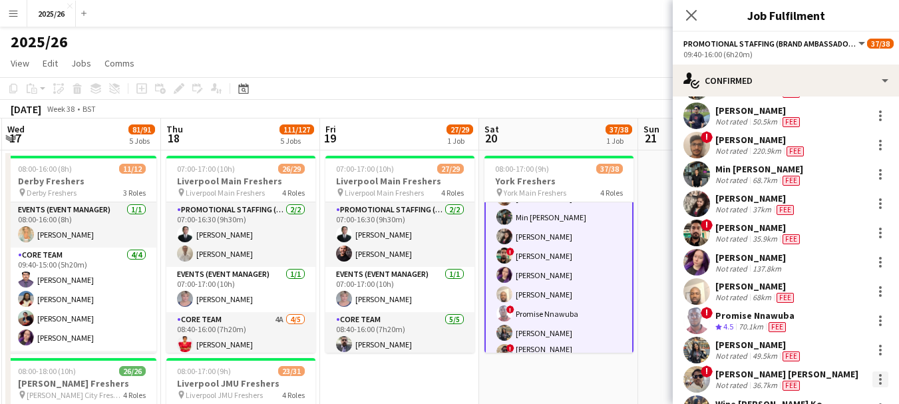
click at [872, 371] on div at bounding box center [880, 379] width 16 height 16
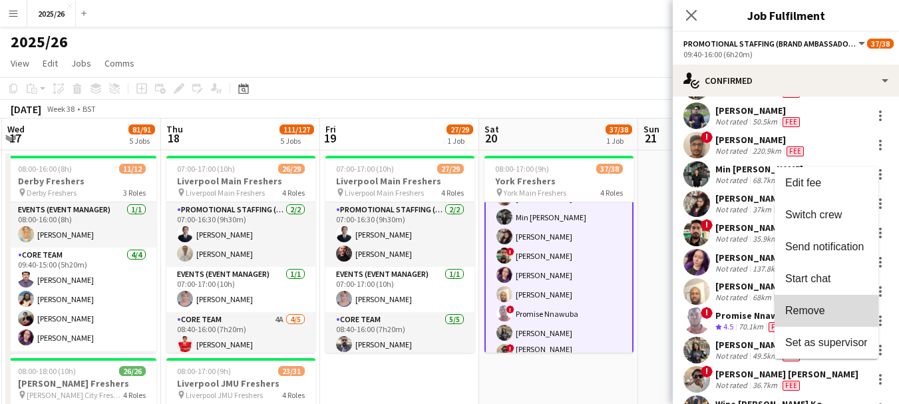
click at [823, 313] on span "Remove" at bounding box center [805, 310] width 40 height 11
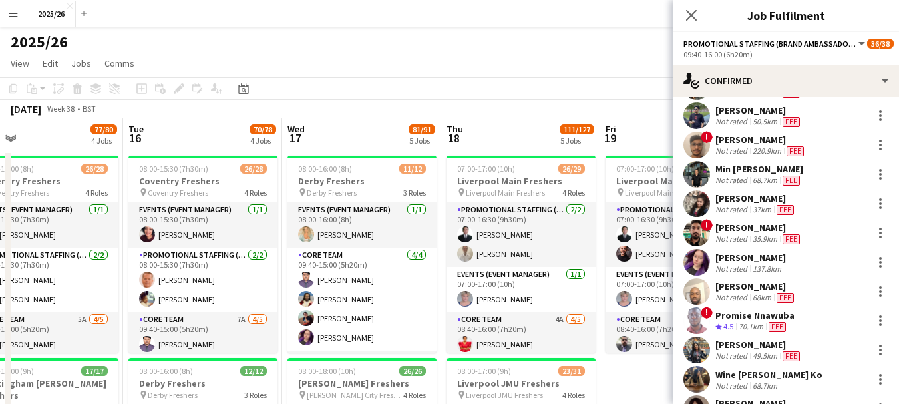
scroll to position [0, 340]
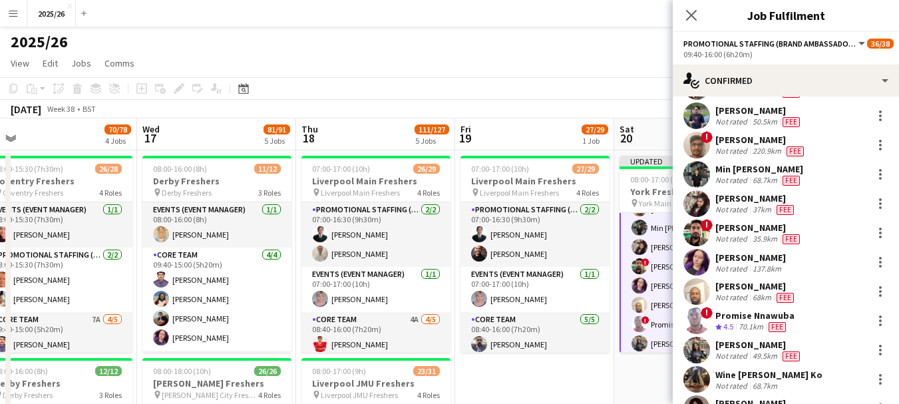
drag, startPoint x: 530, startPoint y: 251, endPoint x: 777, endPoint y: 188, distance: 254.7
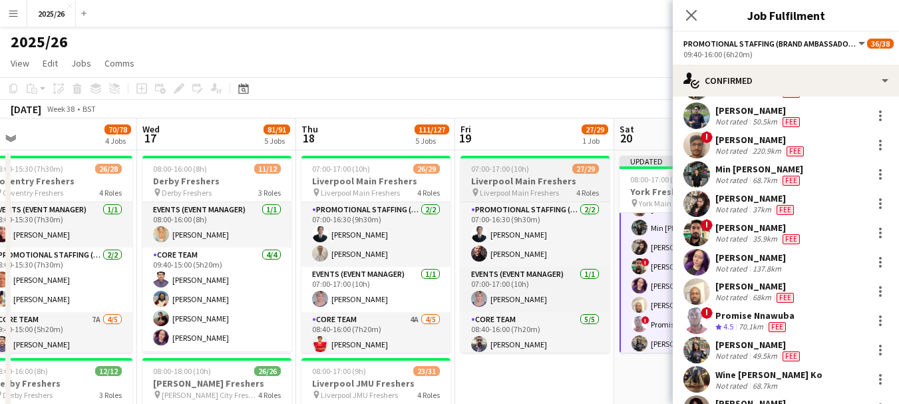
drag, startPoint x: 268, startPoint y: 62, endPoint x: 546, endPoint y: 187, distance: 304.4
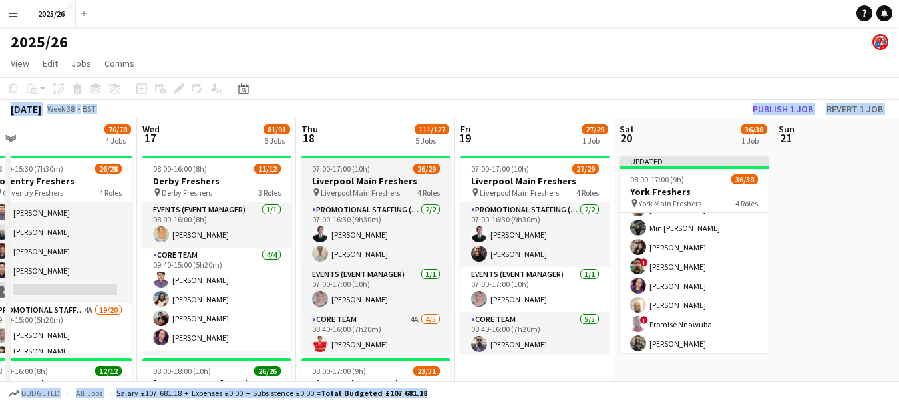
scroll to position [0, 335]
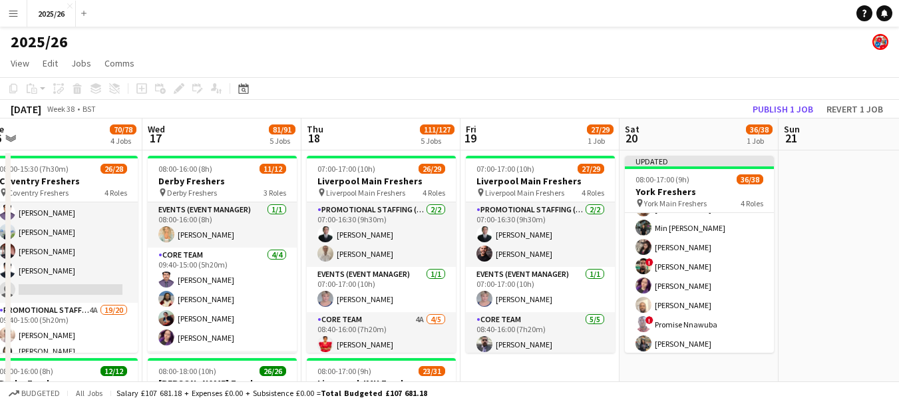
click at [623, 28] on div "2025/26" at bounding box center [449, 39] width 899 height 25
click at [771, 108] on button "Publish 1 job" at bounding box center [782, 108] width 71 height 17
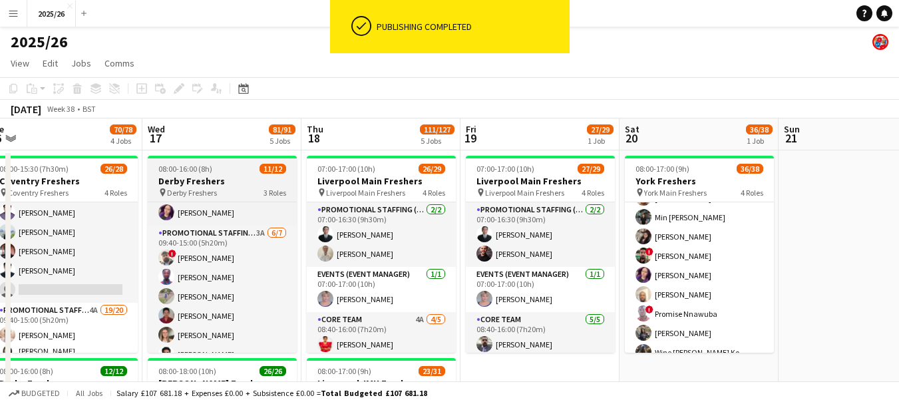
scroll to position [132, 0]
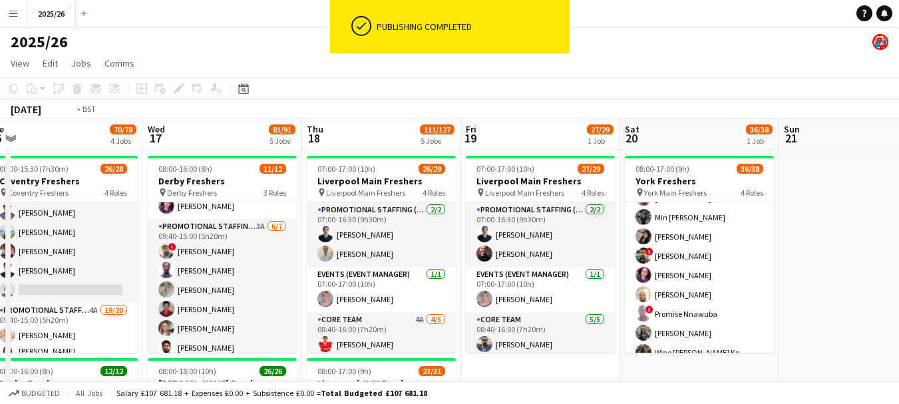
drag, startPoint x: 553, startPoint y: 344, endPoint x: 839, endPoint y: 337, distance: 285.6
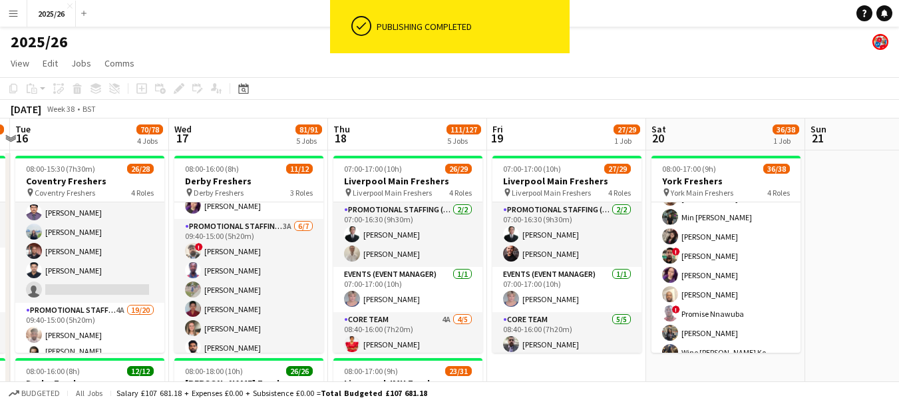
drag, startPoint x: 745, startPoint y: 354, endPoint x: 821, endPoint y: 291, distance: 99.3
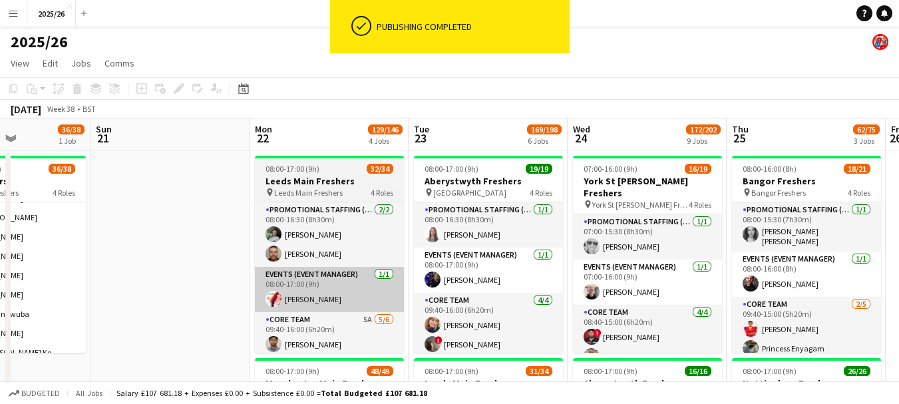
drag, startPoint x: 598, startPoint y: 275, endPoint x: 426, endPoint y: 271, distance: 172.4
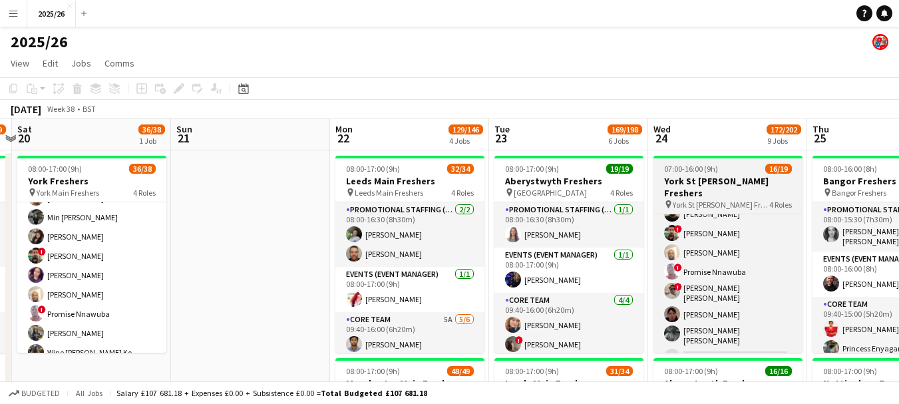
scroll to position [287, 0]
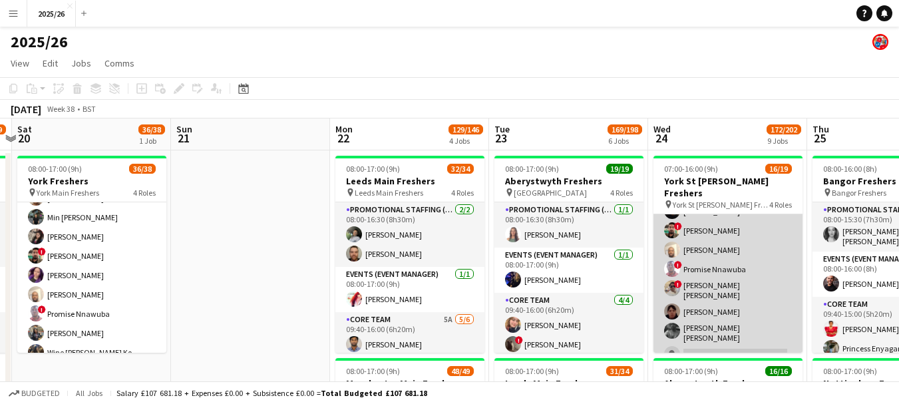
click at [748, 278] on app-card-role "Promotional Staffing (Brand Ambassadors) 2A [DATE] 08:40-15:00 (6h20m) [PERSON_…" at bounding box center [728, 263] width 149 height 285
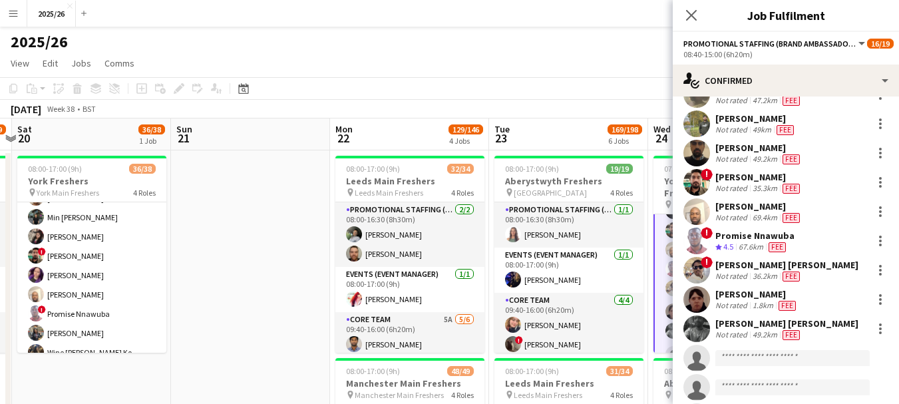
scroll to position [91, 0]
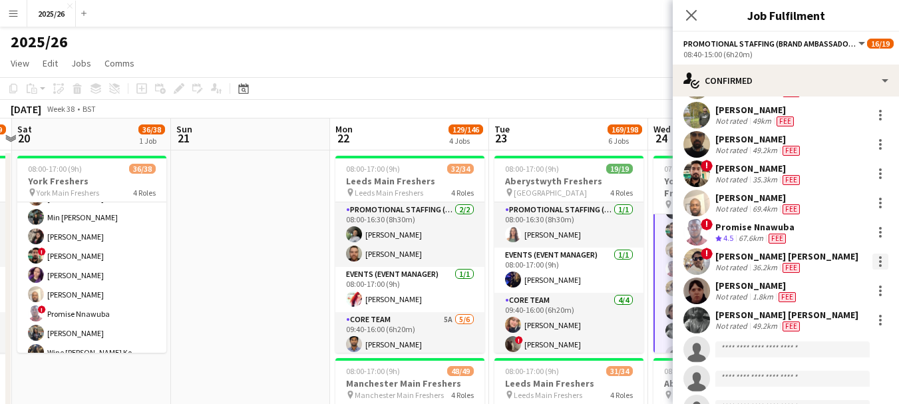
click at [872, 259] on div at bounding box center [880, 262] width 16 height 16
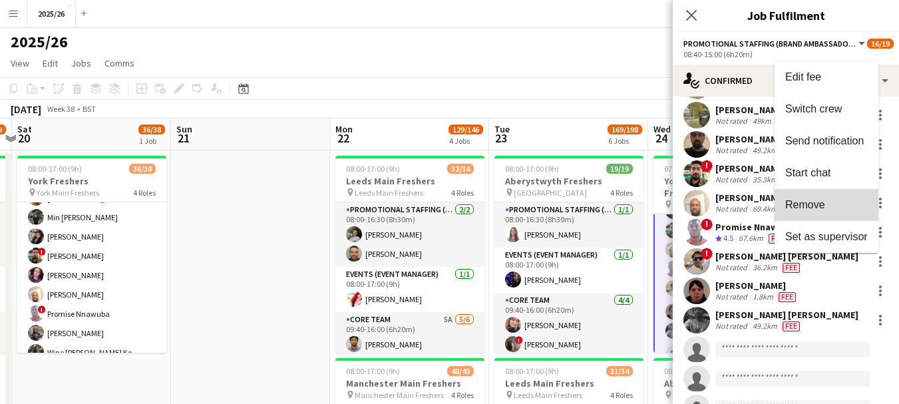
click at [819, 208] on span "Remove" at bounding box center [805, 204] width 40 height 11
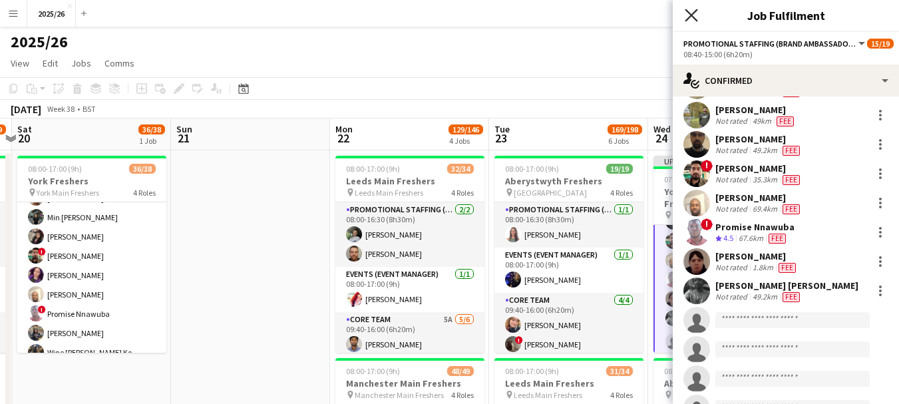
click at [689, 17] on icon at bounding box center [691, 15] width 13 height 13
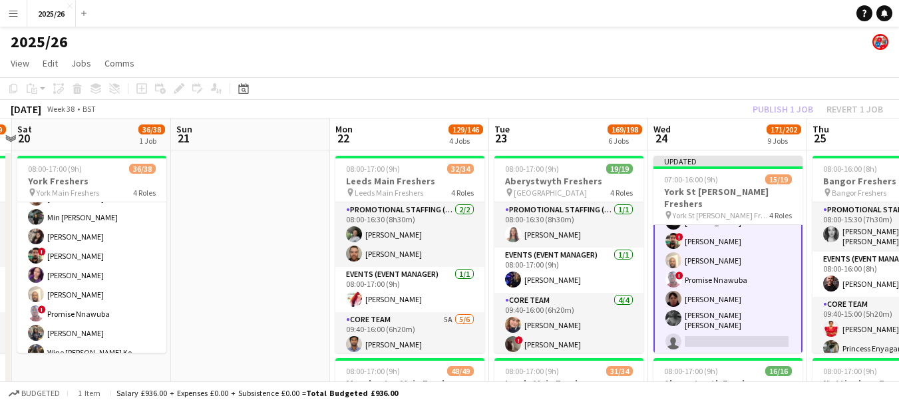
click at [781, 112] on div "Publish 1 job Revert 1 job" at bounding box center [818, 108] width 162 height 17
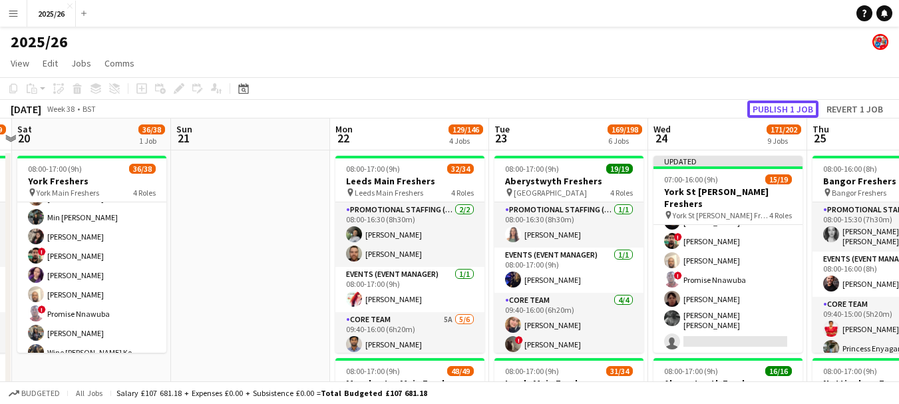
click at [781, 112] on button "Publish 1 job" at bounding box center [782, 108] width 71 height 17
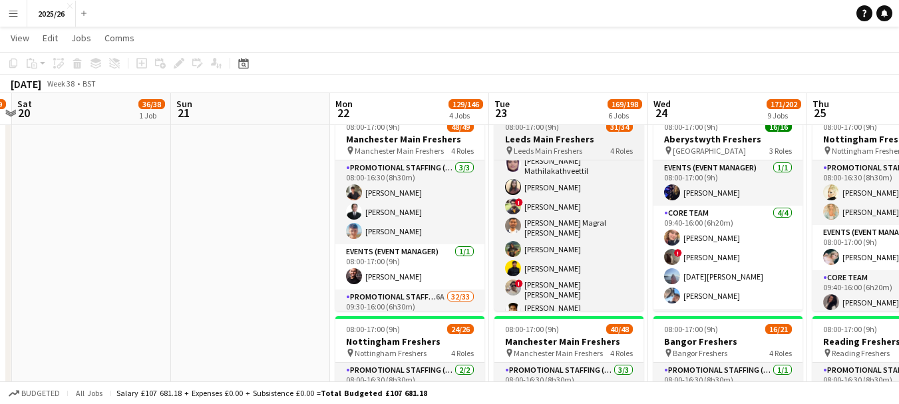
scroll to position [626, 0]
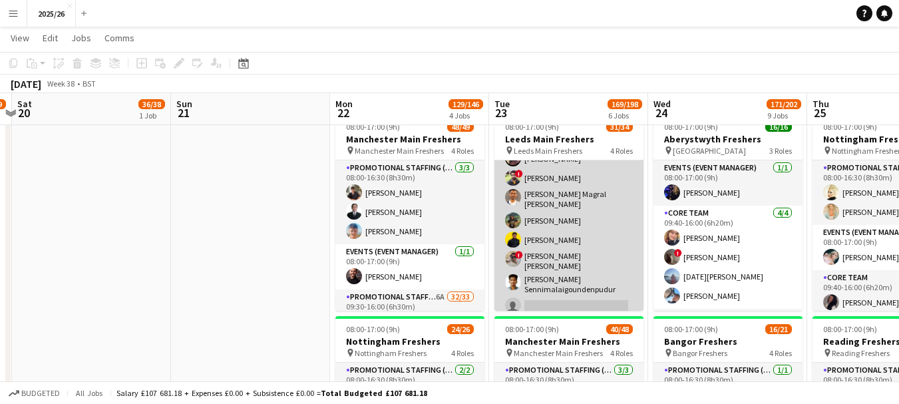
click at [580, 267] on app-card-role "Promotional Staffing (Brand Ambassadors) 4A 24/25 09:40-16:00 (6h20m) [PERSON_N…" at bounding box center [568, 52] width 149 height 532
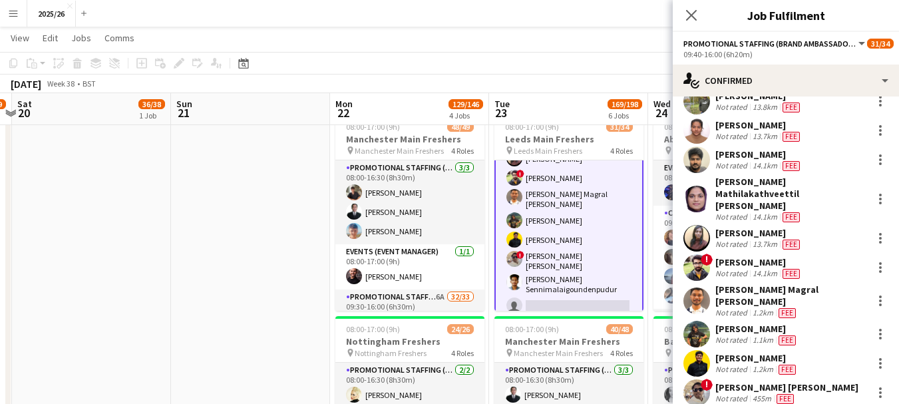
scroll to position [439, 0]
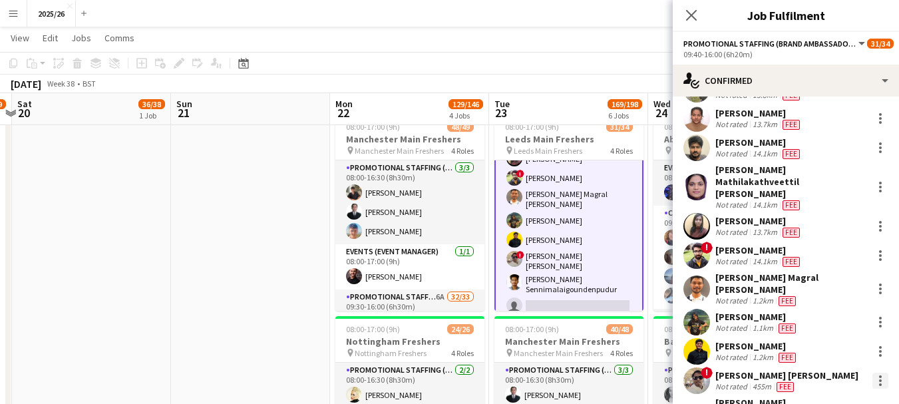
drag, startPoint x: 895, startPoint y: 351, endPoint x: 870, endPoint y: 369, distance: 30.6
click at [879, 383] on div at bounding box center [880, 384] width 3 height 3
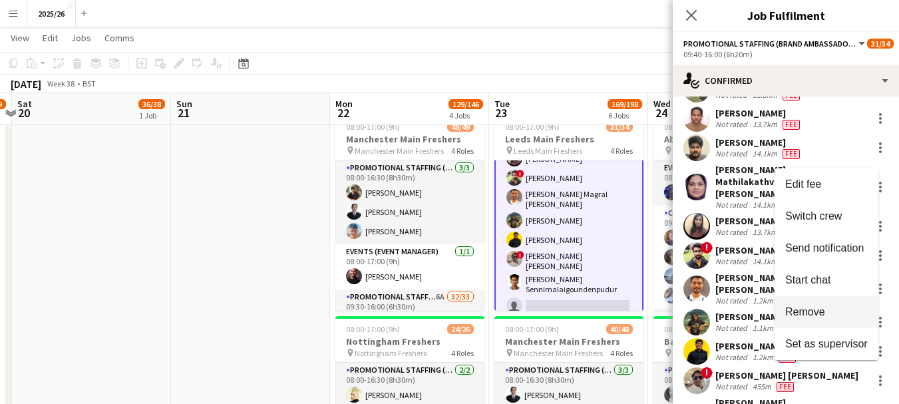
click at [838, 309] on span "Remove" at bounding box center [826, 312] width 83 height 12
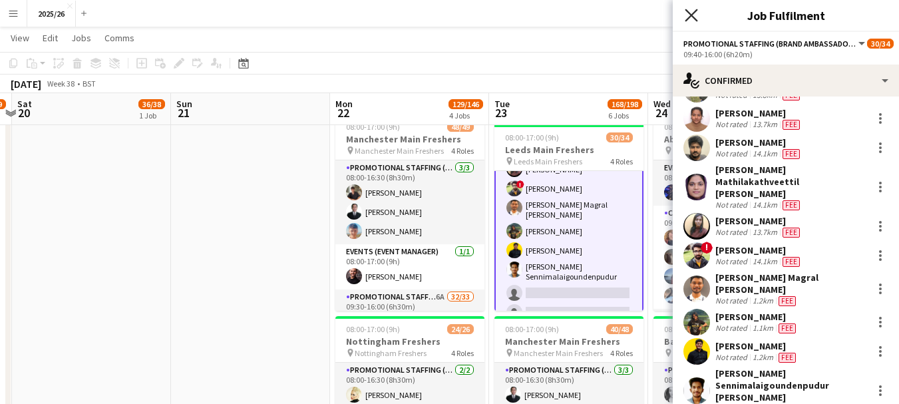
click at [696, 11] on icon at bounding box center [691, 15] width 13 height 13
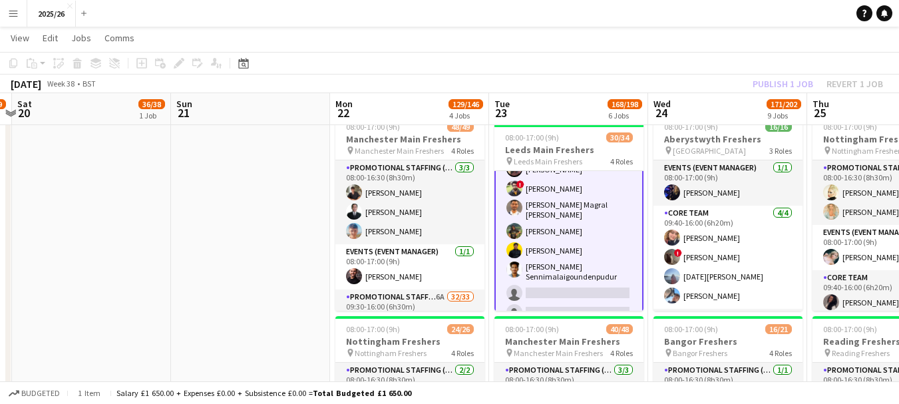
click at [764, 85] on div "Publish 1 job Revert 1 job" at bounding box center [818, 83] width 162 height 17
click at [764, 85] on button "Publish 1 job" at bounding box center [782, 83] width 71 height 17
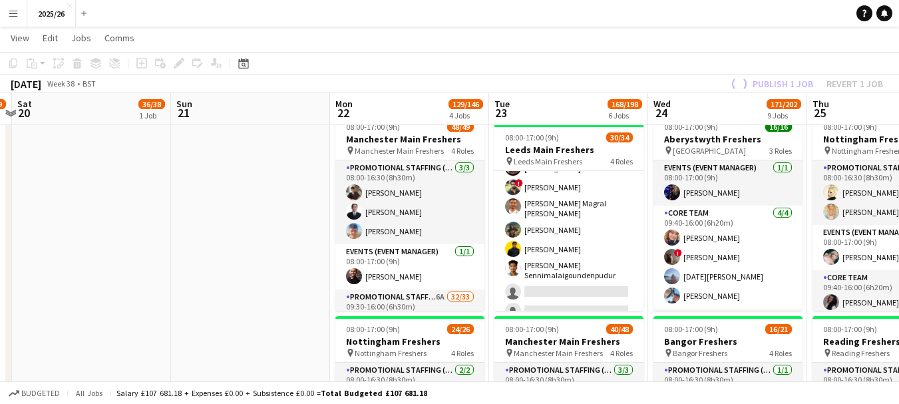
scroll to position [626, 0]
